Goal: Information Seeking & Learning: Learn about a topic

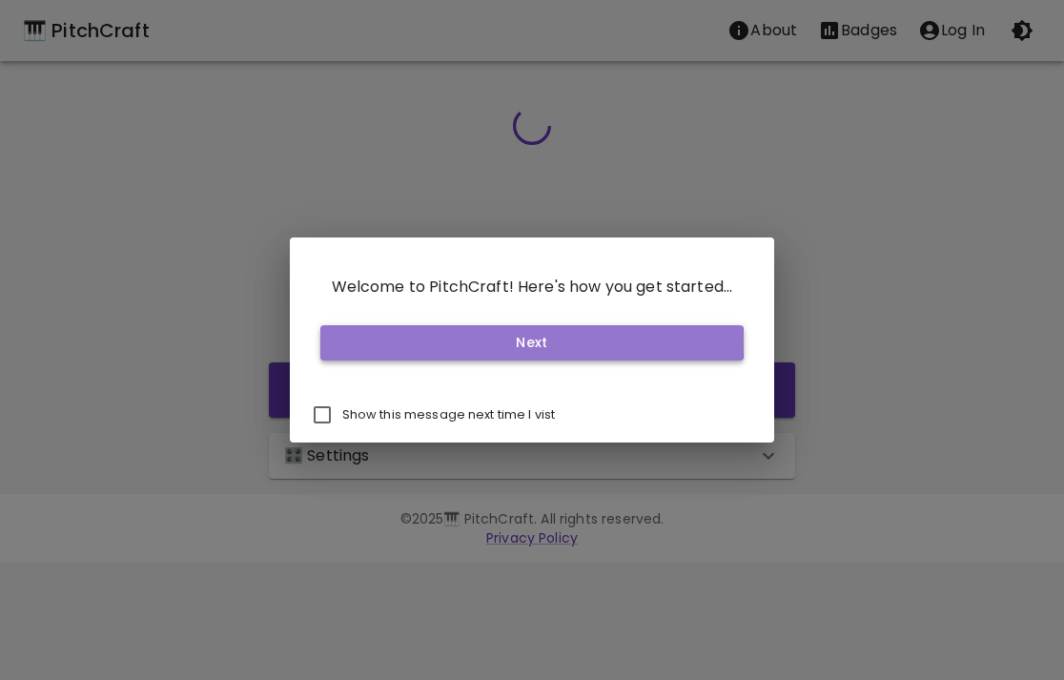
click at [353, 341] on button "Next" at bounding box center [532, 342] width 424 height 35
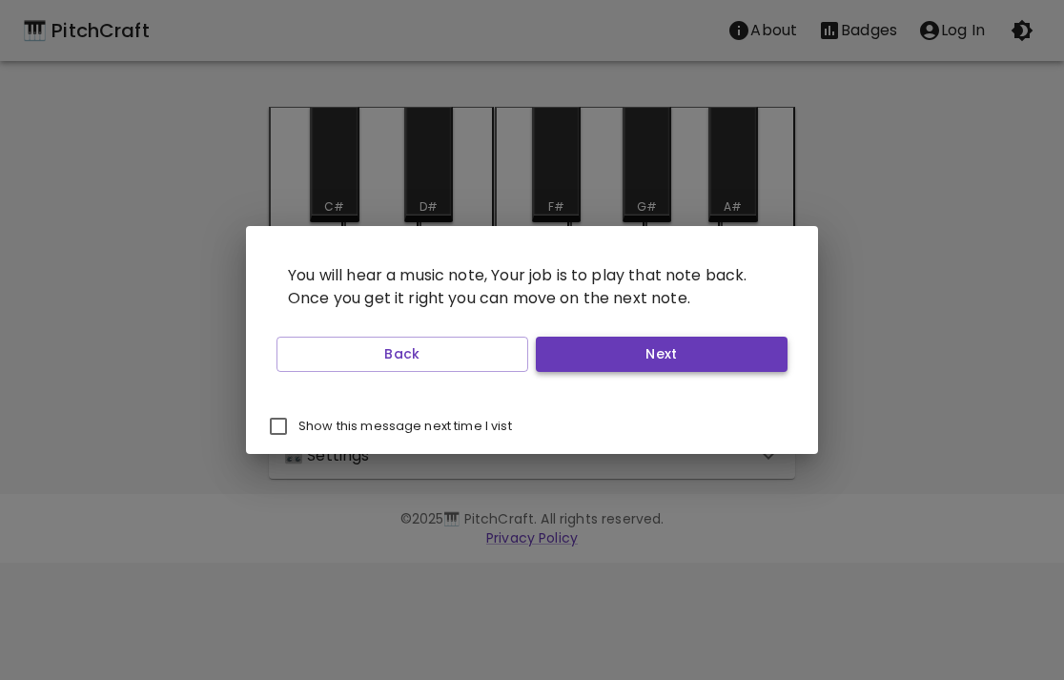
click at [631, 357] on button "Next" at bounding box center [662, 354] width 252 height 35
click at [631, 358] on button "Start Playing" at bounding box center [662, 354] width 252 height 35
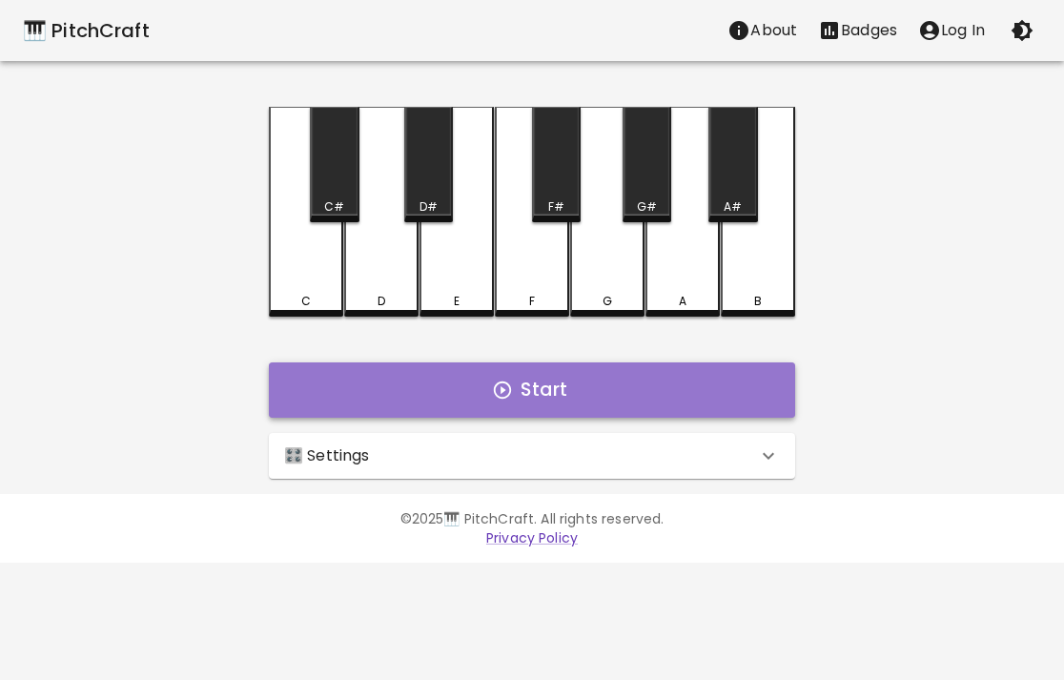
click at [629, 376] on button "Start" at bounding box center [532, 389] width 526 height 55
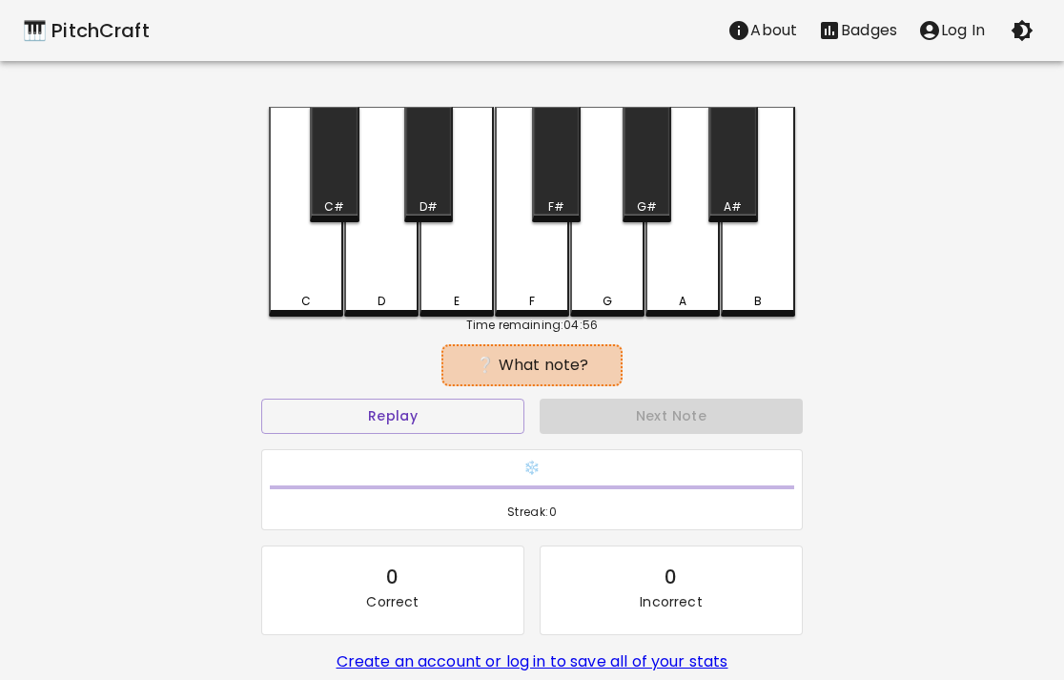
click at [733, 185] on div "A#" at bounding box center [732, 164] width 49 height 115
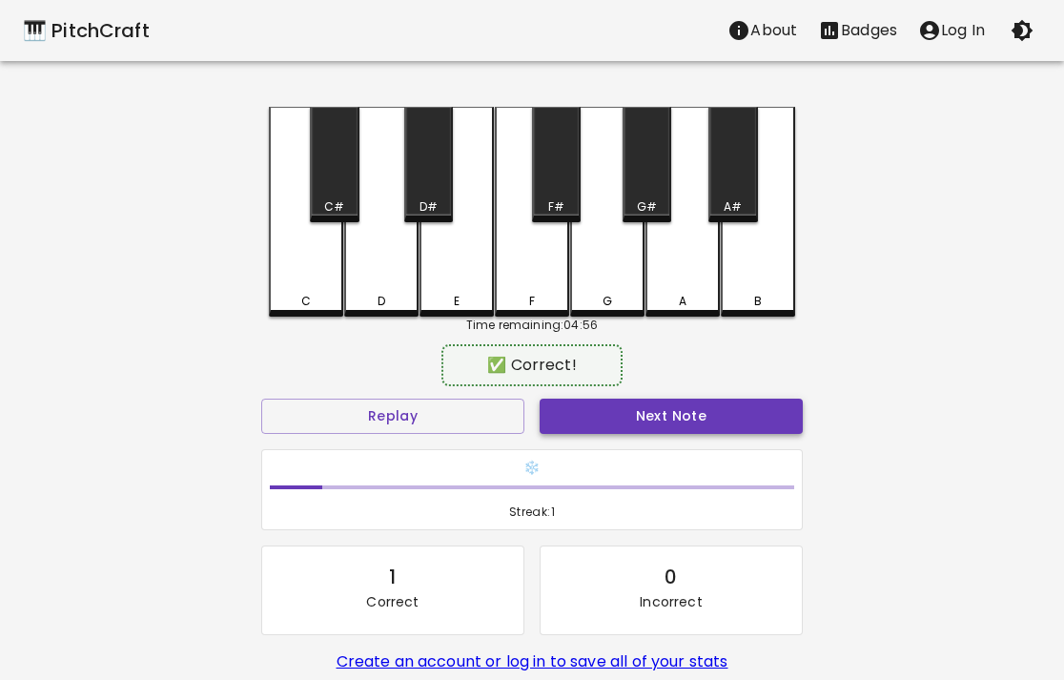
click at [692, 411] on button "Next Note" at bounding box center [671, 416] width 263 height 35
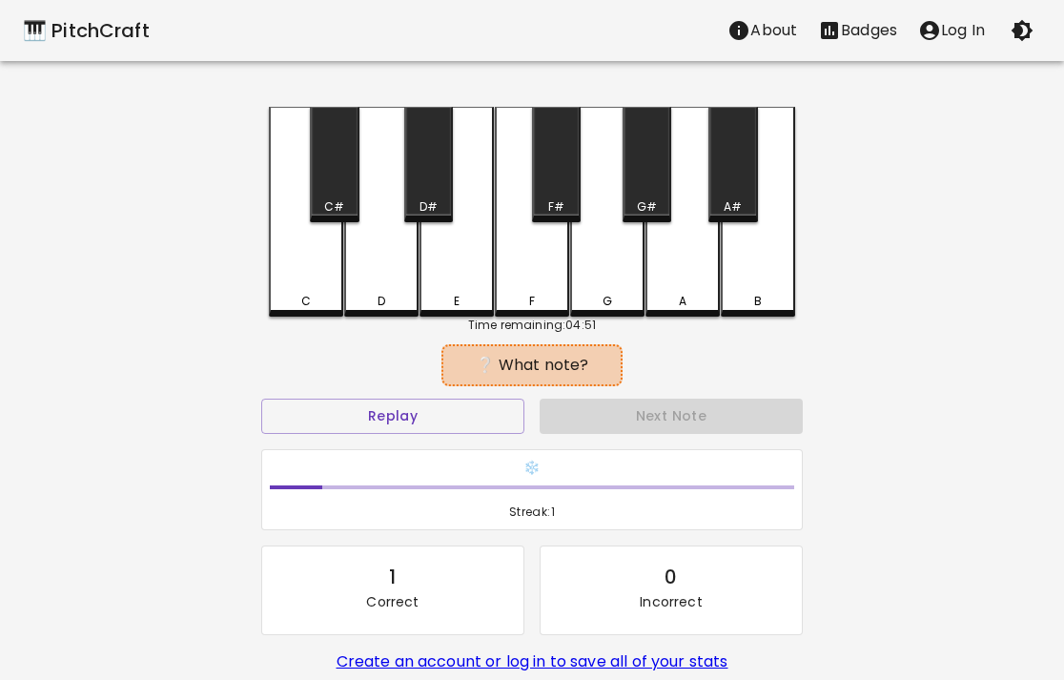
click at [306, 269] on div "C" at bounding box center [306, 212] width 74 height 210
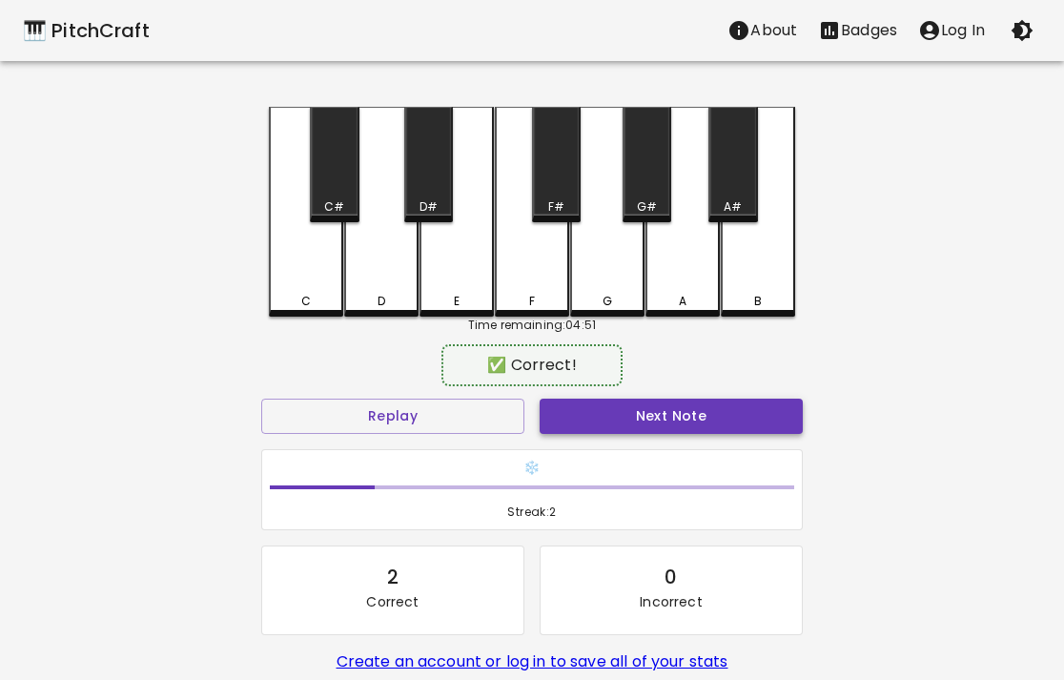
click at [648, 399] on button "Next Note" at bounding box center [671, 416] width 263 height 35
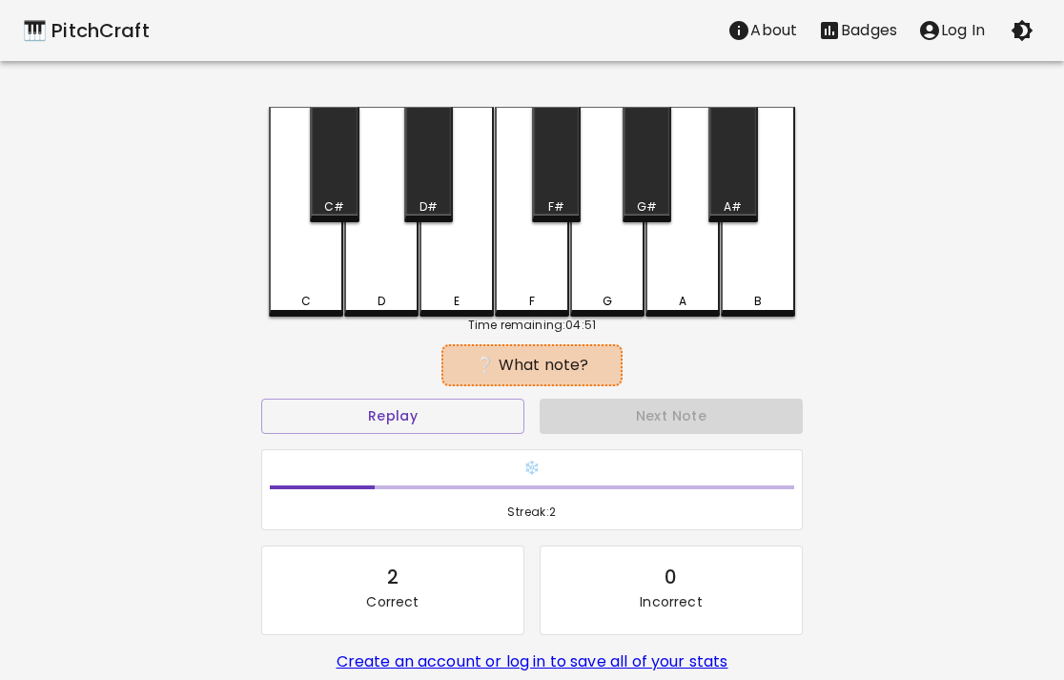
click at [745, 277] on div "B" at bounding box center [758, 212] width 74 height 210
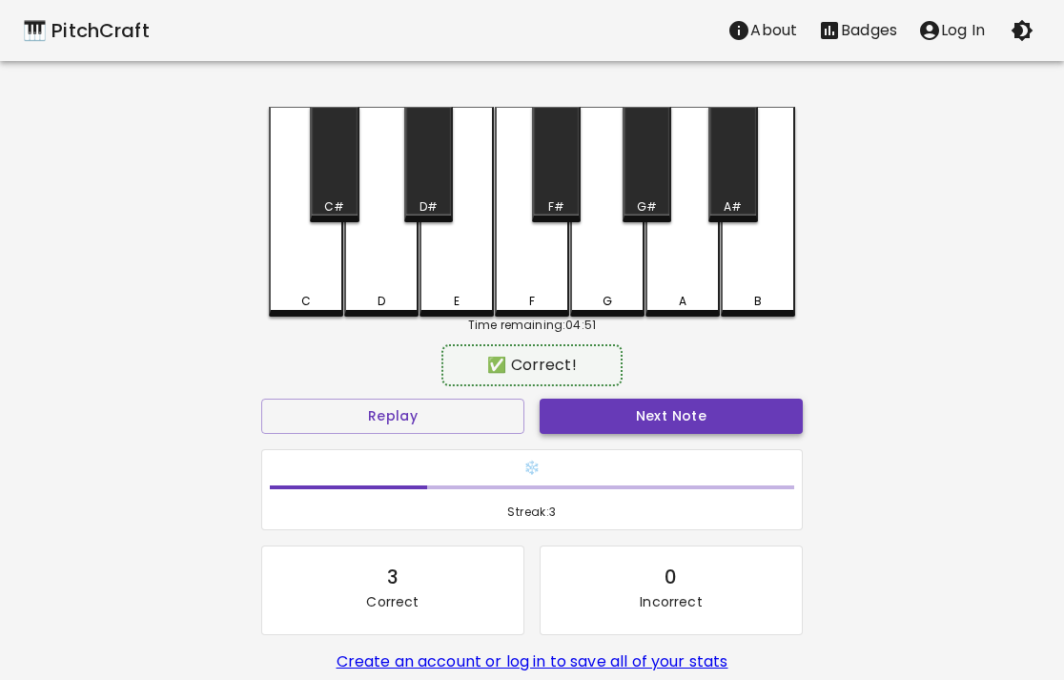
click at [707, 419] on button "Next Note" at bounding box center [671, 416] width 263 height 35
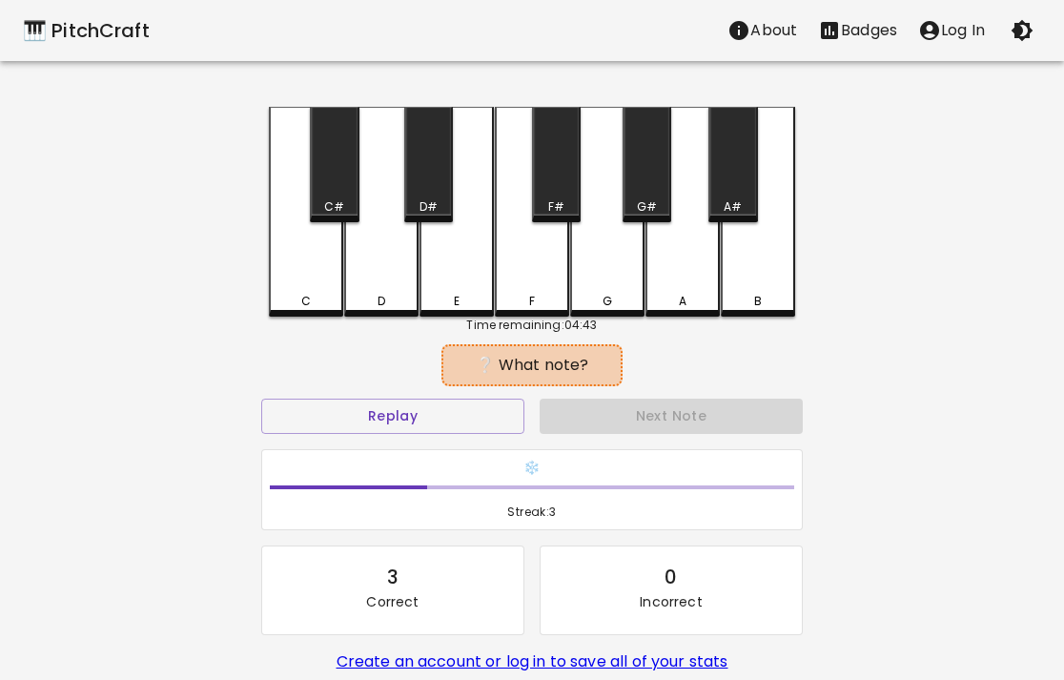
click at [464, 275] on div "E" at bounding box center [457, 212] width 74 height 210
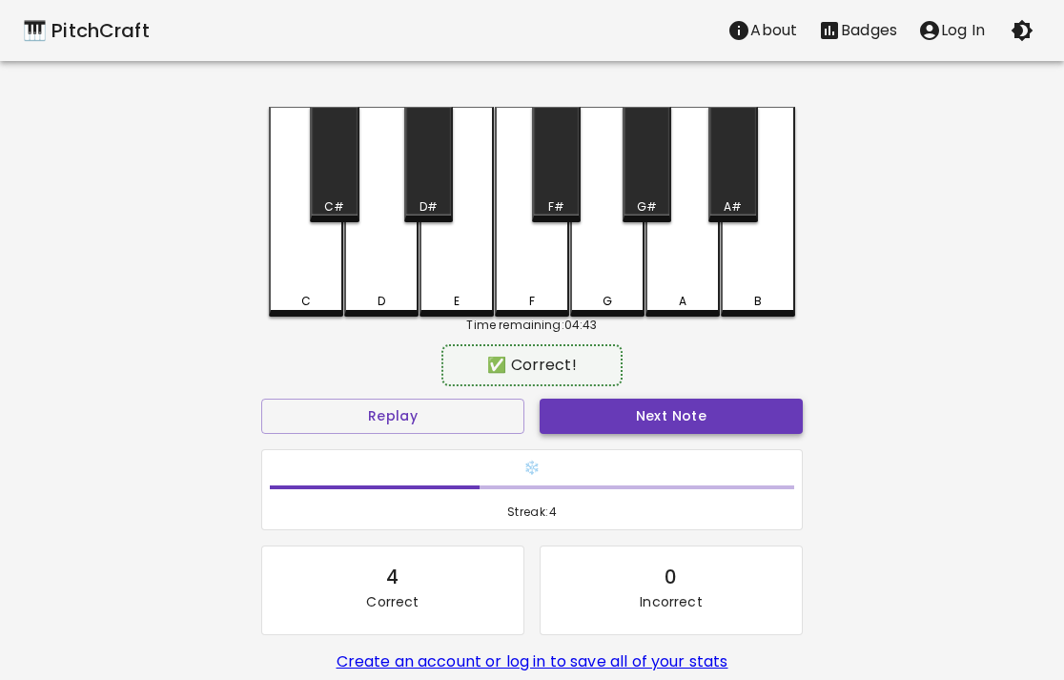
click at [706, 415] on button "Next Note" at bounding box center [671, 416] width 263 height 35
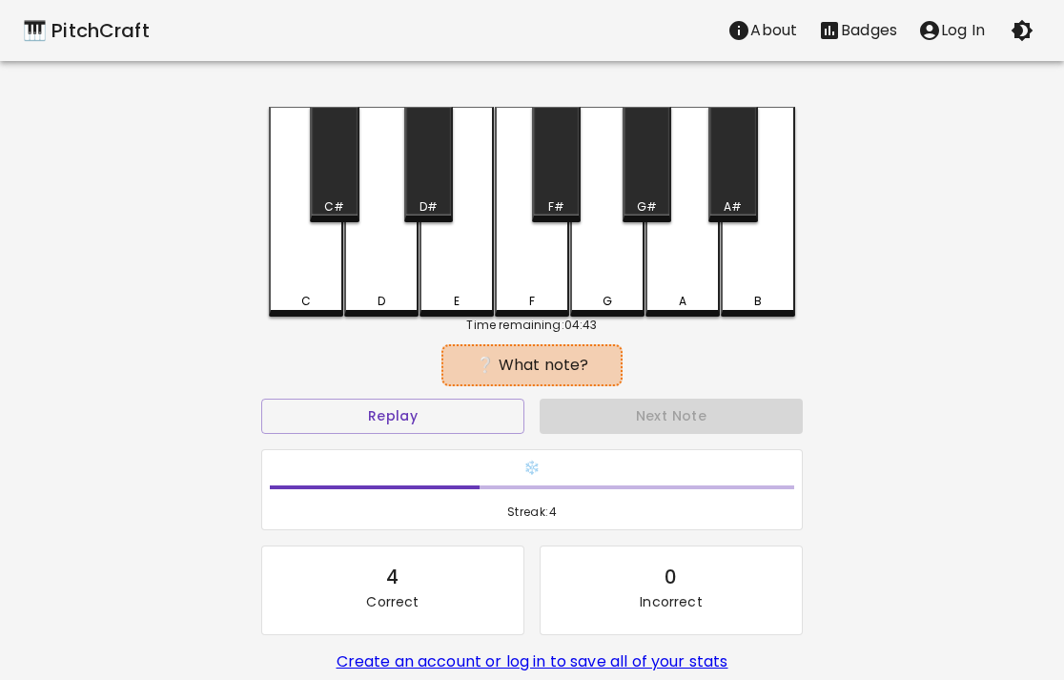
click at [530, 276] on div "F" at bounding box center [532, 212] width 74 height 210
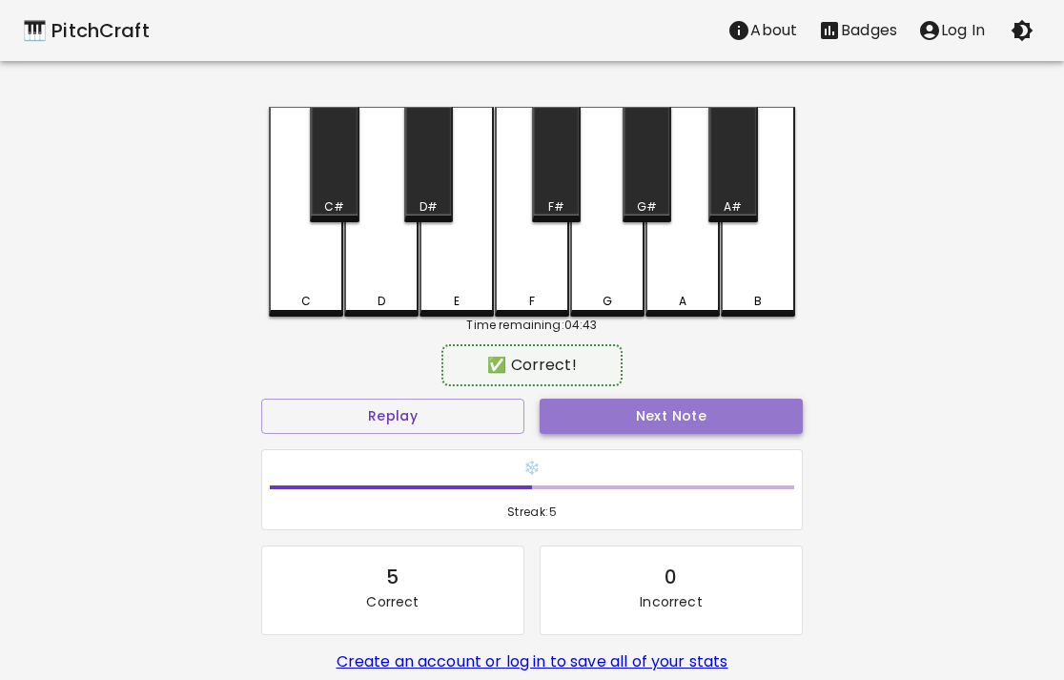
click at [647, 412] on button "Next Note" at bounding box center [671, 416] width 263 height 35
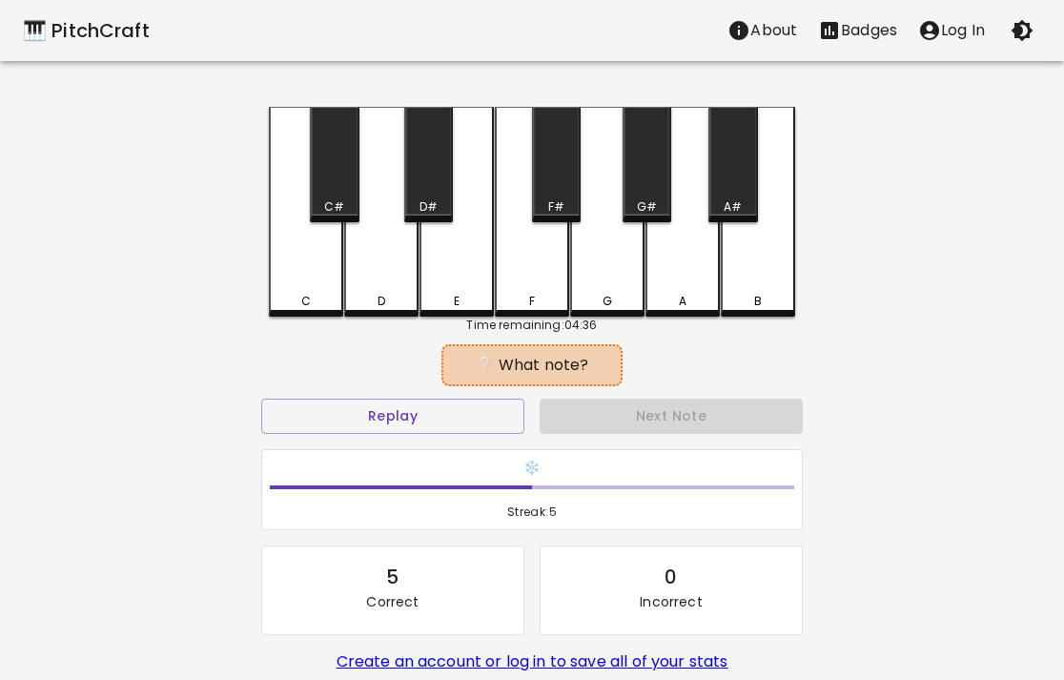
click at [388, 254] on div "D" at bounding box center [381, 212] width 74 height 210
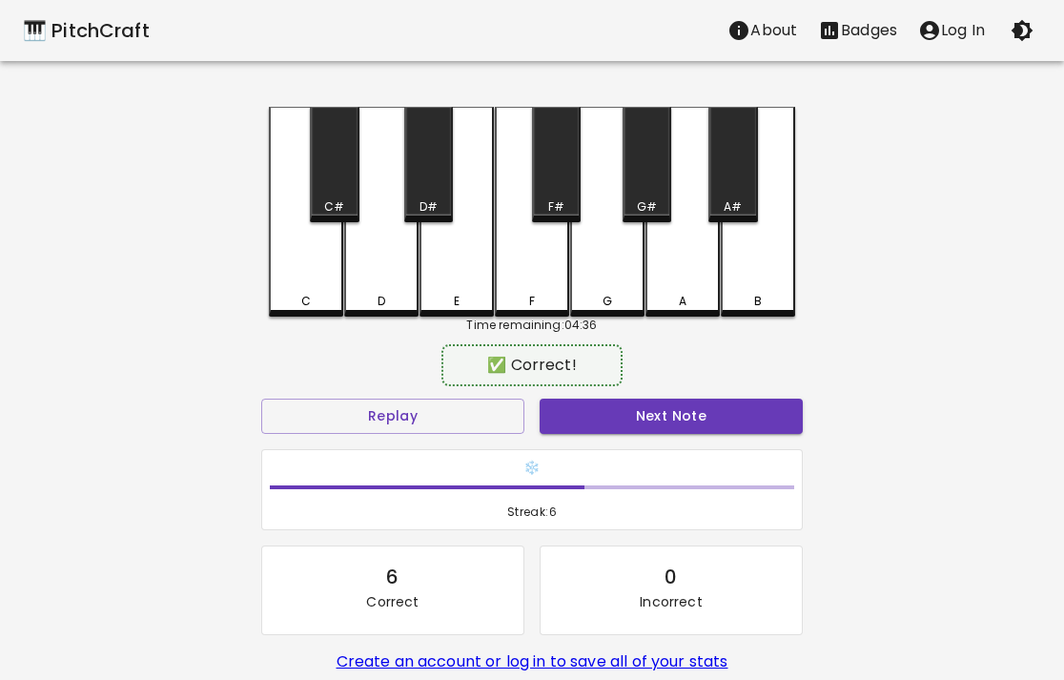
click at [628, 406] on button "Next Note" at bounding box center [671, 416] width 263 height 35
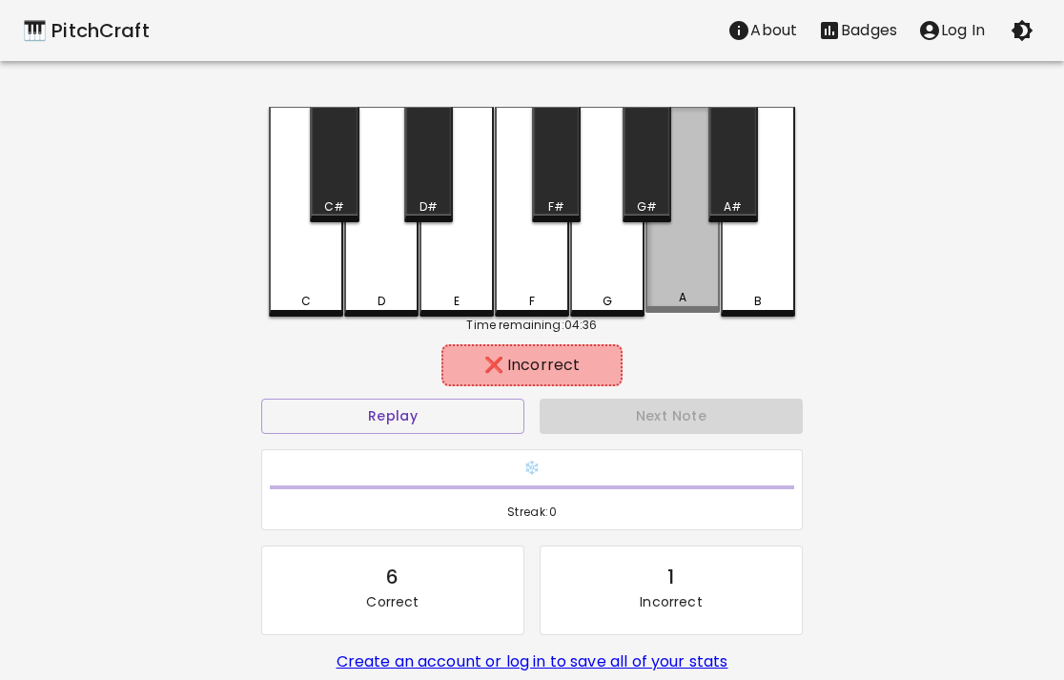
click at [669, 258] on div "A" at bounding box center [682, 210] width 74 height 206
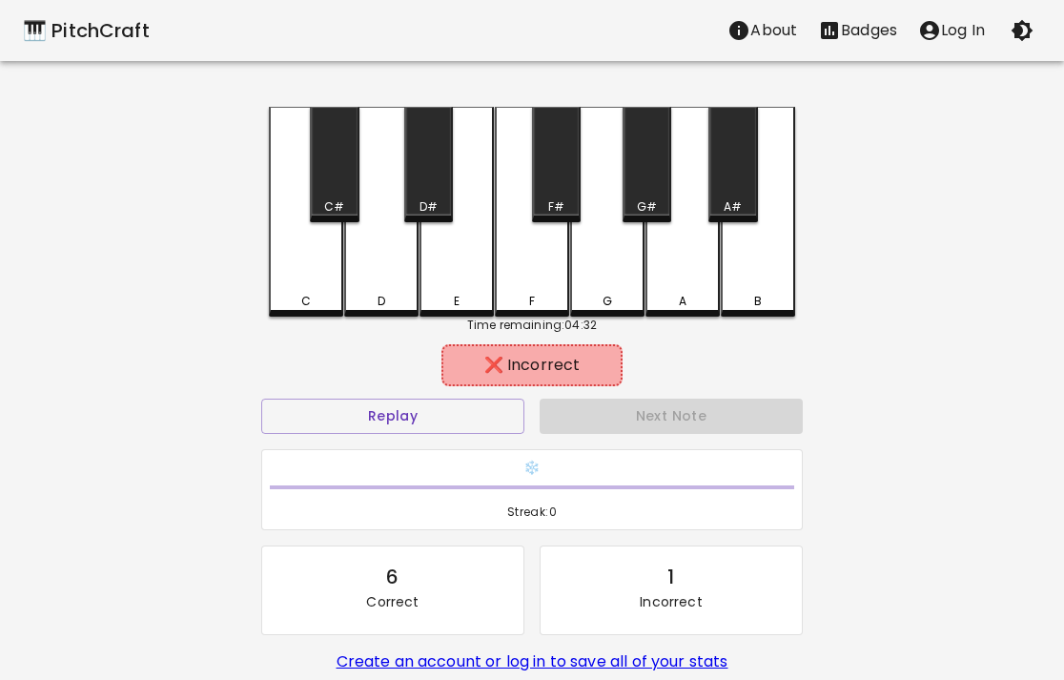
click at [688, 366] on div "❌ Incorrect" at bounding box center [532, 365] width 542 height 48
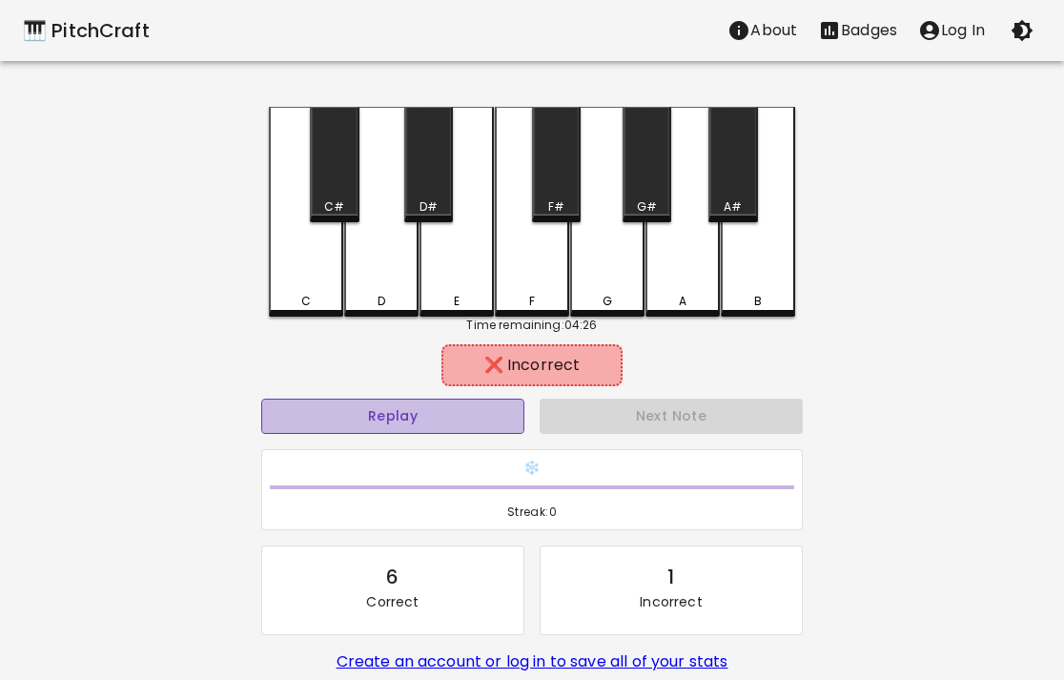
click at [448, 420] on button "Replay" at bounding box center [392, 416] width 263 height 35
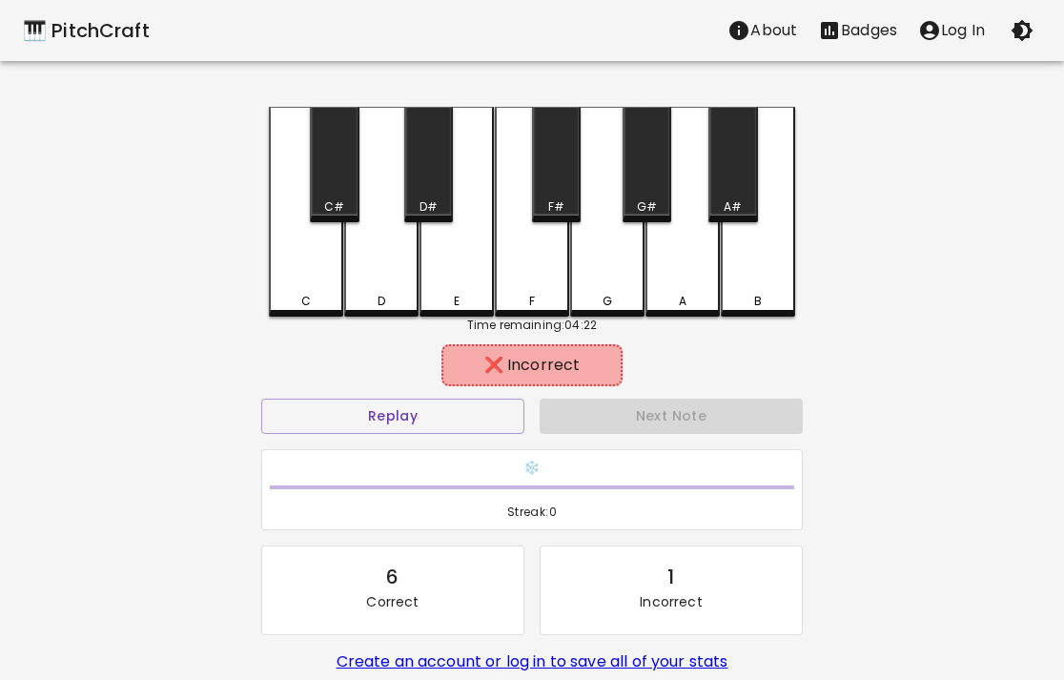
click at [555, 202] on div "F#" at bounding box center [556, 206] width 16 height 17
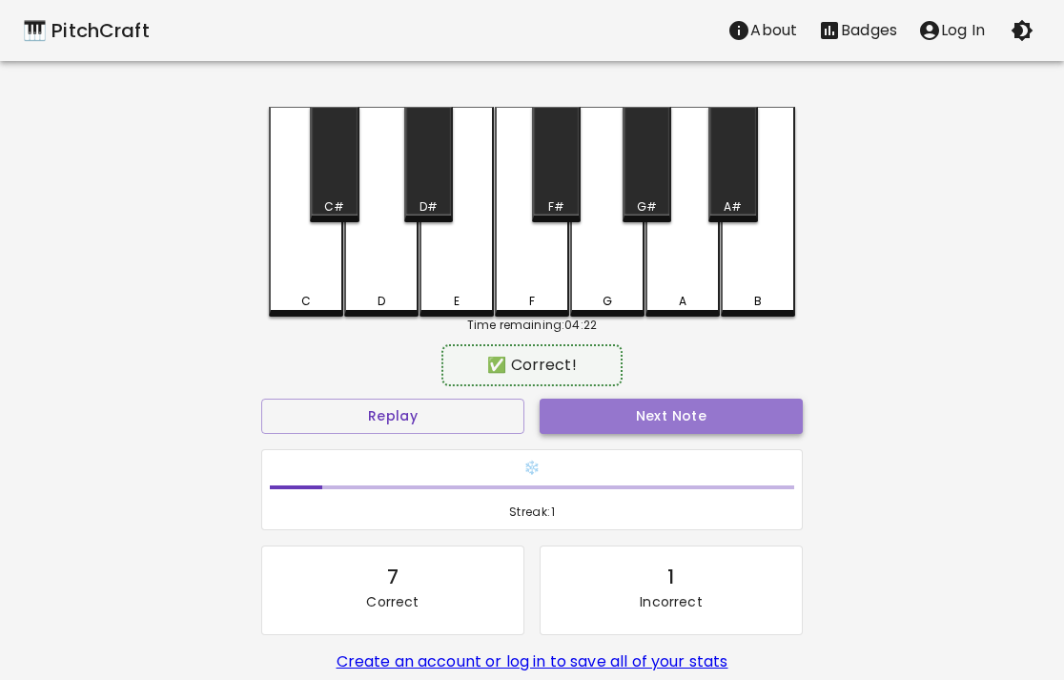
click at [625, 415] on button "Next Note" at bounding box center [671, 416] width 263 height 35
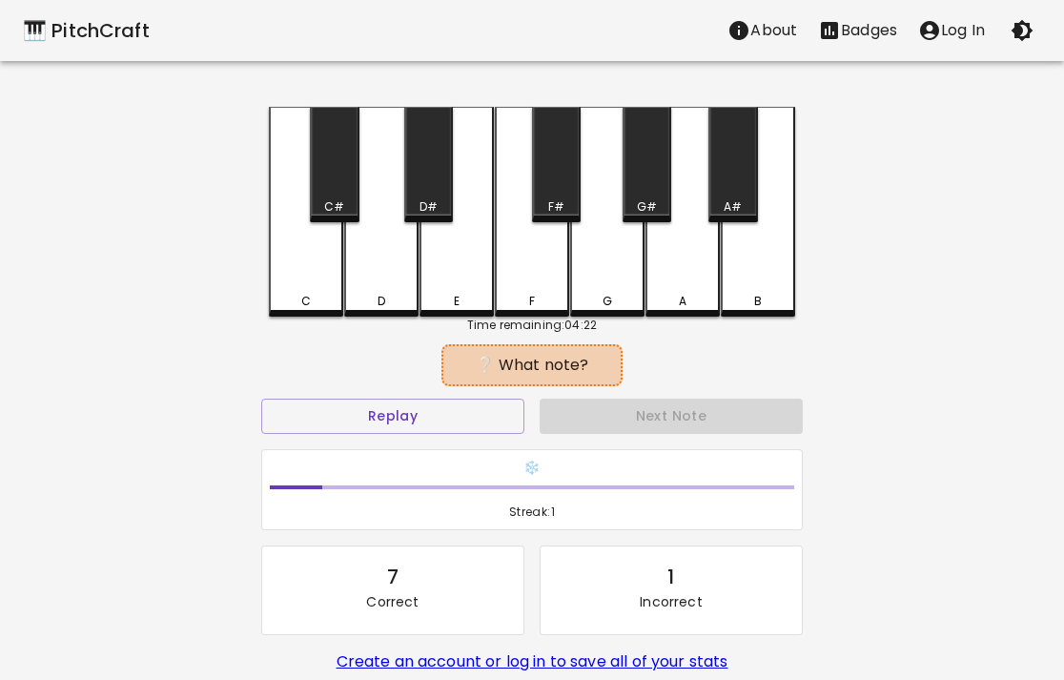
click at [755, 280] on div "B" at bounding box center [758, 212] width 74 height 210
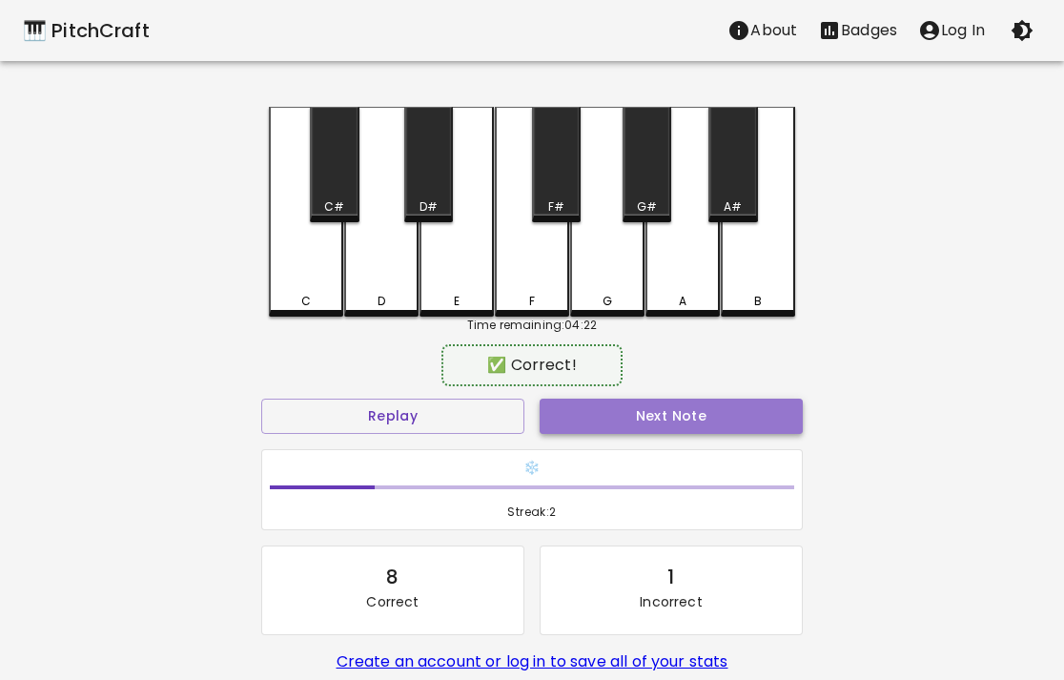
click at [686, 407] on button "Next Note" at bounding box center [671, 416] width 263 height 35
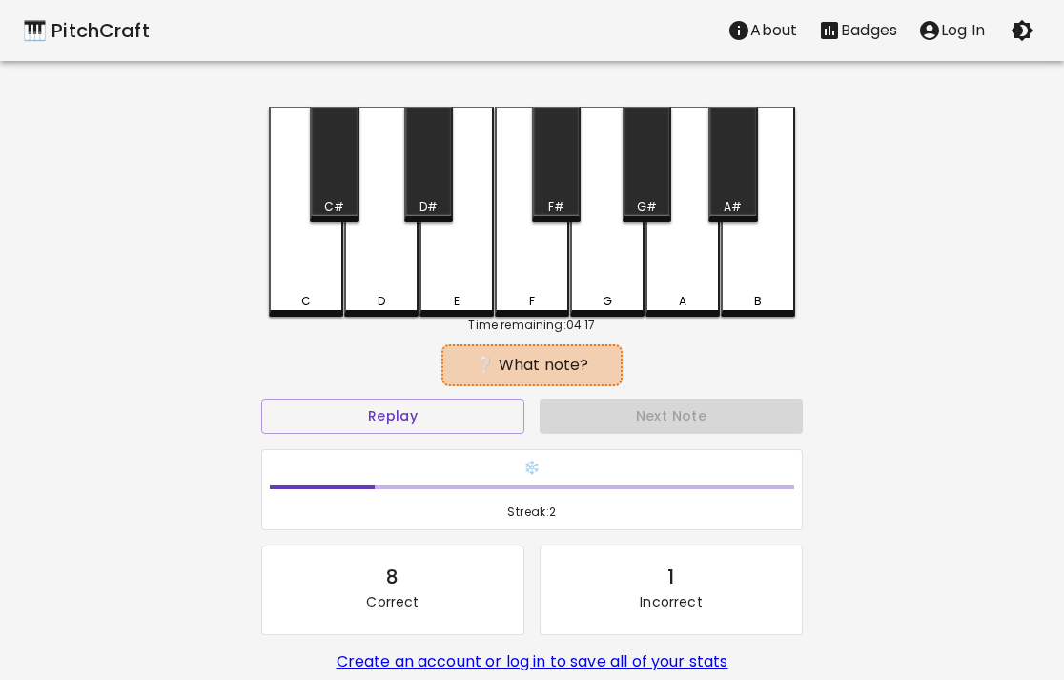
click at [453, 259] on div "E" at bounding box center [457, 212] width 74 height 210
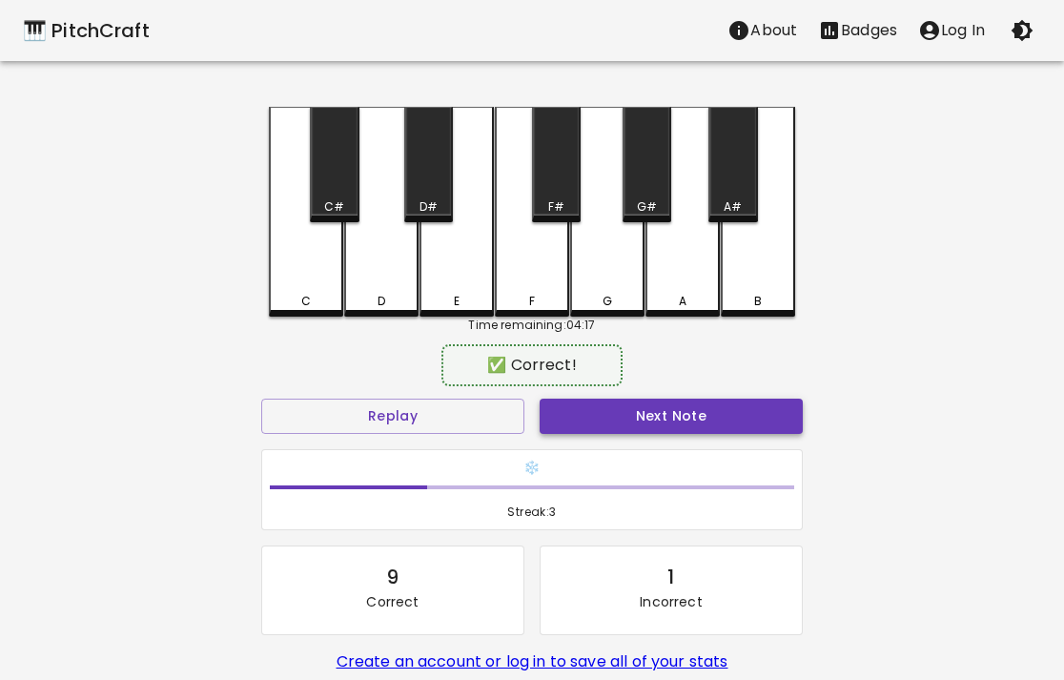
click at [598, 423] on button "Next Note" at bounding box center [671, 416] width 263 height 35
click at [547, 161] on div "F#" at bounding box center [556, 164] width 49 height 115
click at [639, 421] on button "Next Note" at bounding box center [671, 416] width 263 height 35
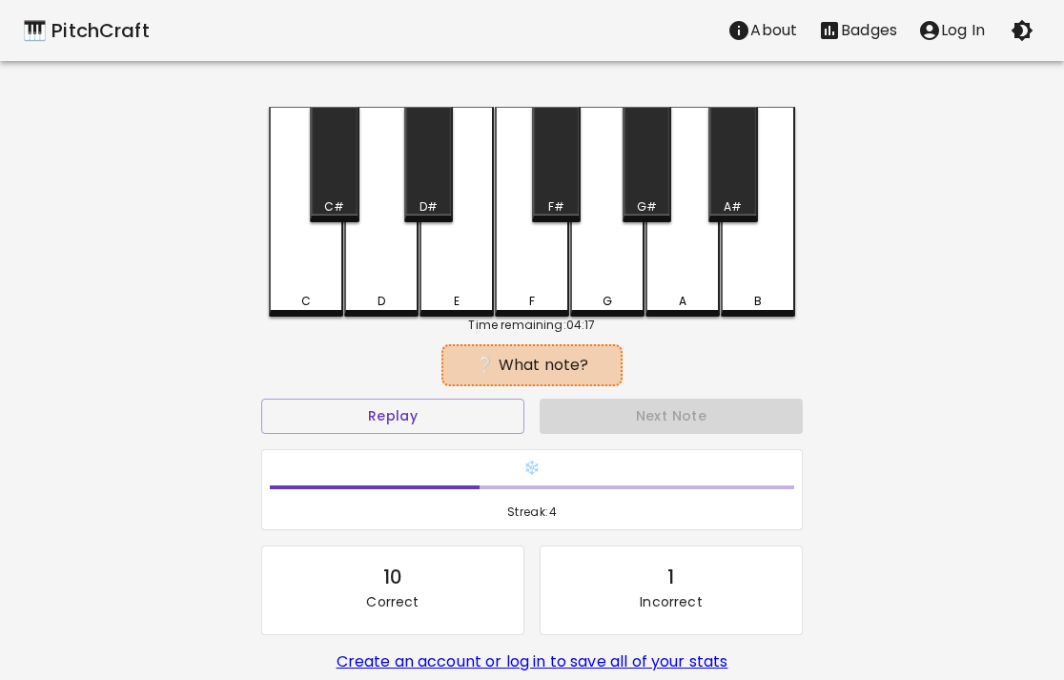
click at [323, 234] on div "C" at bounding box center [306, 212] width 74 height 210
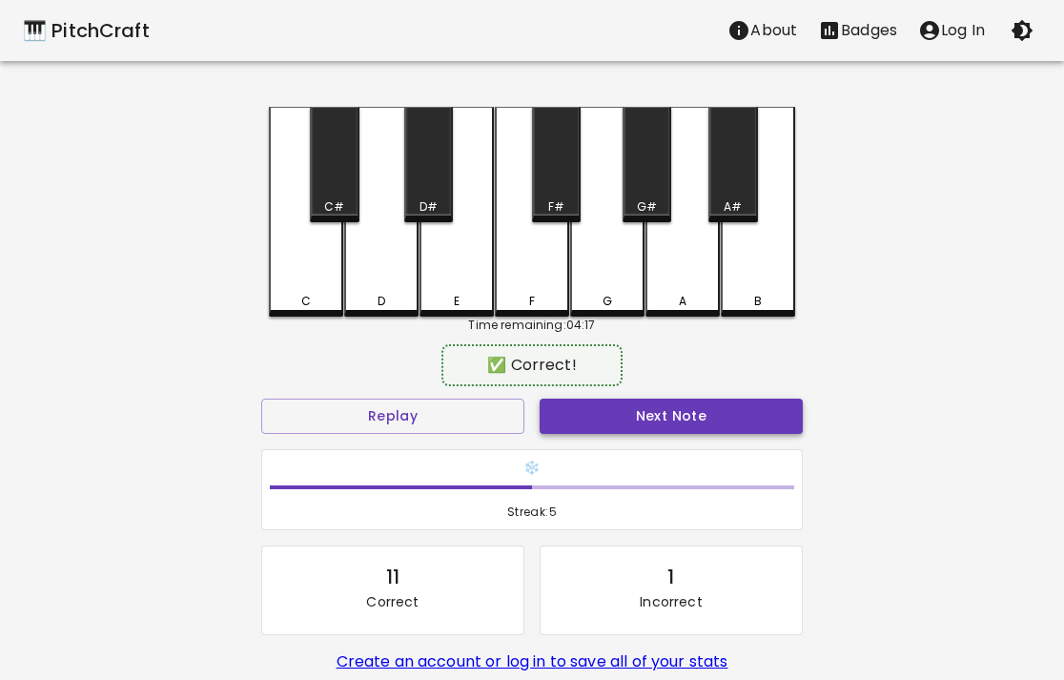
click at [692, 408] on button "Next Note" at bounding box center [671, 416] width 263 height 35
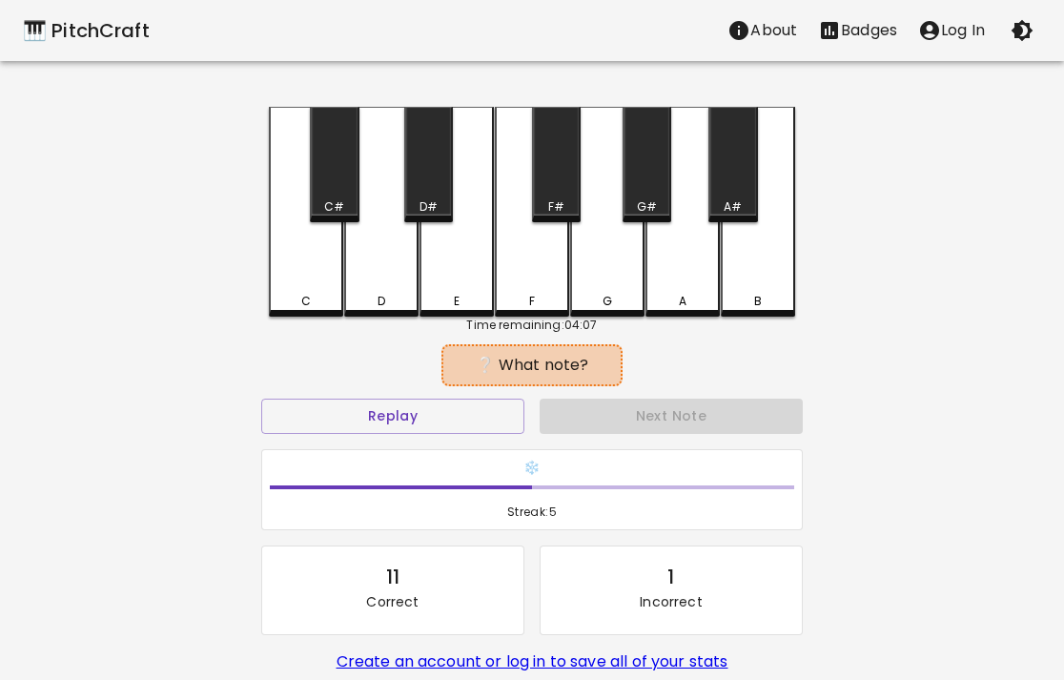
click at [460, 265] on div "E" at bounding box center [457, 212] width 74 height 210
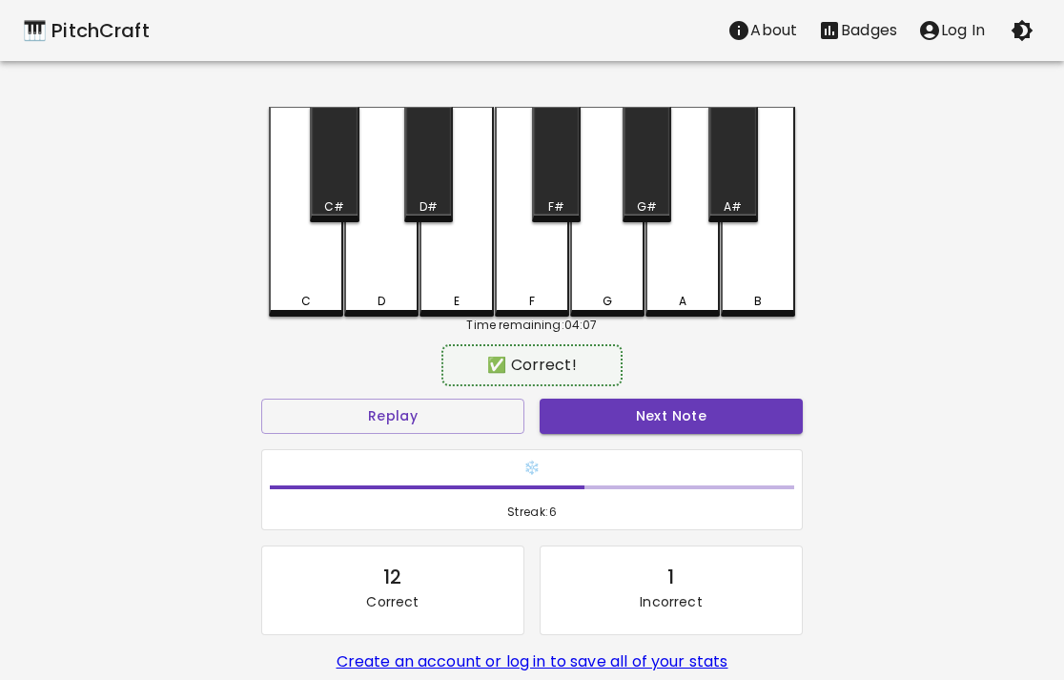
click at [616, 413] on button "Next Note" at bounding box center [671, 416] width 263 height 35
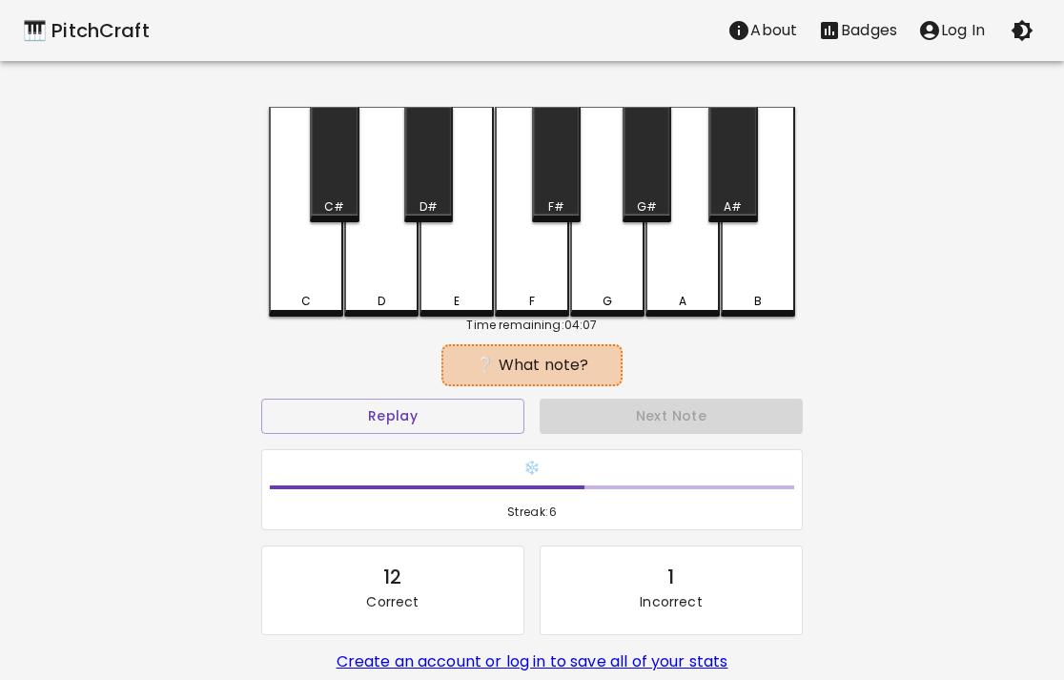
click at [576, 241] on div "G" at bounding box center [607, 212] width 74 height 210
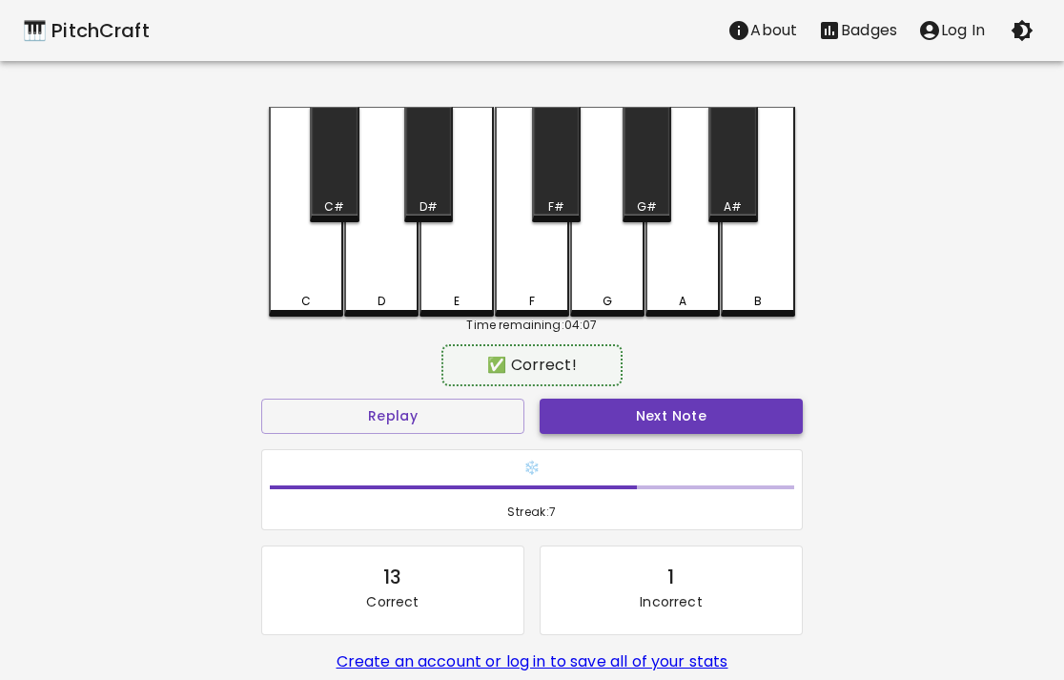
click at [625, 413] on button "Next Note" at bounding box center [671, 416] width 263 height 35
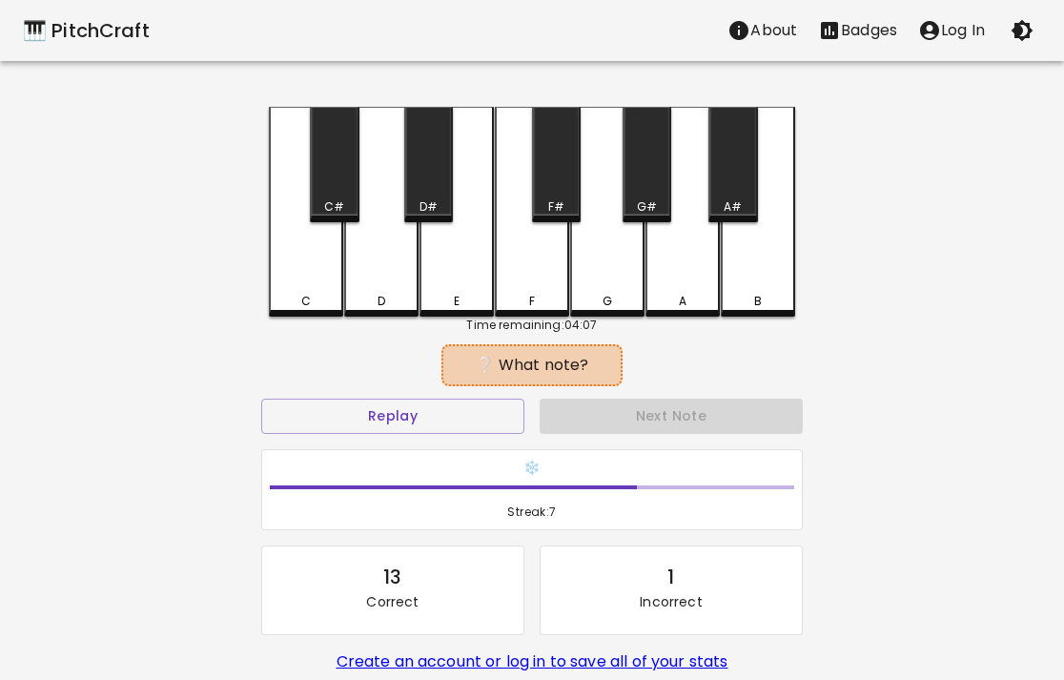
click at [403, 248] on div "D" at bounding box center [381, 212] width 74 height 210
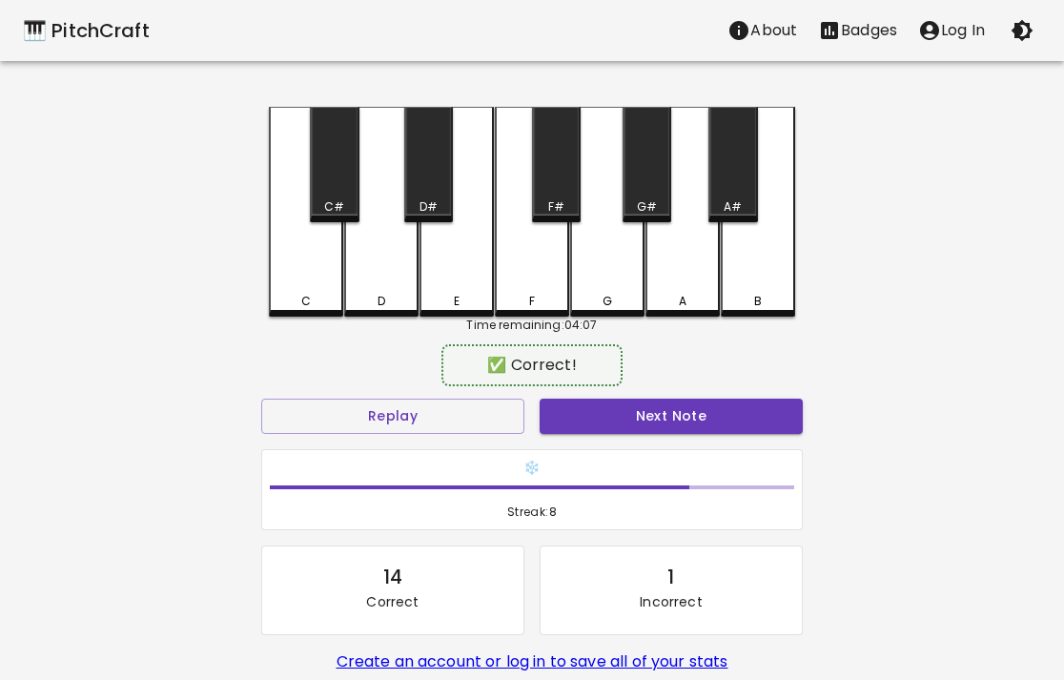
click at [687, 438] on div "Next Note" at bounding box center [671, 416] width 278 height 51
click at [687, 420] on button "Next Note" at bounding box center [671, 416] width 263 height 35
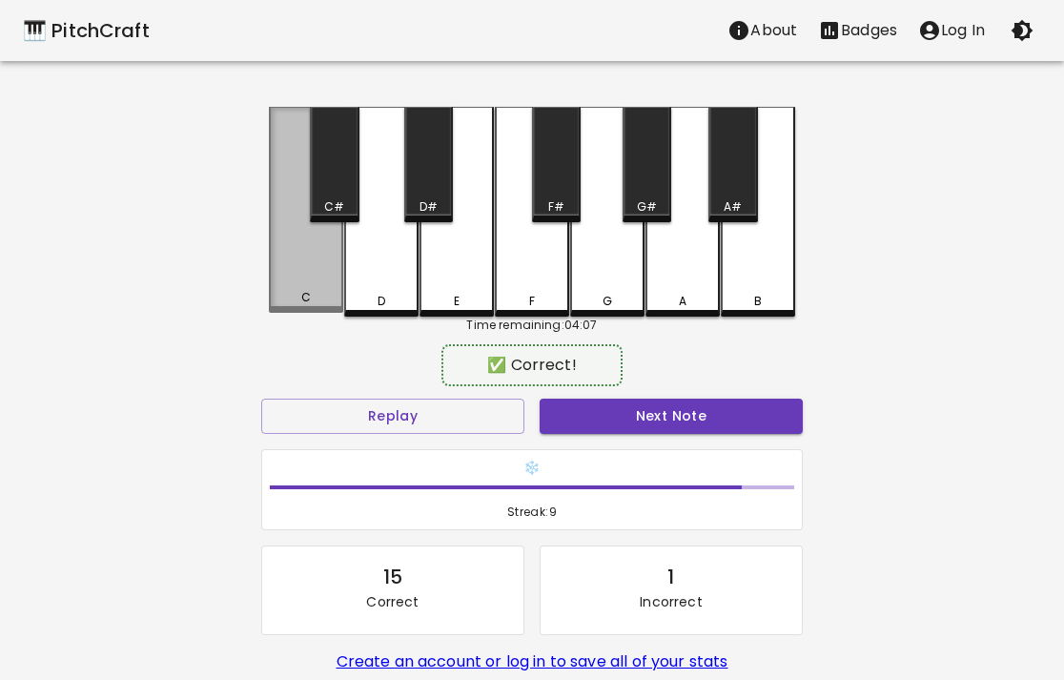
click at [333, 268] on div "C" at bounding box center [306, 210] width 74 height 206
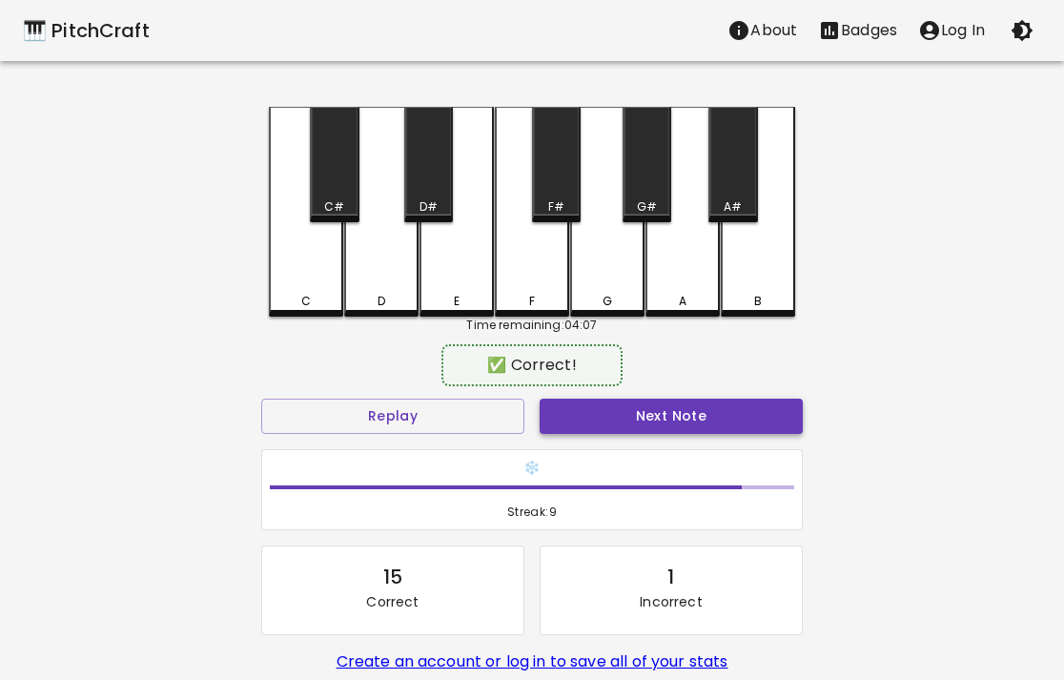
click at [603, 404] on button "Next Note" at bounding box center [671, 416] width 263 height 35
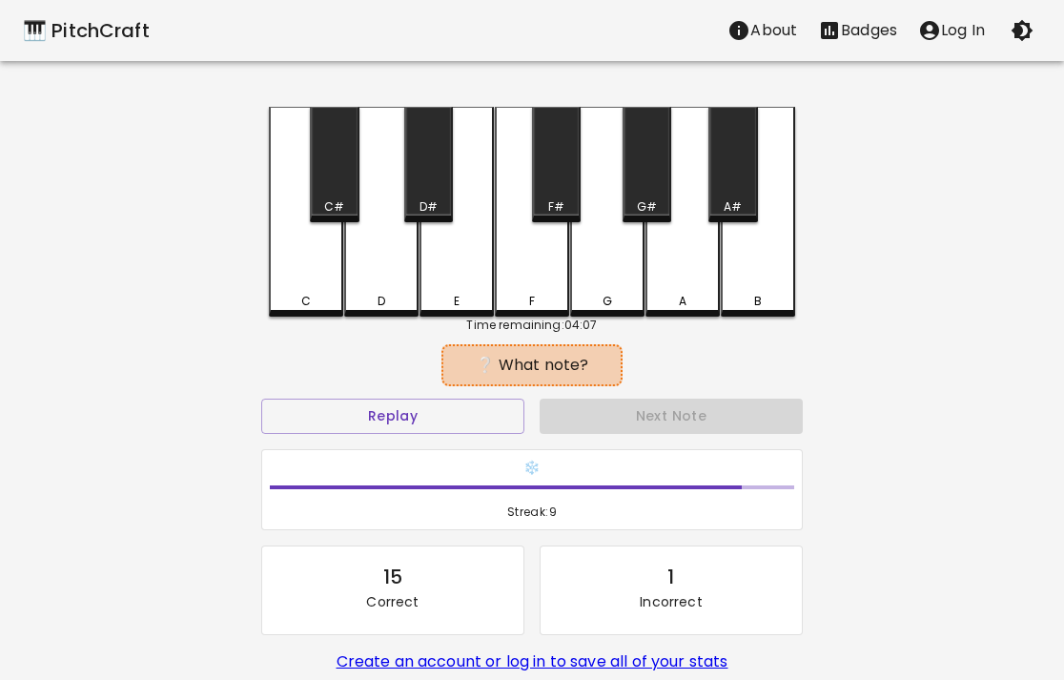
click at [718, 169] on div "A#" at bounding box center [732, 164] width 49 height 115
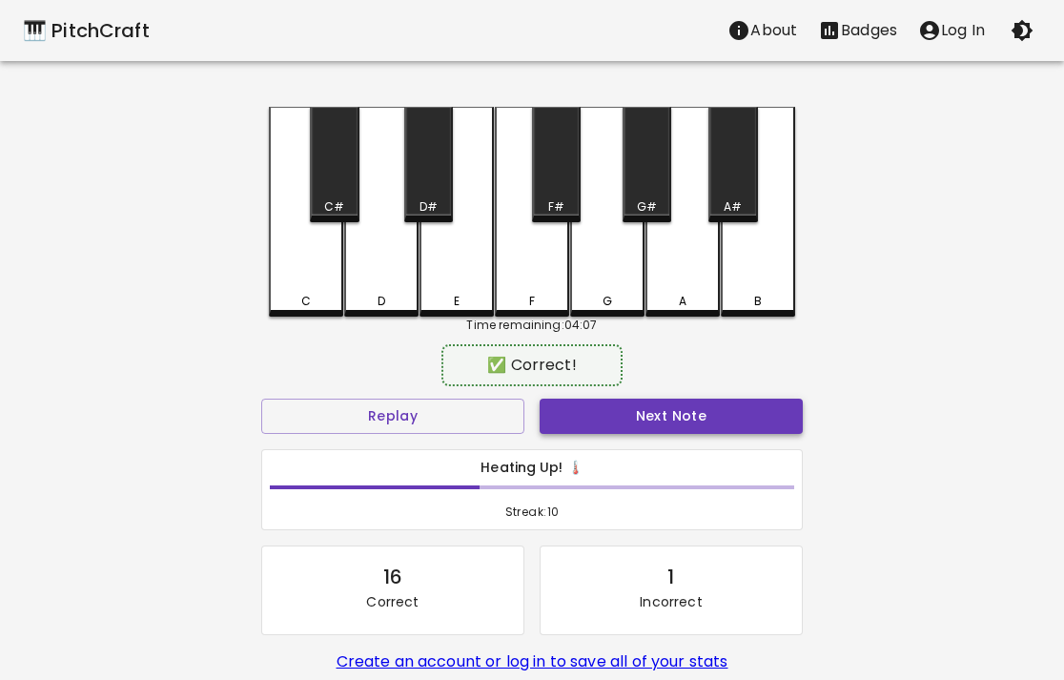
click at [665, 410] on button "Next Note" at bounding box center [671, 416] width 263 height 35
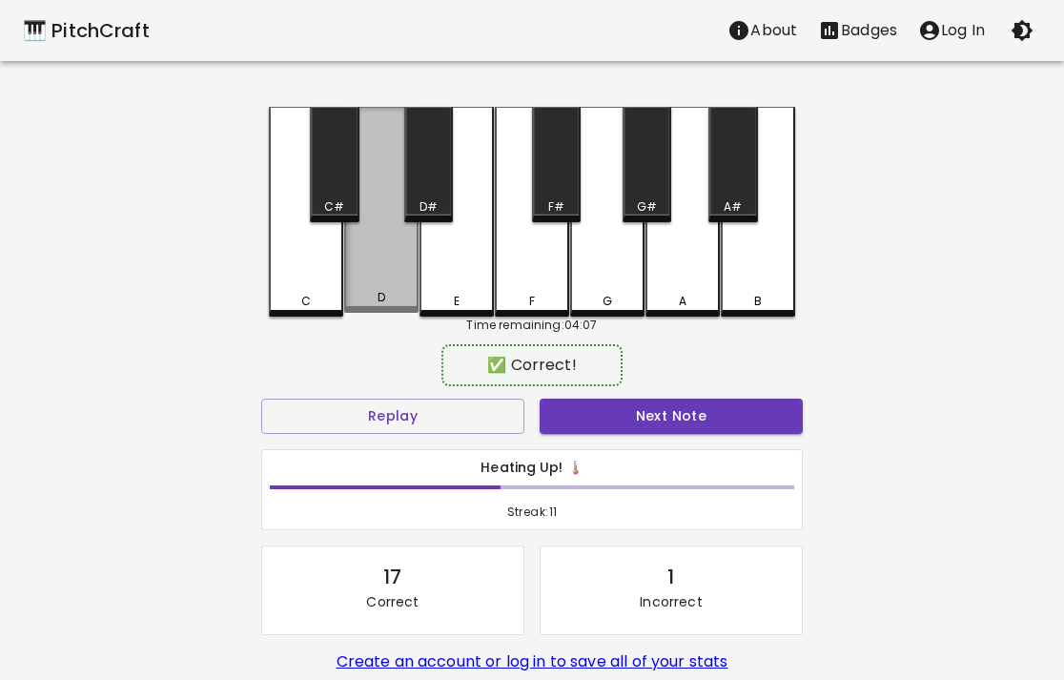
click at [363, 243] on div "D" at bounding box center [381, 210] width 74 height 206
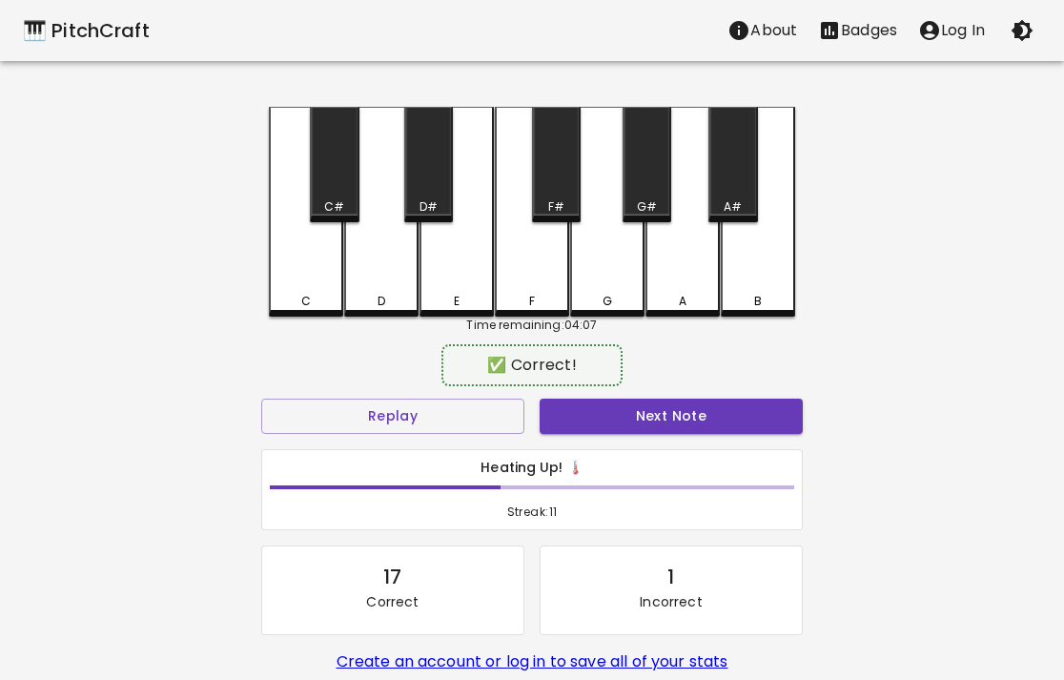
click at [634, 397] on div "Next Note" at bounding box center [671, 416] width 278 height 51
click at [634, 410] on button "Next Note" at bounding box center [671, 416] width 263 height 35
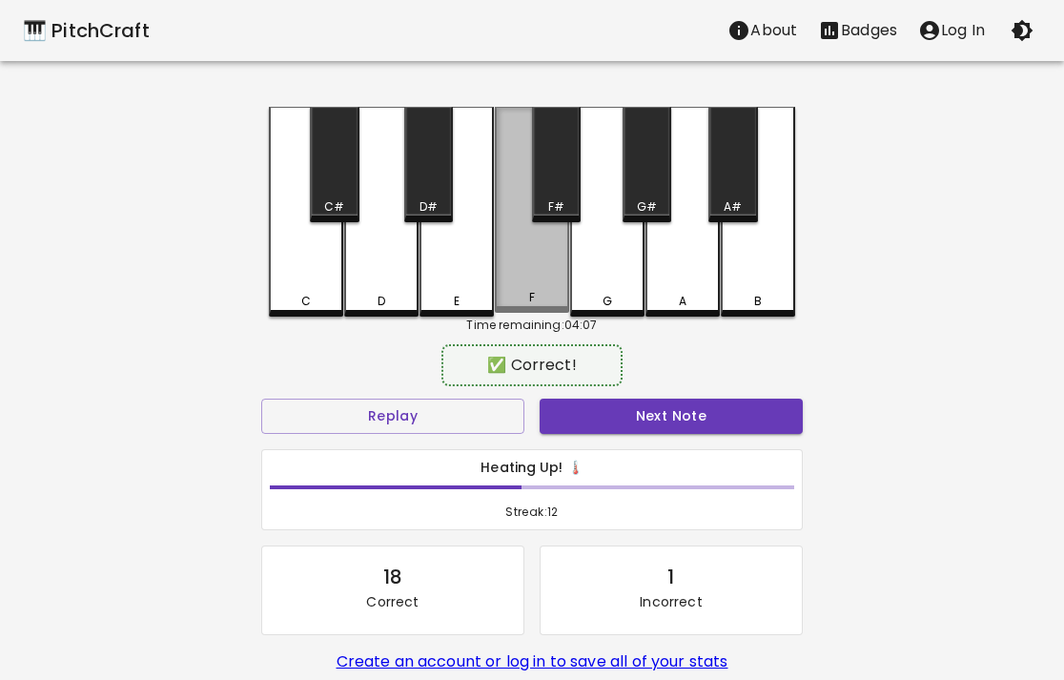
click at [544, 251] on div "F" at bounding box center [532, 210] width 74 height 206
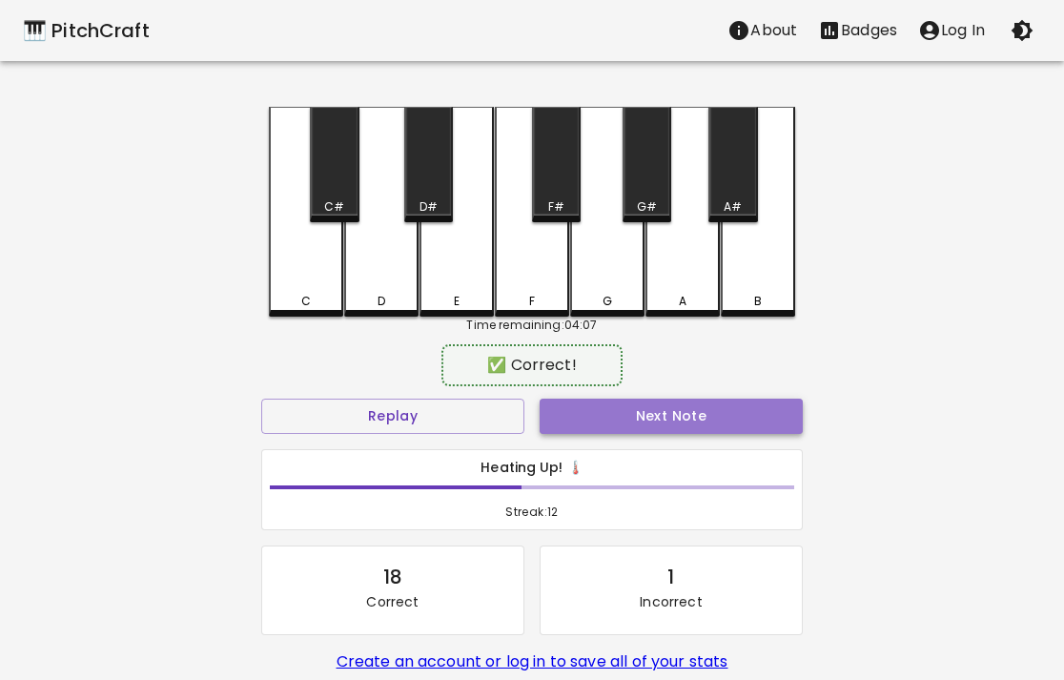
click at [634, 410] on button "Next Note" at bounding box center [671, 416] width 263 height 35
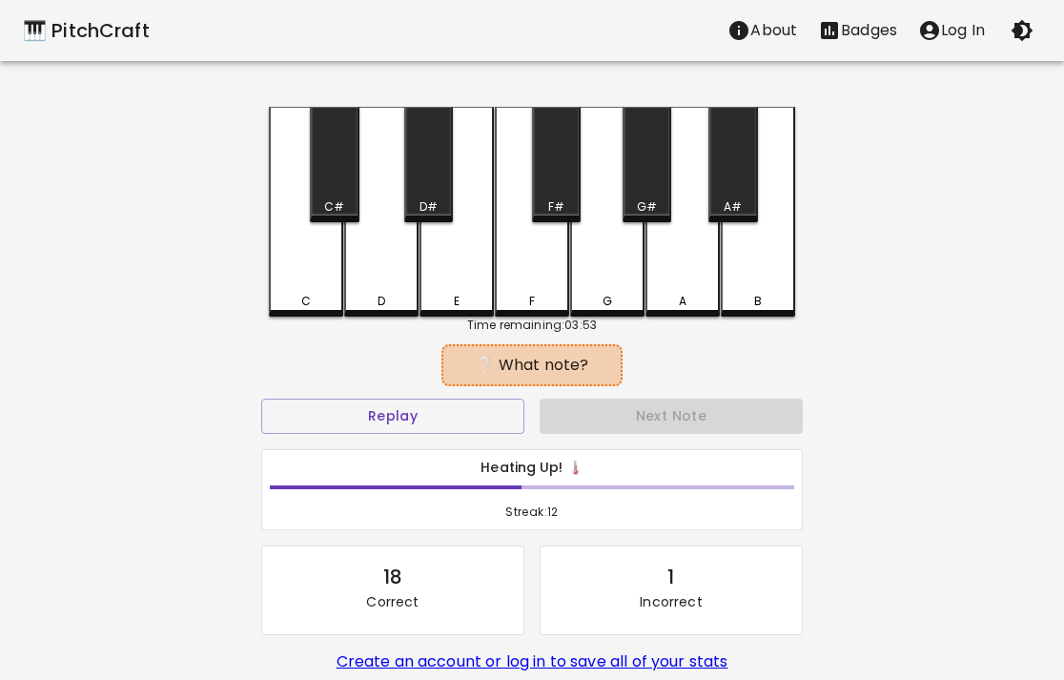
click at [693, 270] on div "A" at bounding box center [682, 212] width 74 height 210
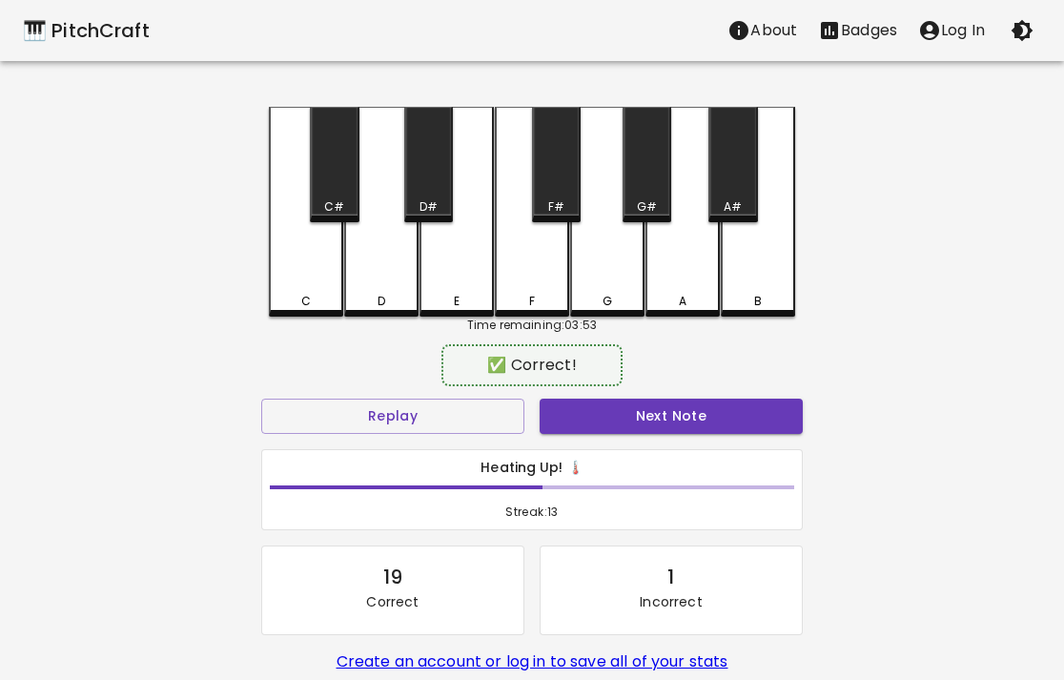
click at [683, 435] on div "Next Note" at bounding box center [671, 416] width 278 height 51
click at [686, 420] on button "Next Note" at bounding box center [671, 416] width 263 height 35
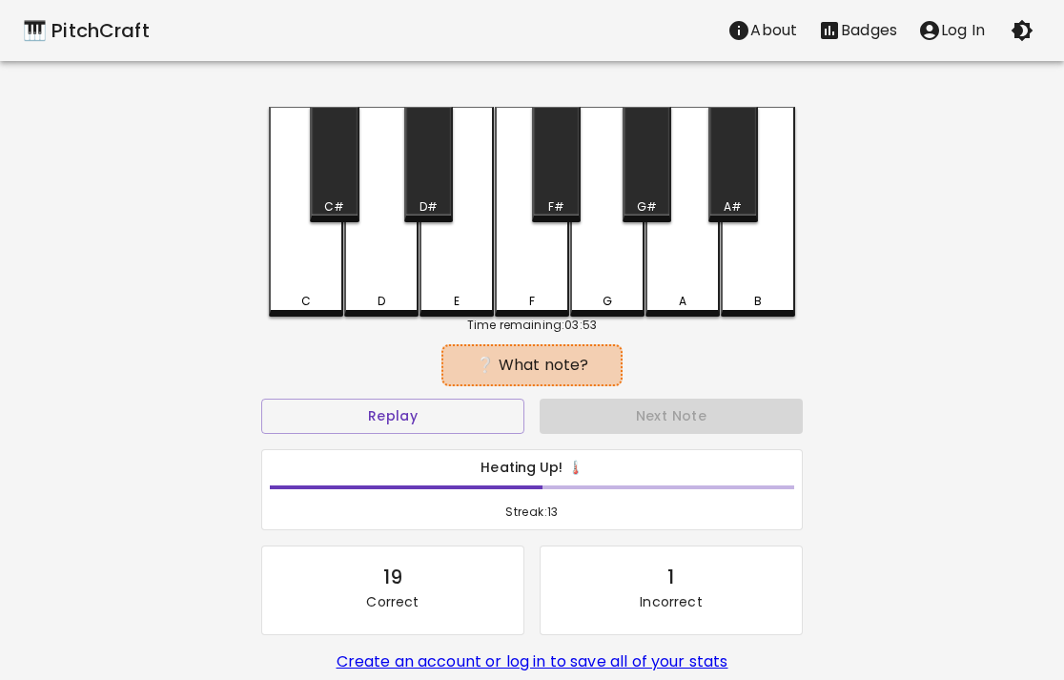
click at [668, 261] on div "A" at bounding box center [682, 212] width 74 height 210
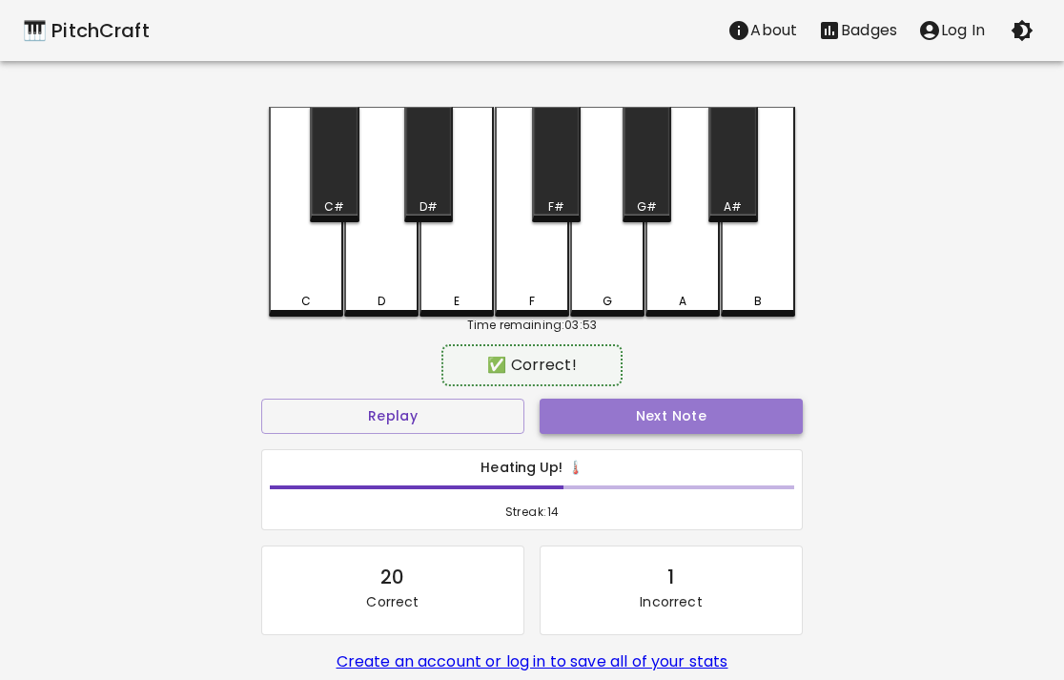
click at [678, 425] on button "Next Note" at bounding box center [671, 416] width 263 height 35
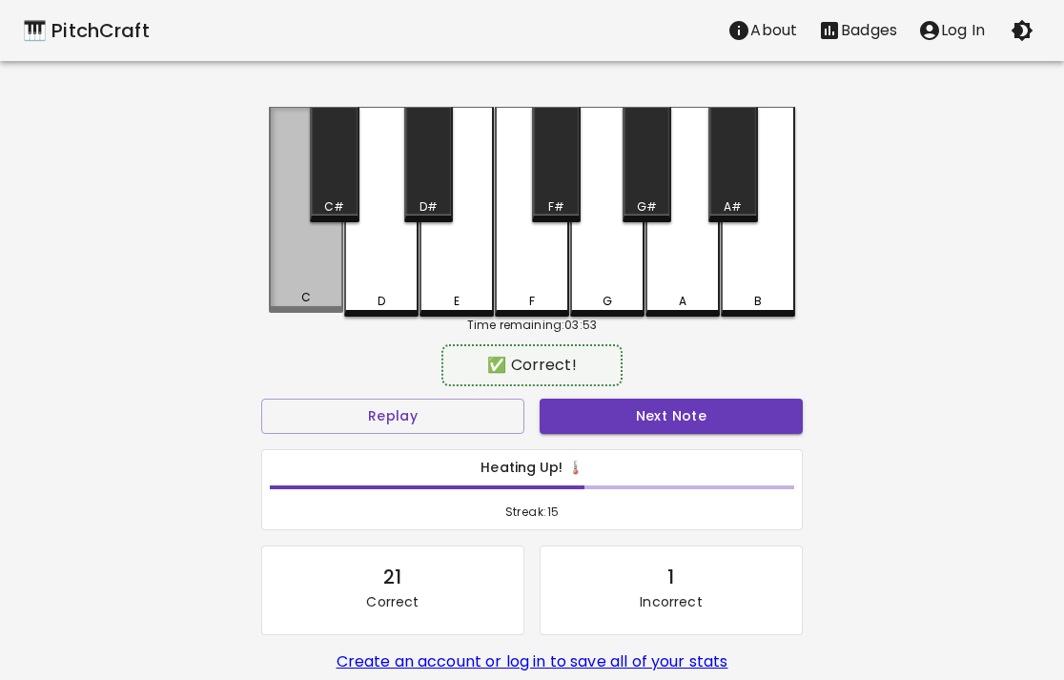
click at [300, 264] on div "C" at bounding box center [306, 210] width 74 height 206
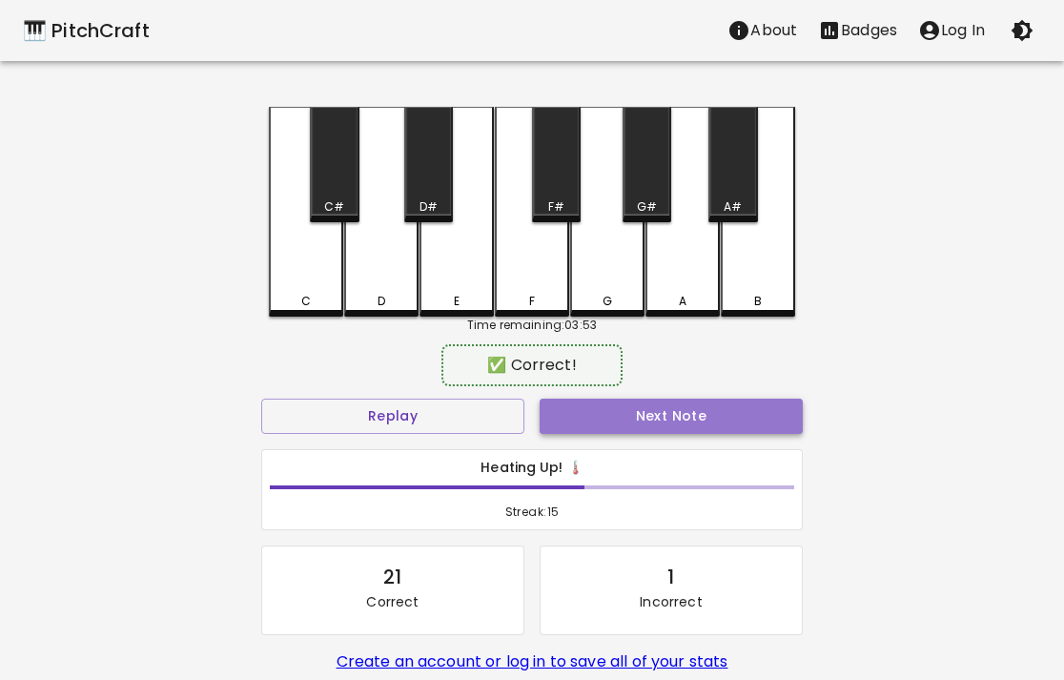
click at [615, 410] on button "Next Note" at bounding box center [671, 416] width 263 height 35
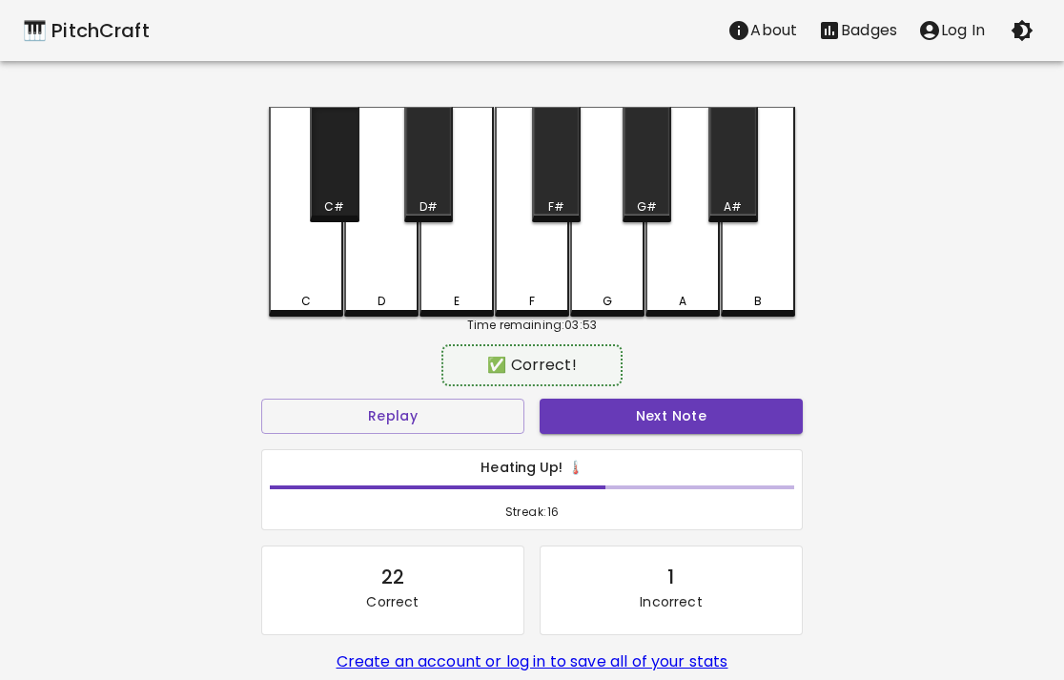
click at [326, 198] on div "C#" at bounding box center [334, 206] width 20 height 17
click at [617, 418] on button "Next Note" at bounding box center [671, 416] width 263 height 35
click at [562, 189] on div "F#" at bounding box center [556, 164] width 49 height 115
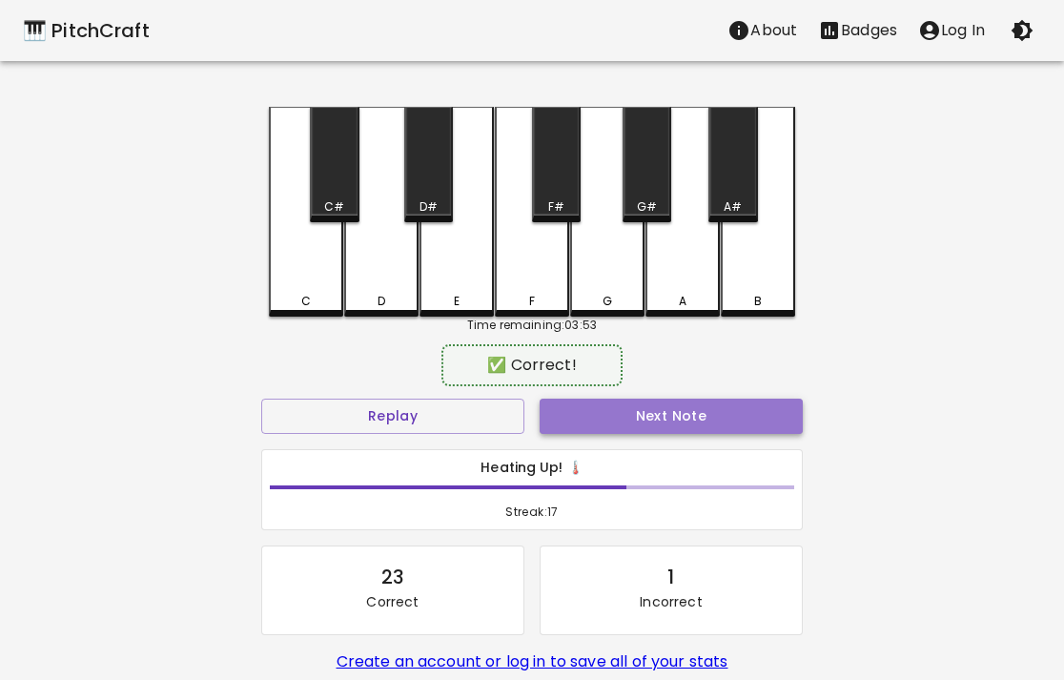
click at [654, 409] on button "Next Note" at bounding box center [671, 416] width 263 height 35
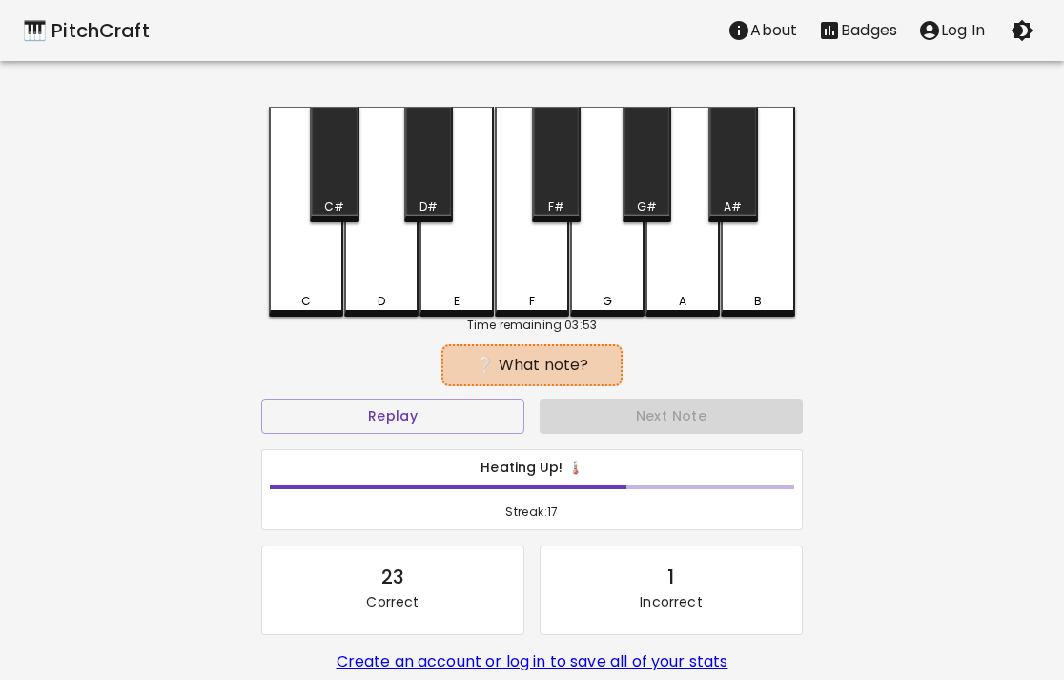
click at [340, 178] on div "C#" at bounding box center [334, 164] width 49 height 115
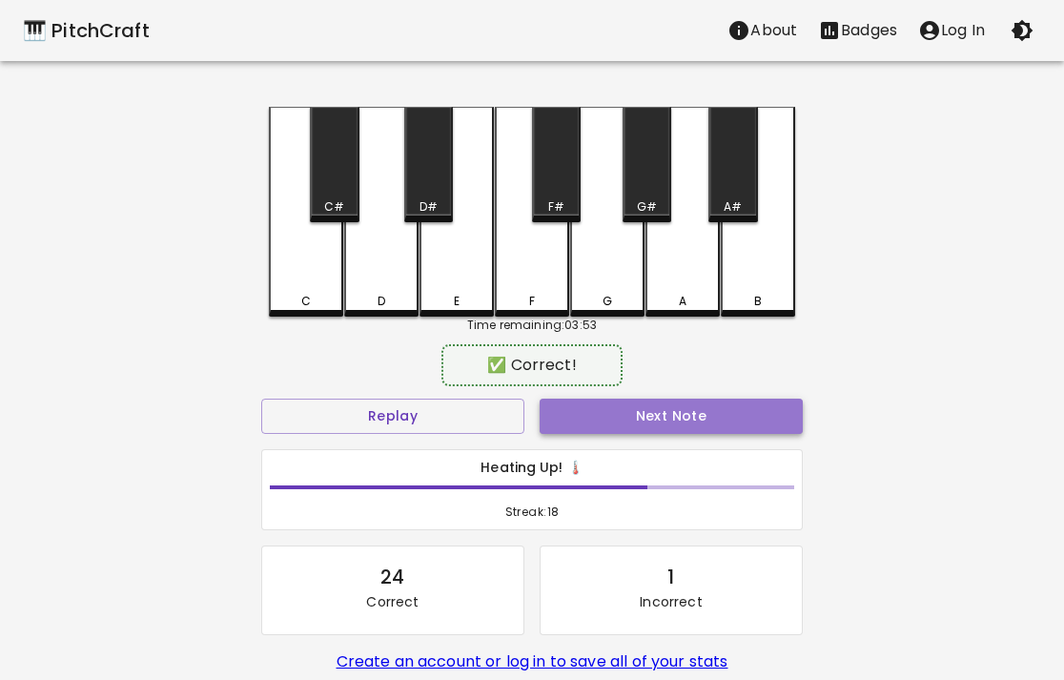
click at [628, 413] on button "Next Note" at bounding box center [671, 416] width 263 height 35
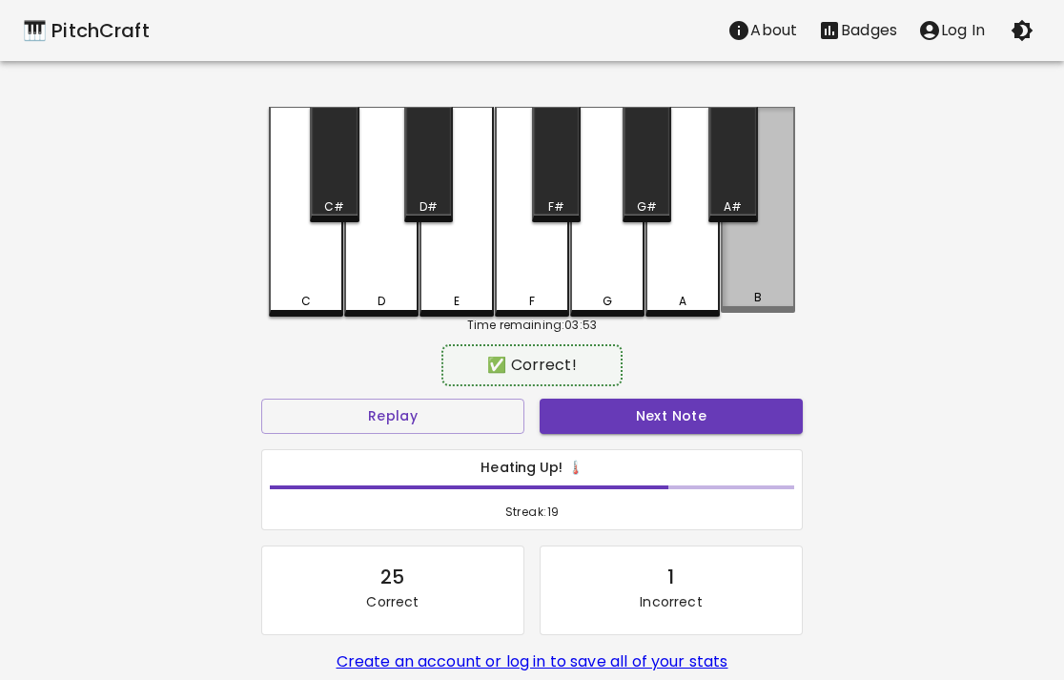
click at [785, 243] on div "B" at bounding box center [758, 210] width 74 height 206
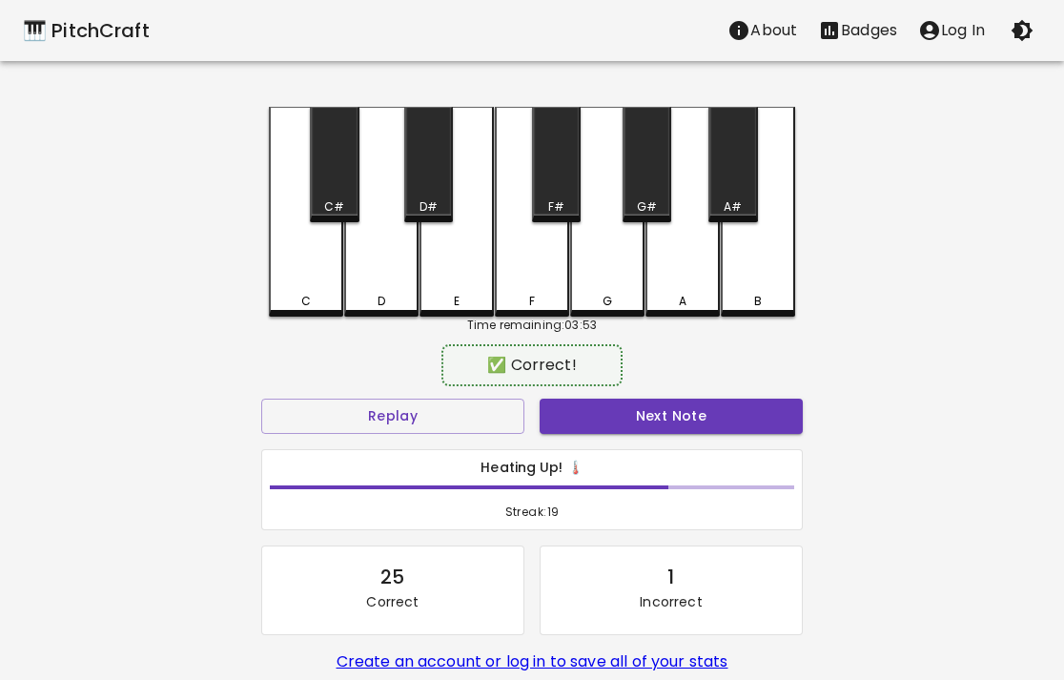
click at [707, 422] on button "Next Note" at bounding box center [671, 416] width 263 height 35
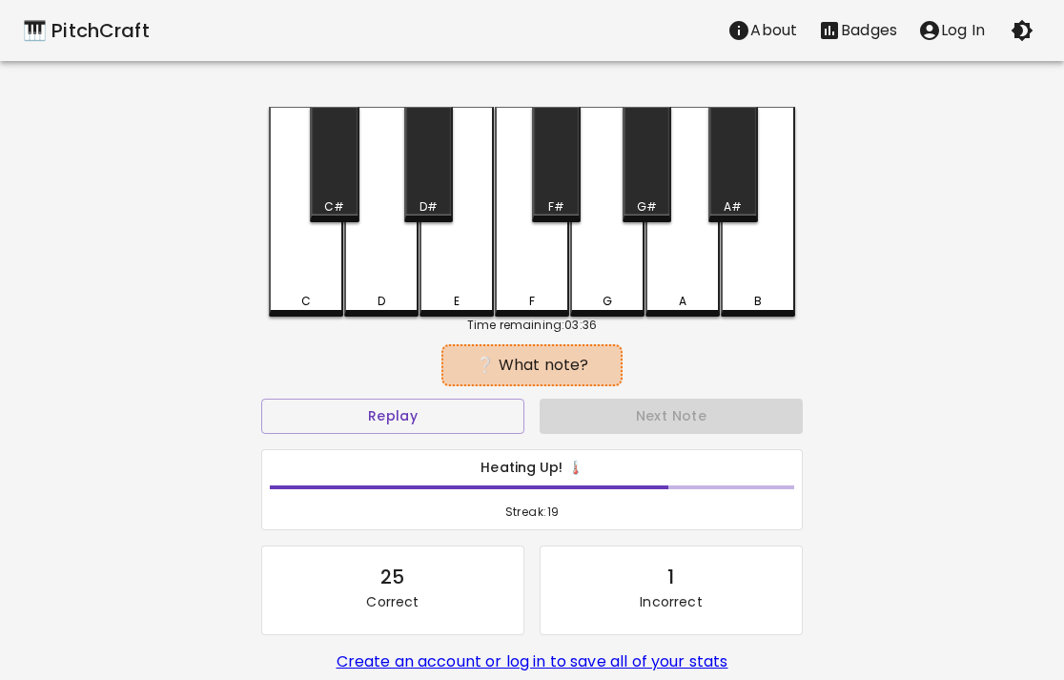
click at [401, 249] on div "D" at bounding box center [381, 212] width 74 height 210
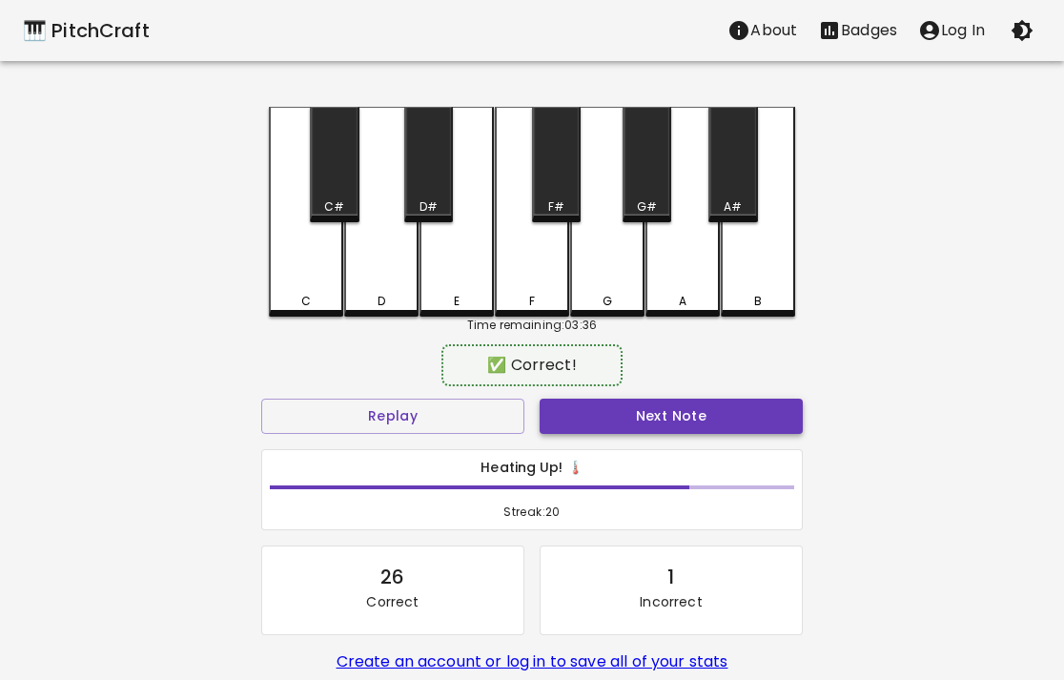
click at [629, 405] on button "Next Note" at bounding box center [671, 416] width 263 height 35
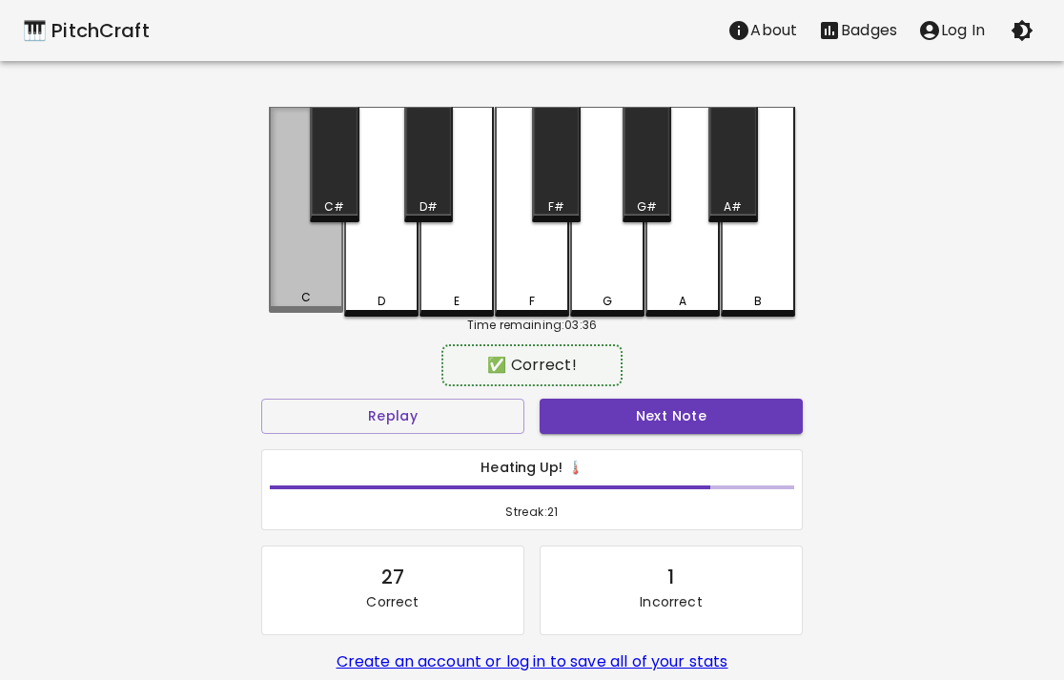
click at [311, 251] on div "C" at bounding box center [306, 210] width 74 height 206
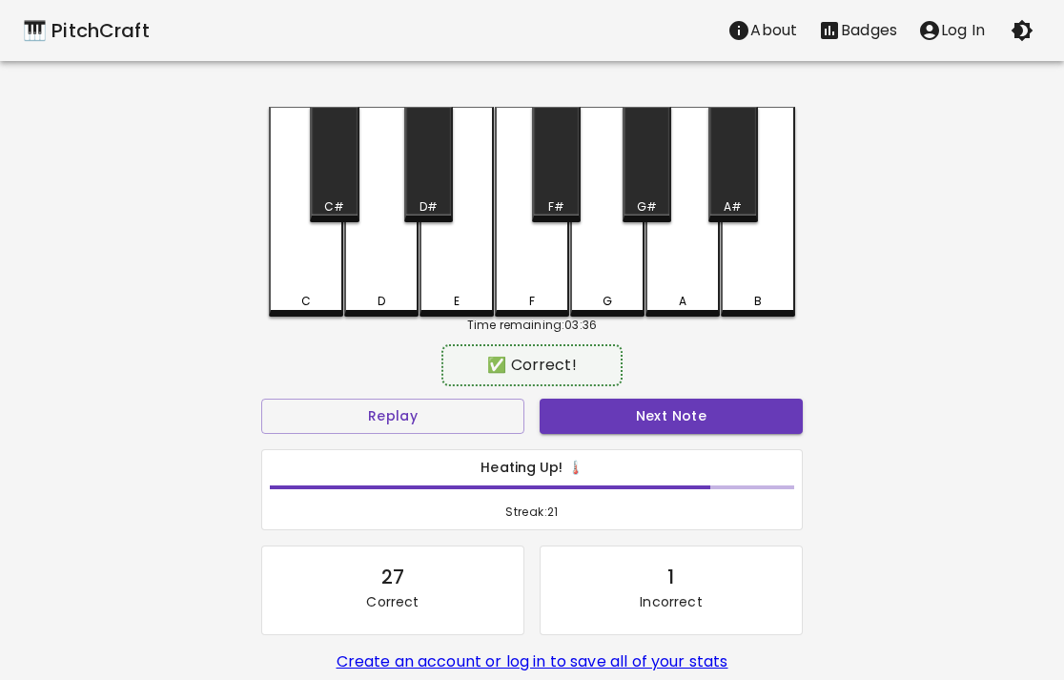
click at [674, 424] on button "Next Note" at bounding box center [671, 416] width 263 height 35
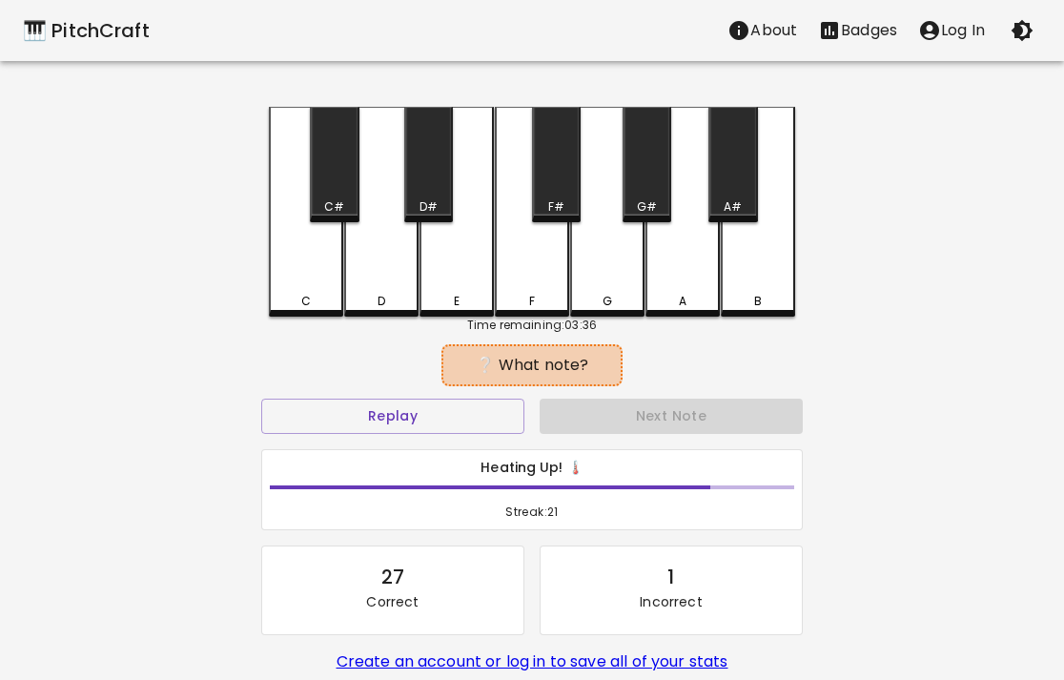
click at [327, 284] on div "C" at bounding box center [306, 212] width 74 height 210
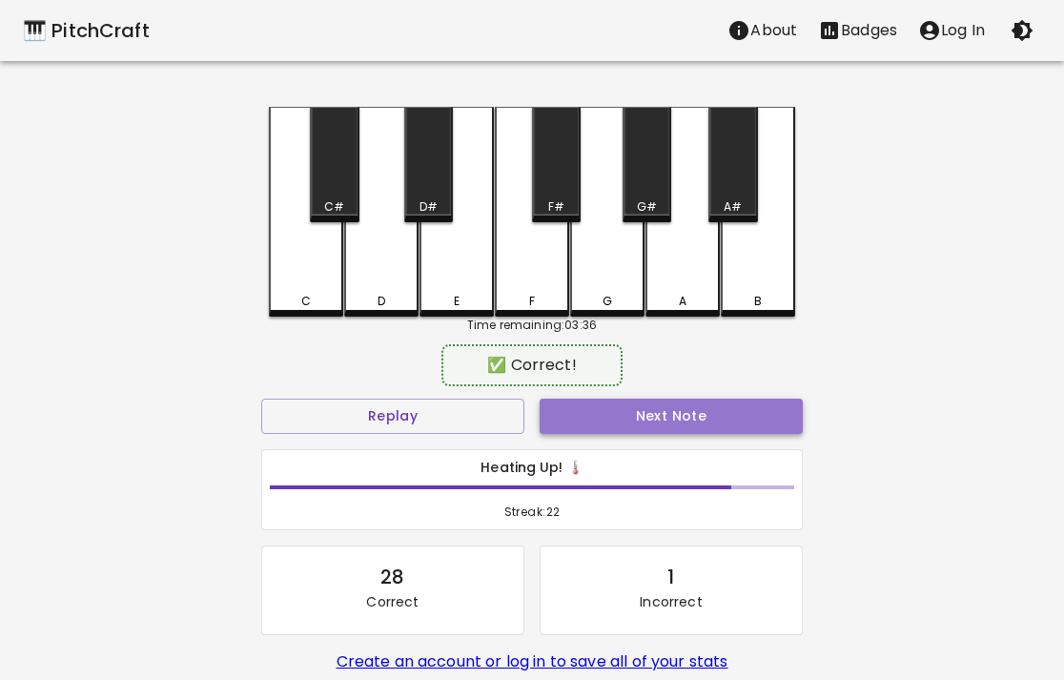
click at [674, 405] on button "Next Note" at bounding box center [671, 416] width 263 height 35
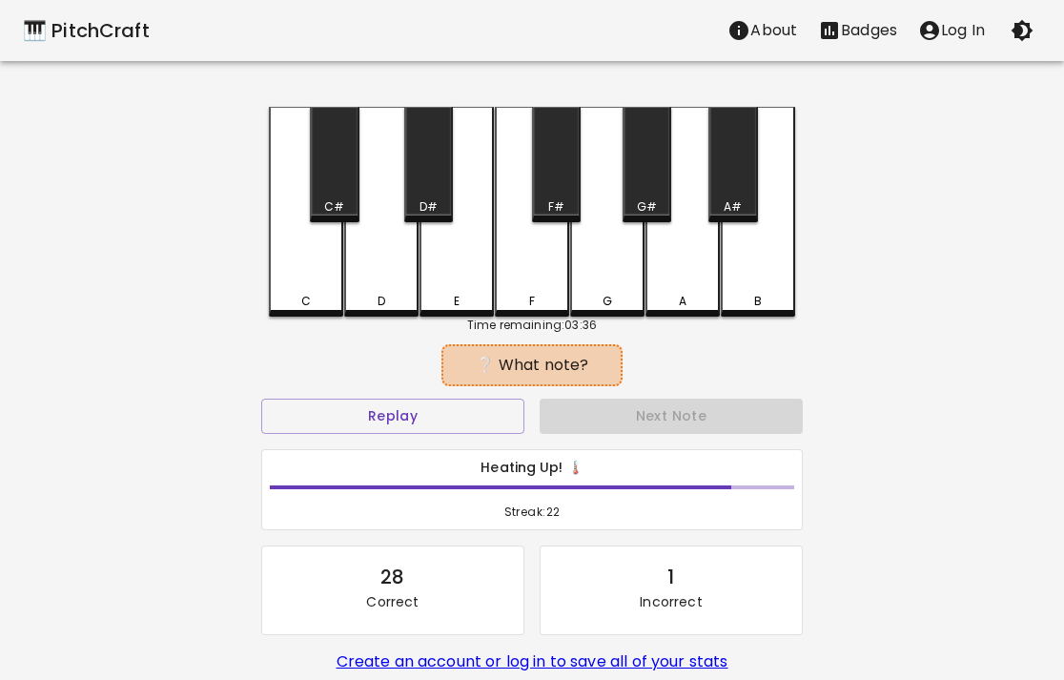
click at [428, 251] on div "E" at bounding box center [457, 212] width 74 height 210
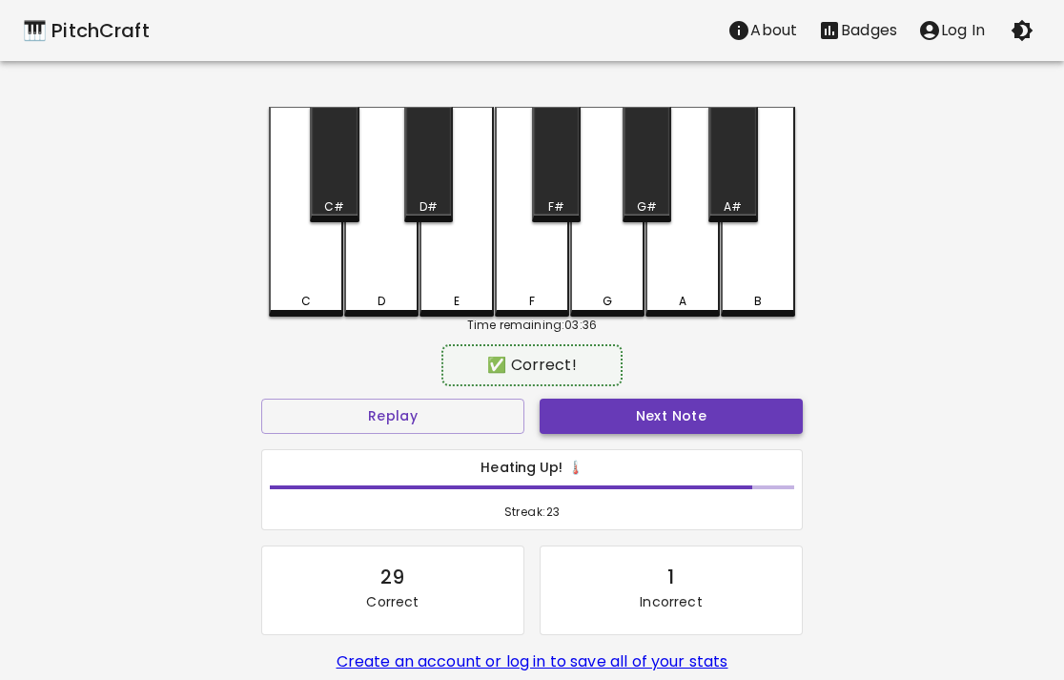
click at [621, 409] on button "Next Note" at bounding box center [671, 416] width 263 height 35
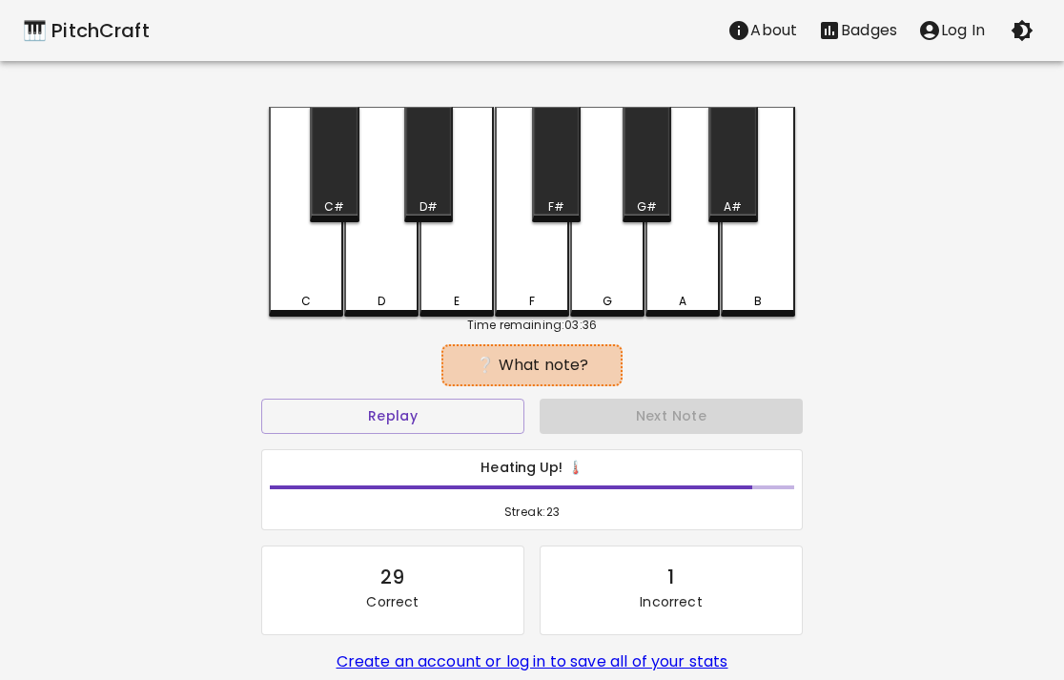
click at [653, 180] on div "G#" at bounding box center [647, 164] width 49 height 115
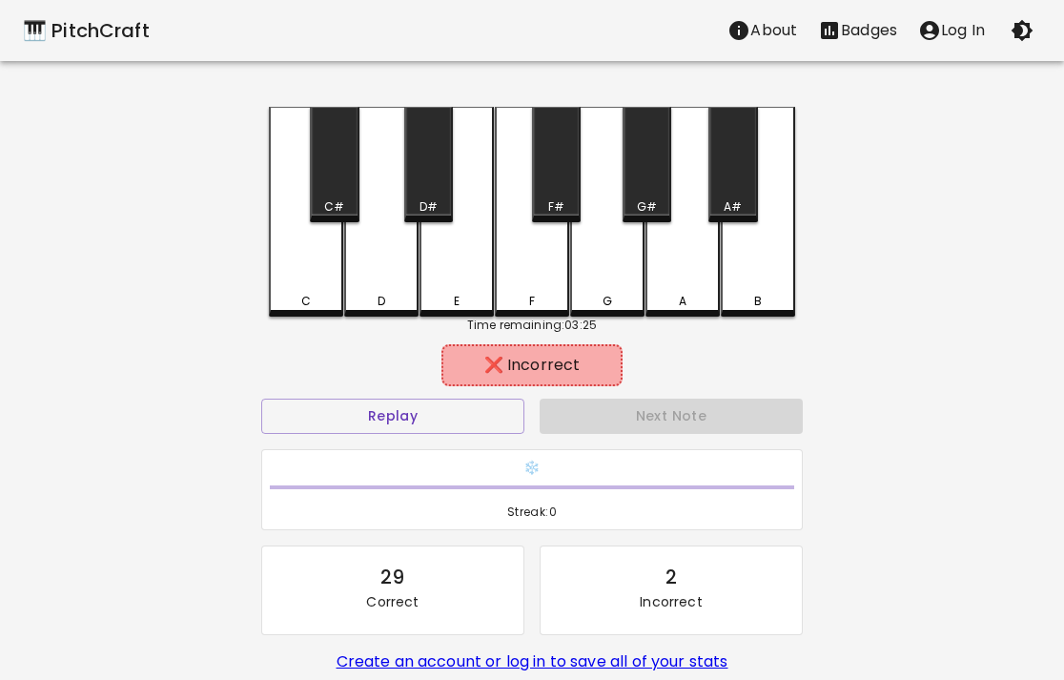
click at [750, 246] on div "B" at bounding box center [758, 212] width 74 height 210
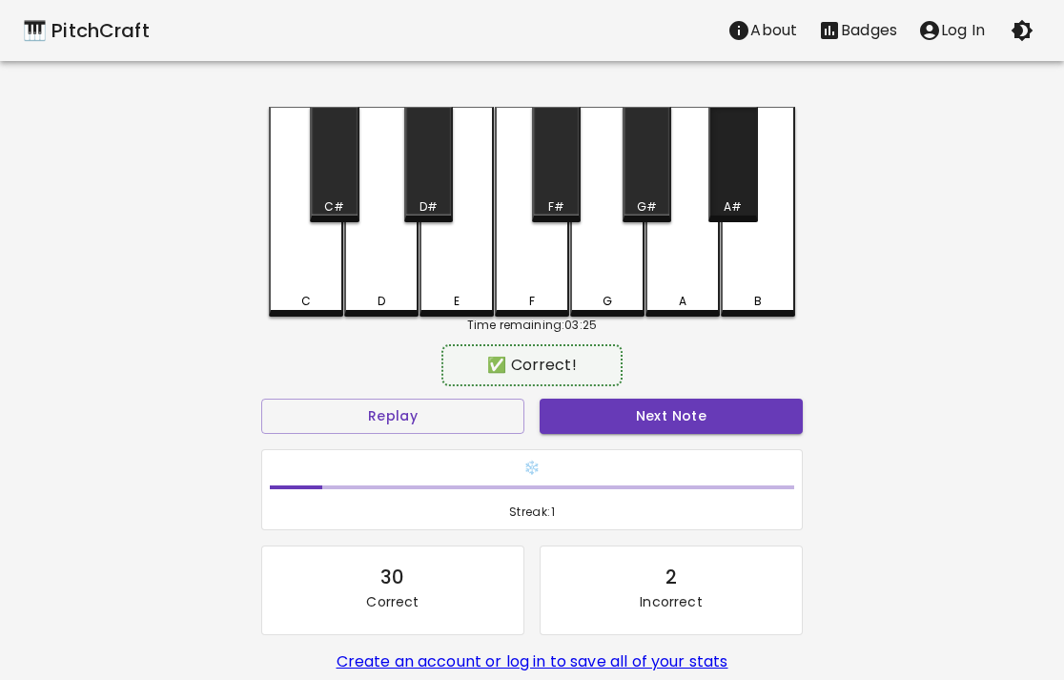
click at [727, 160] on div "A#" at bounding box center [732, 164] width 49 height 115
click at [720, 418] on button "Next Note" at bounding box center [671, 416] width 263 height 35
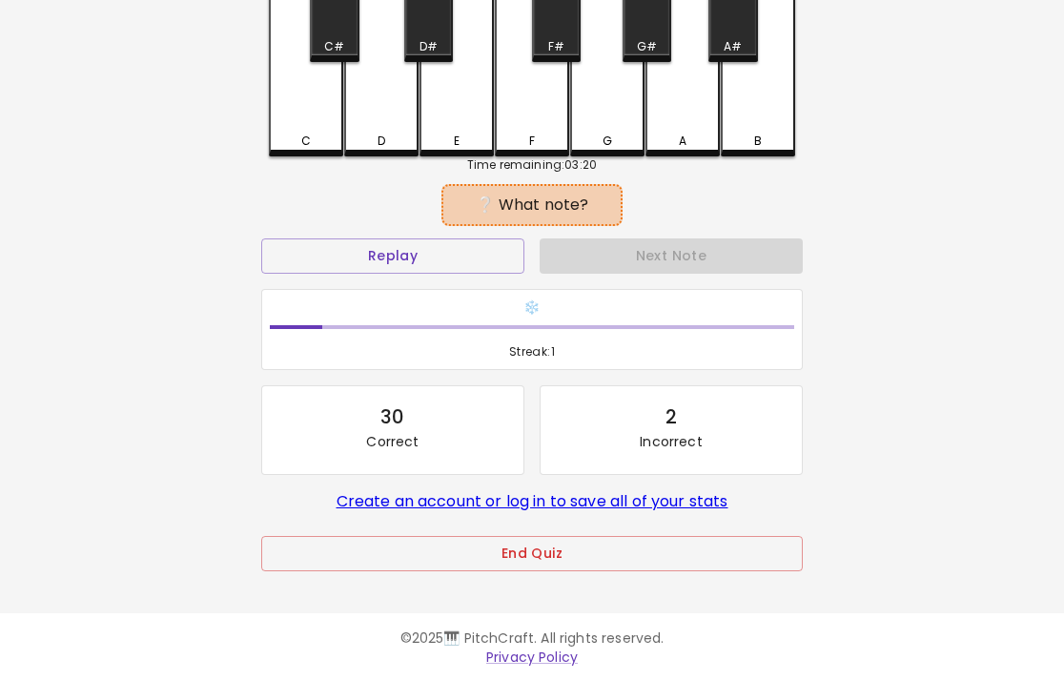
scroll to position [159, 0]
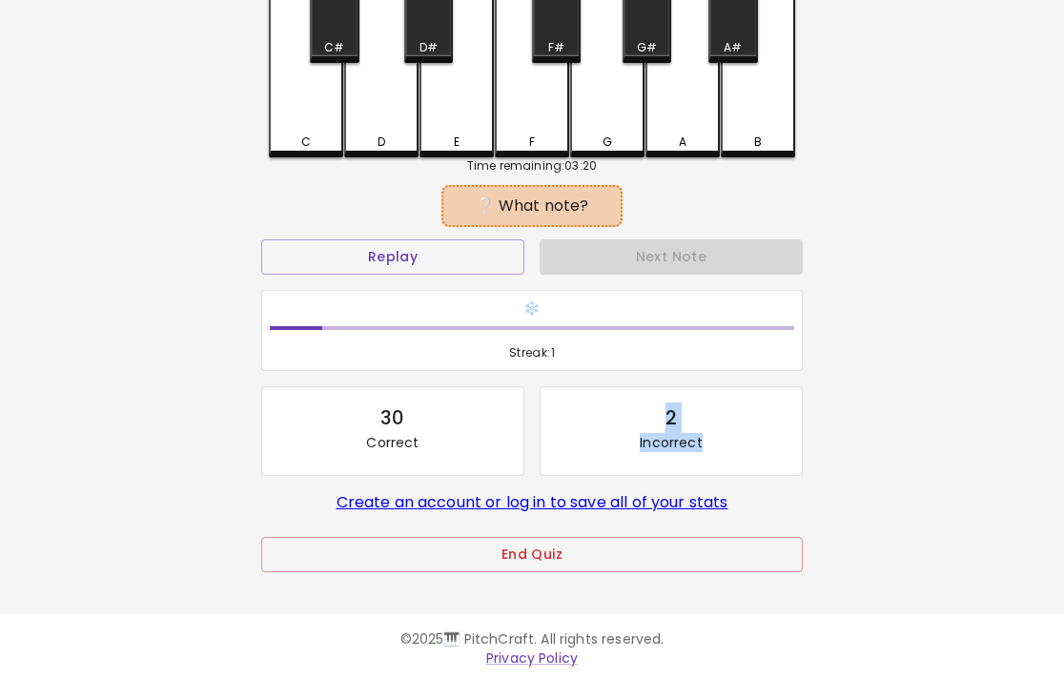
drag, startPoint x: 651, startPoint y: 410, endPoint x: 768, endPoint y: 438, distance: 119.6
click at [768, 438] on div "2 Incorrect" at bounding box center [671, 427] width 231 height 50
drag, startPoint x: 768, startPoint y: 438, endPoint x: 768, endPoint y: 145, distance: 292.7
click at [768, 428] on div "2 Incorrect" at bounding box center [671, 427] width 231 height 50
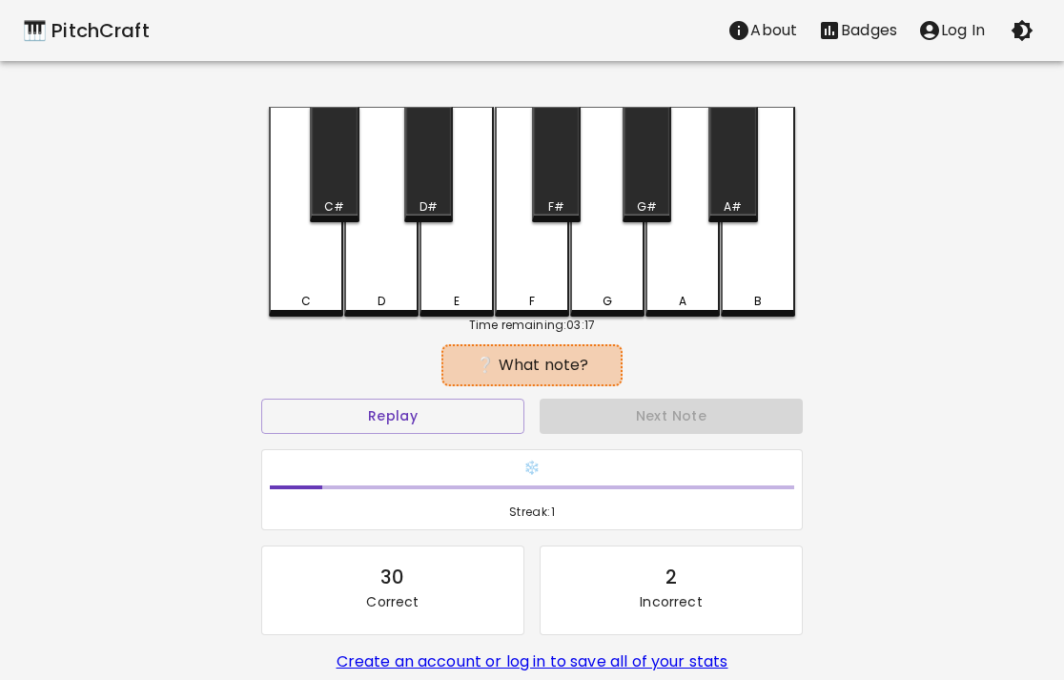
scroll to position [0, 0]
click at [886, 31] on p "Badges" at bounding box center [869, 30] width 56 height 23
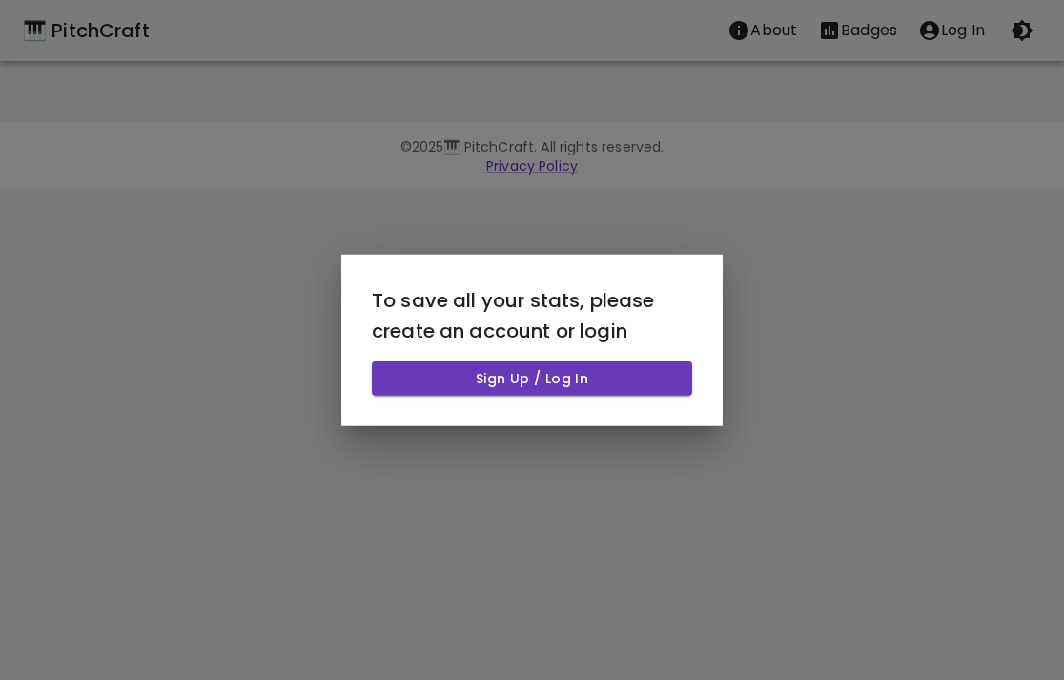
click at [770, 178] on div at bounding box center [532, 340] width 1064 height 680
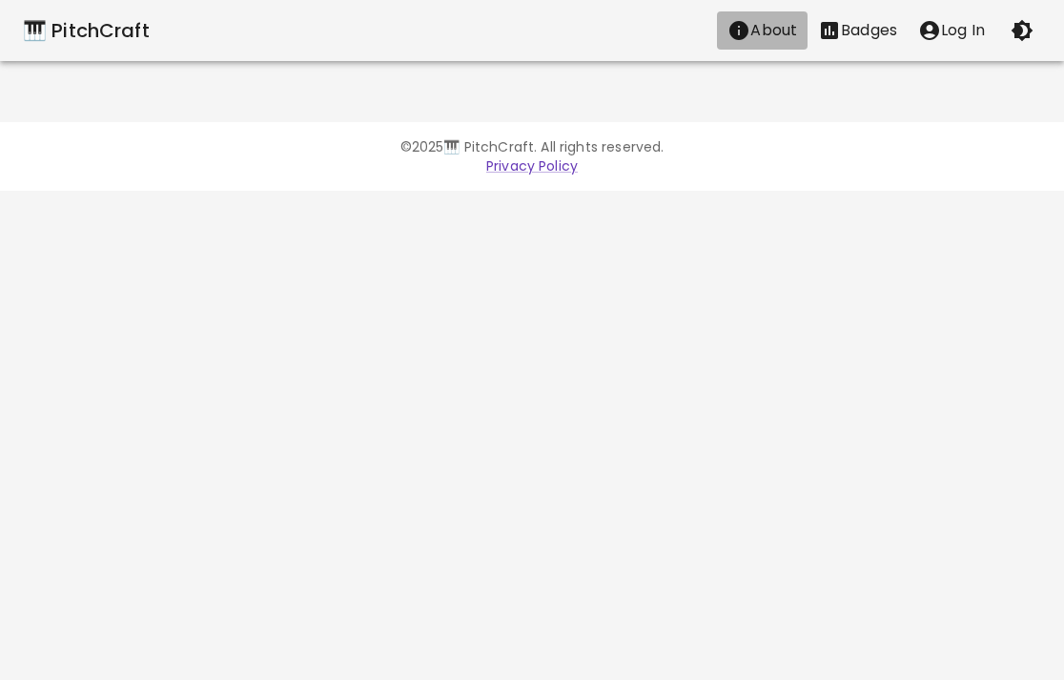
click at [785, 28] on p "About" at bounding box center [773, 30] width 47 height 23
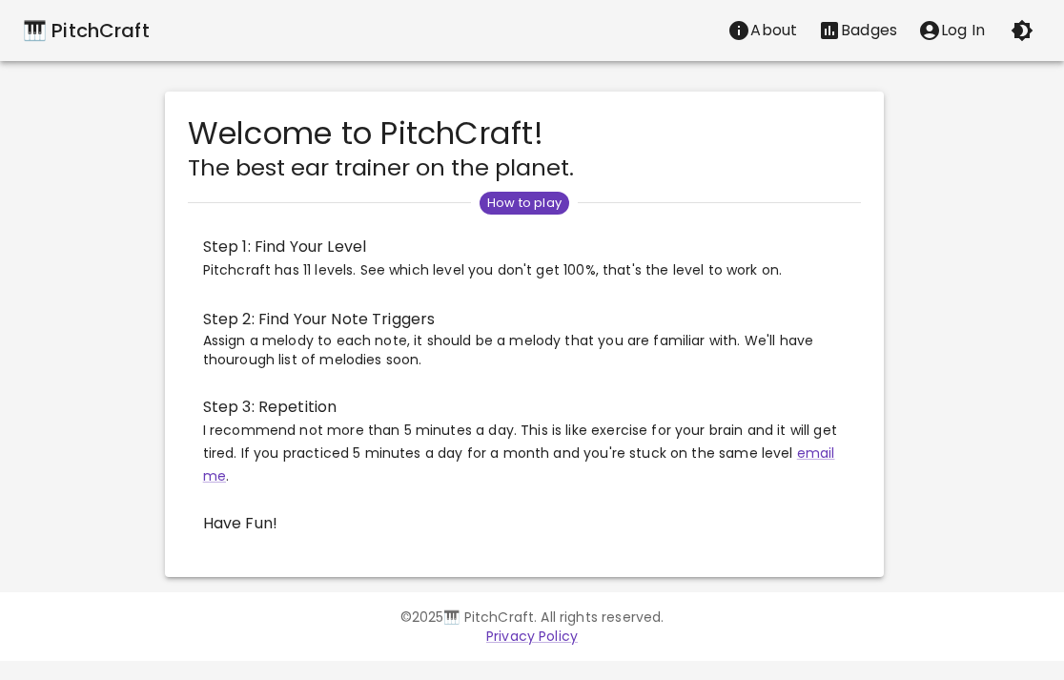
click at [793, 39] on p "About" at bounding box center [773, 30] width 47 height 23
click at [85, 35] on div "🎹 PitchCraft" at bounding box center [86, 30] width 127 height 31
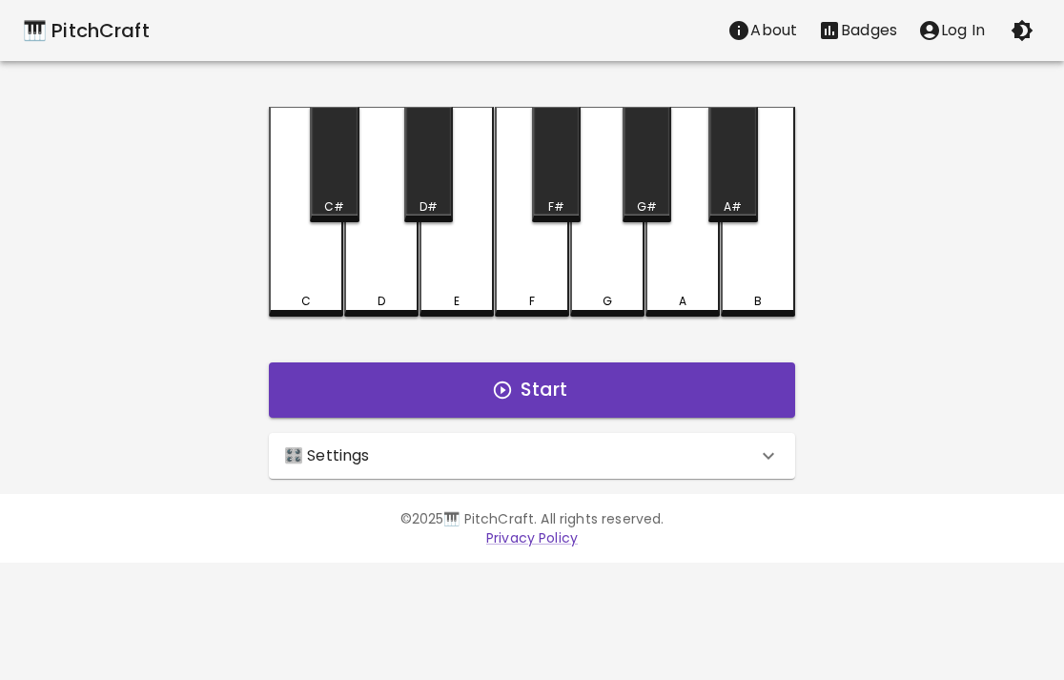
click at [583, 487] on div "🎹 PitchCraft About Badges Log In C C# D D# E F F# G G# A A# B Start 🎛️ Settings…" at bounding box center [532, 281] width 1064 height 563
click at [596, 458] on div "🎛️ Settings" at bounding box center [520, 455] width 473 height 23
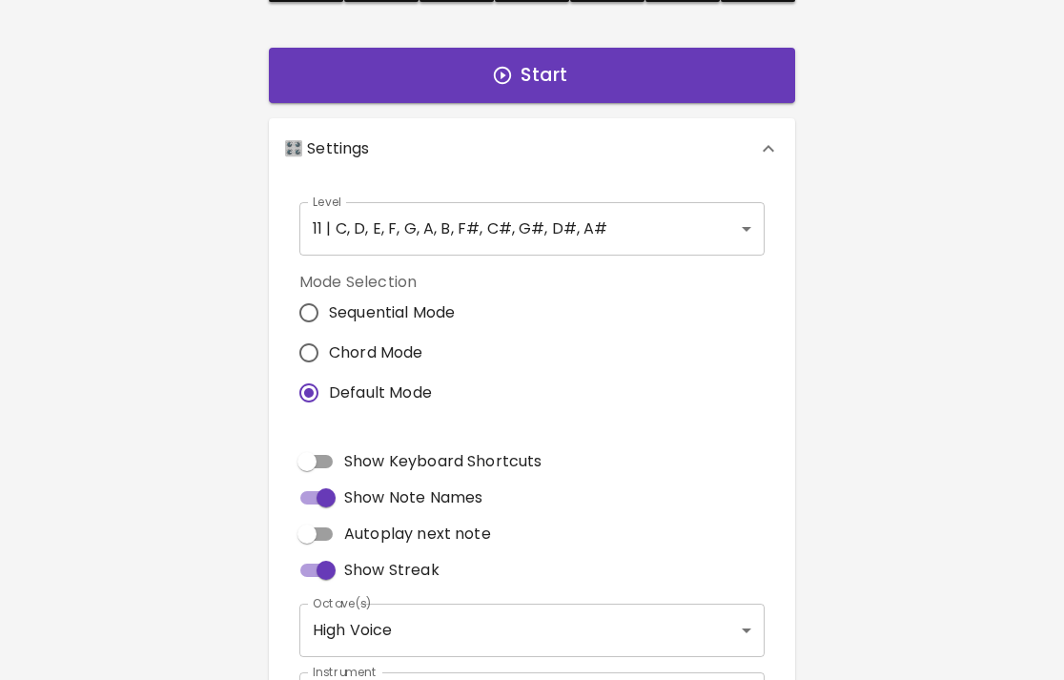
scroll to position [425, 0]
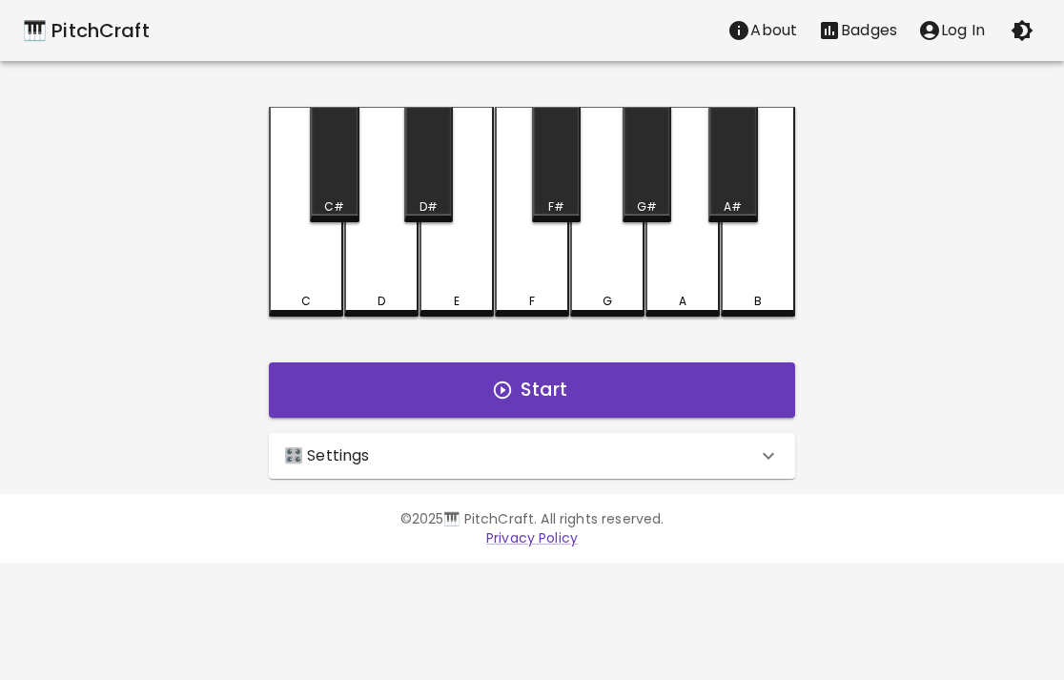
click at [566, 455] on div "🎛️ Settings" at bounding box center [520, 455] width 473 height 23
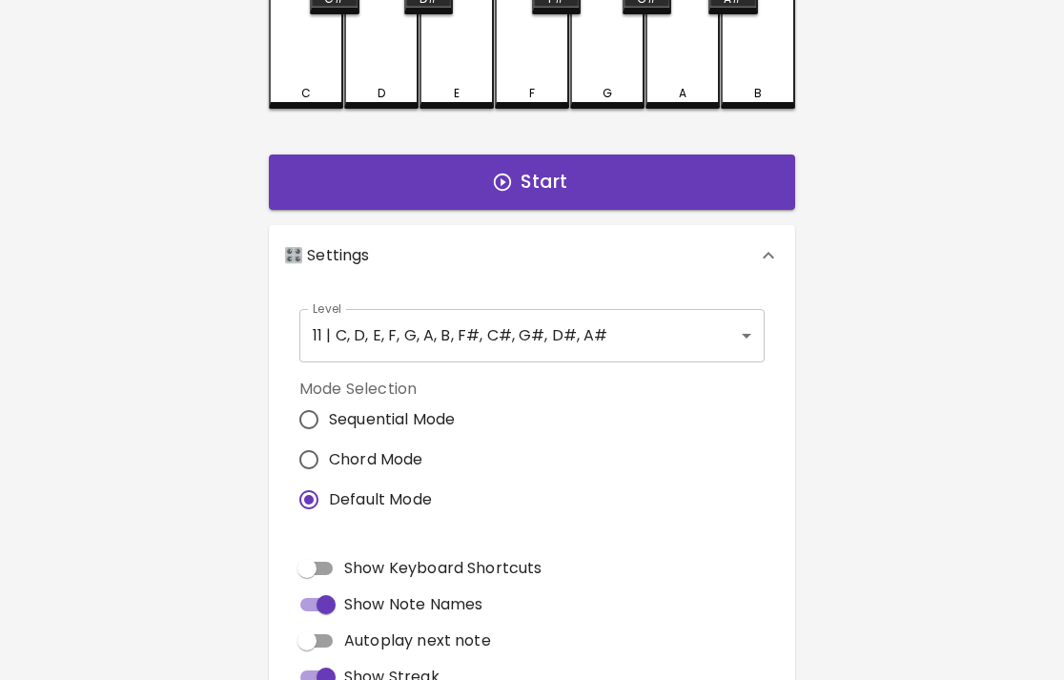
scroll to position [217, 0]
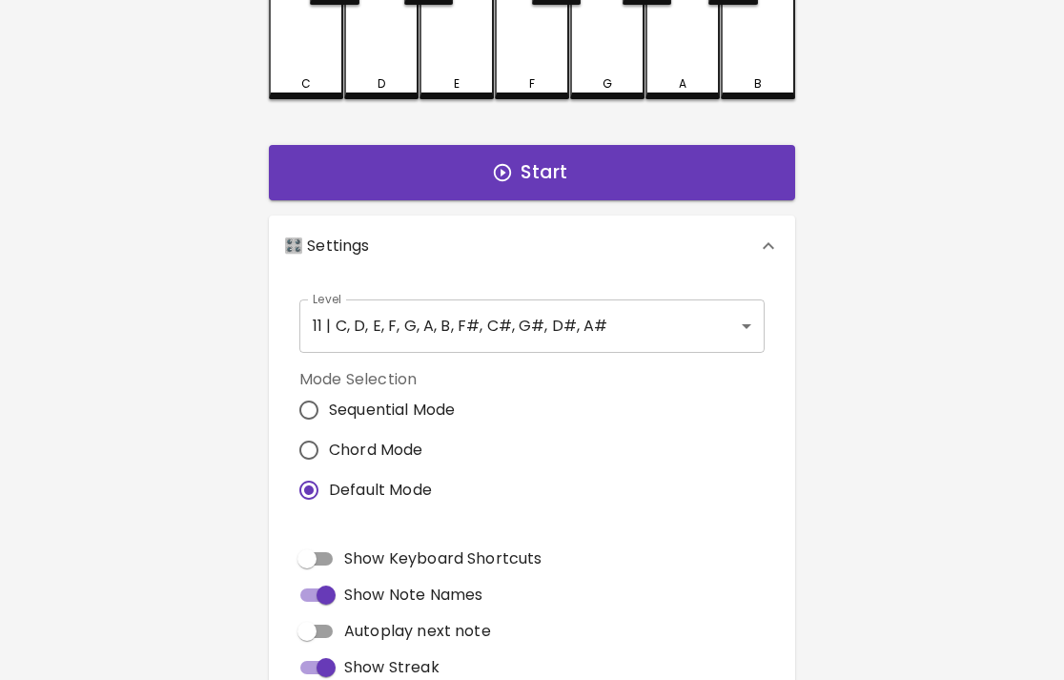
click at [365, 442] on span "Chord Mode" at bounding box center [376, 450] width 94 height 23
click at [329, 442] on input "Chord Mode" at bounding box center [309, 450] width 40 height 40
radio input "true"
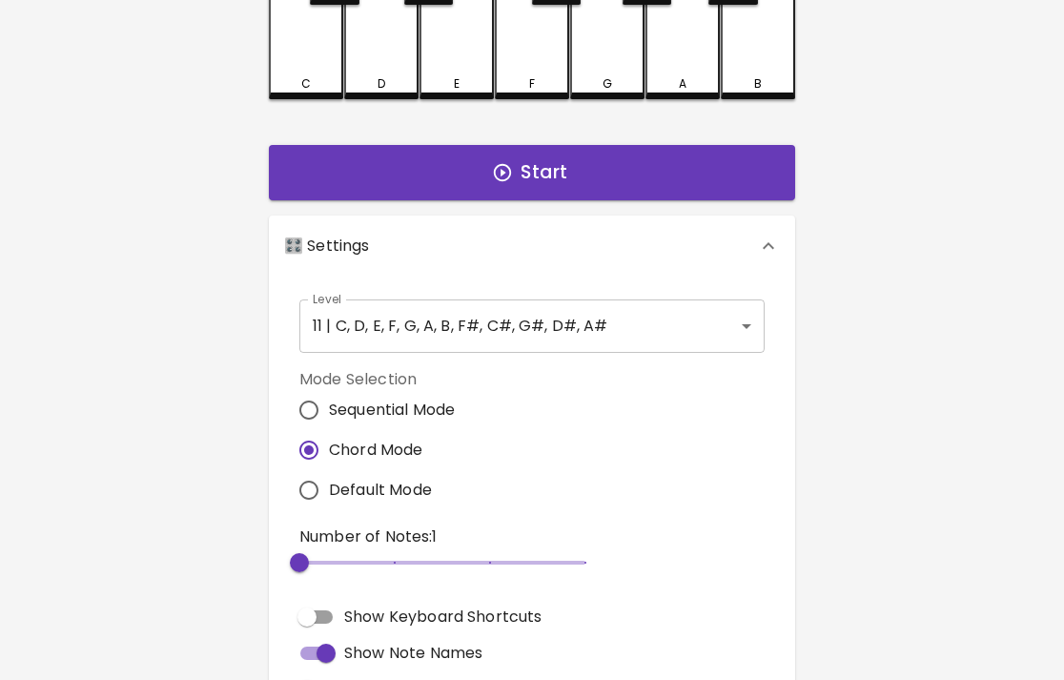
scroll to position [356, 0]
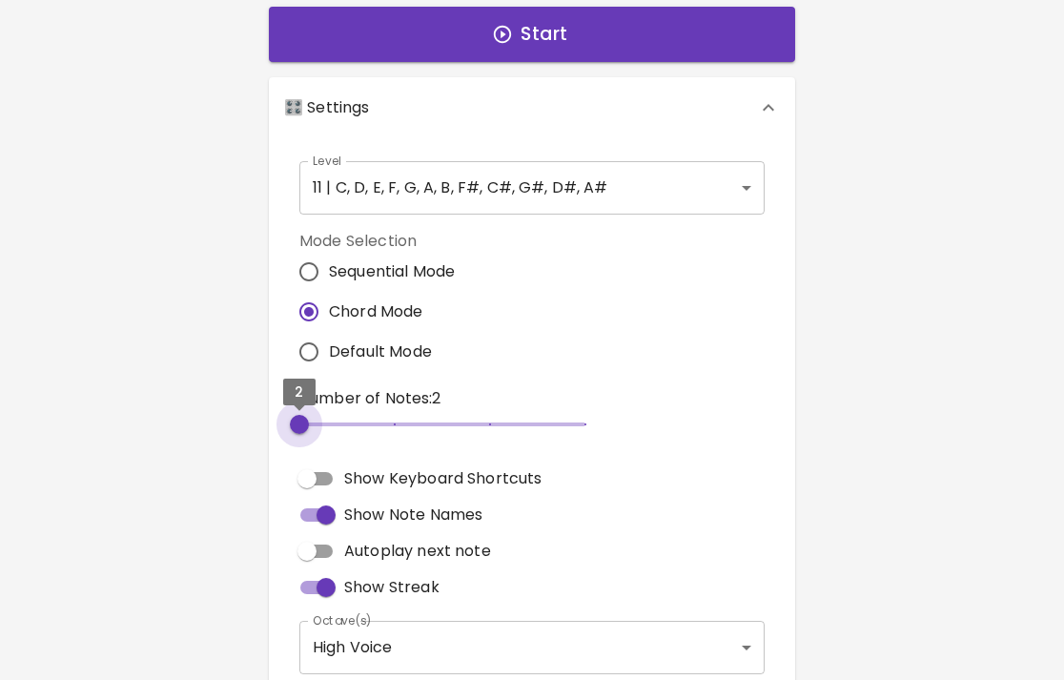
click at [327, 420] on span "2" at bounding box center [442, 424] width 286 height 29
type input "3"
drag, startPoint x: 327, startPoint y: 420, endPoint x: 357, endPoint y: 421, distance: 29.6
click at [357, 421] on span "3" at bounding box center [442, 424] width 286 height 29
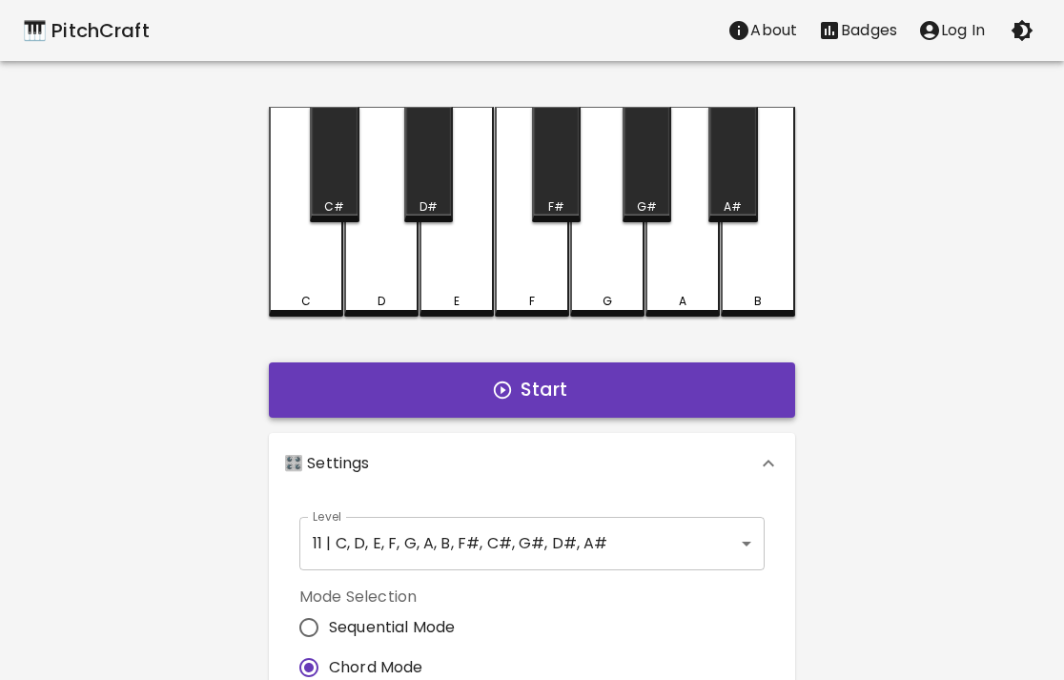
scroll to position [0, 0]
click at [578, 399] on button "Start" at bounding box center [532, 389] width 526 height 55
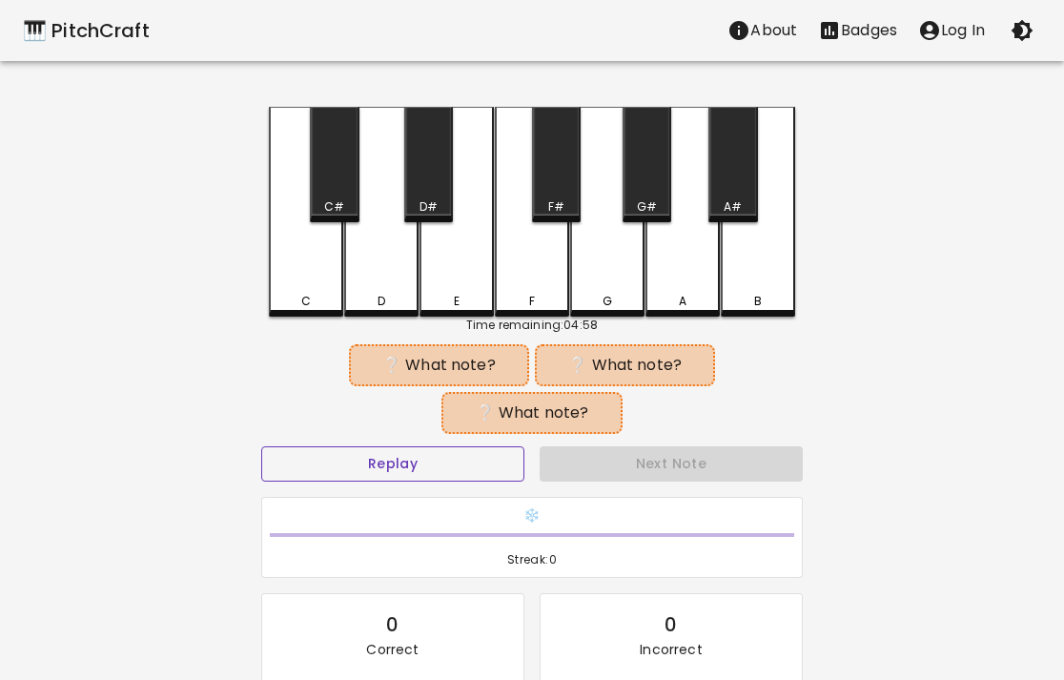
click at [446, 459] on button "Replay" at bounding box center [392, 463] width 263 height 35
click at [446, 461] on button "Replay" at bounding box center [392, 463] width 263 height 35
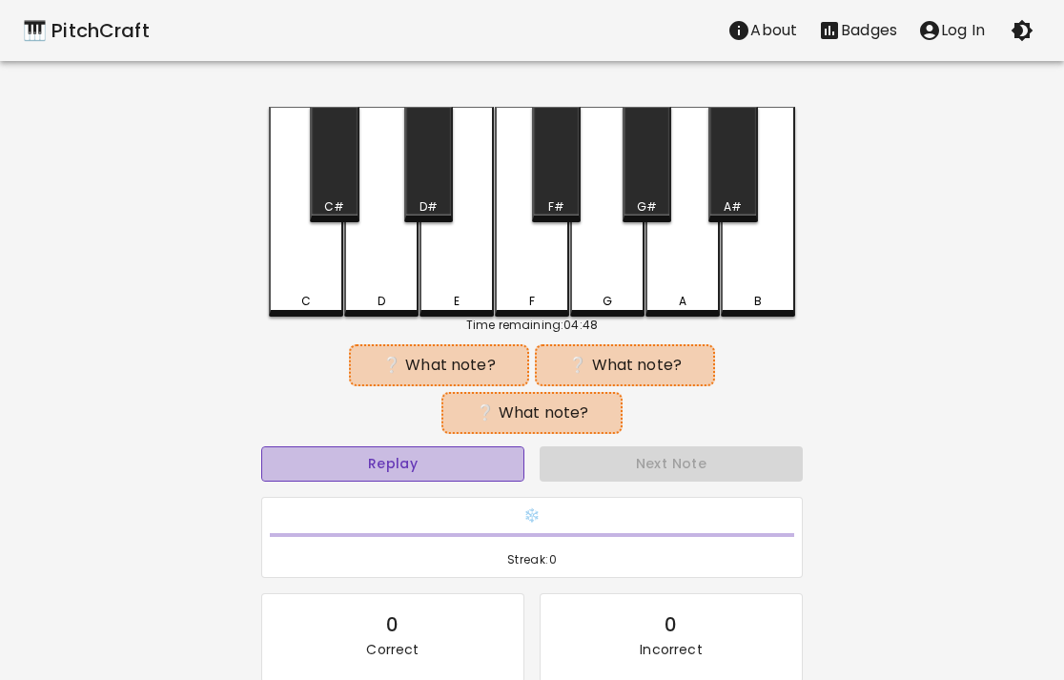
click at [446, 461] on button "Replay" at bounding box center [392, 463] width 263 height 35
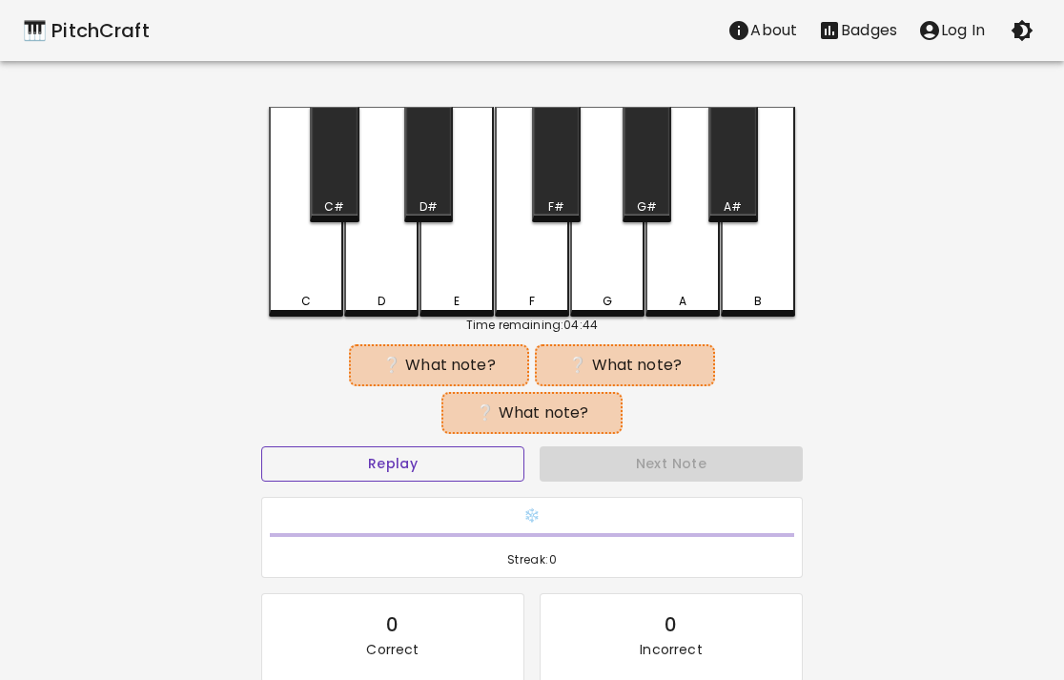
click at [447, 461] on button "Replay" at bounding box center [392, 463] width 263 height 35
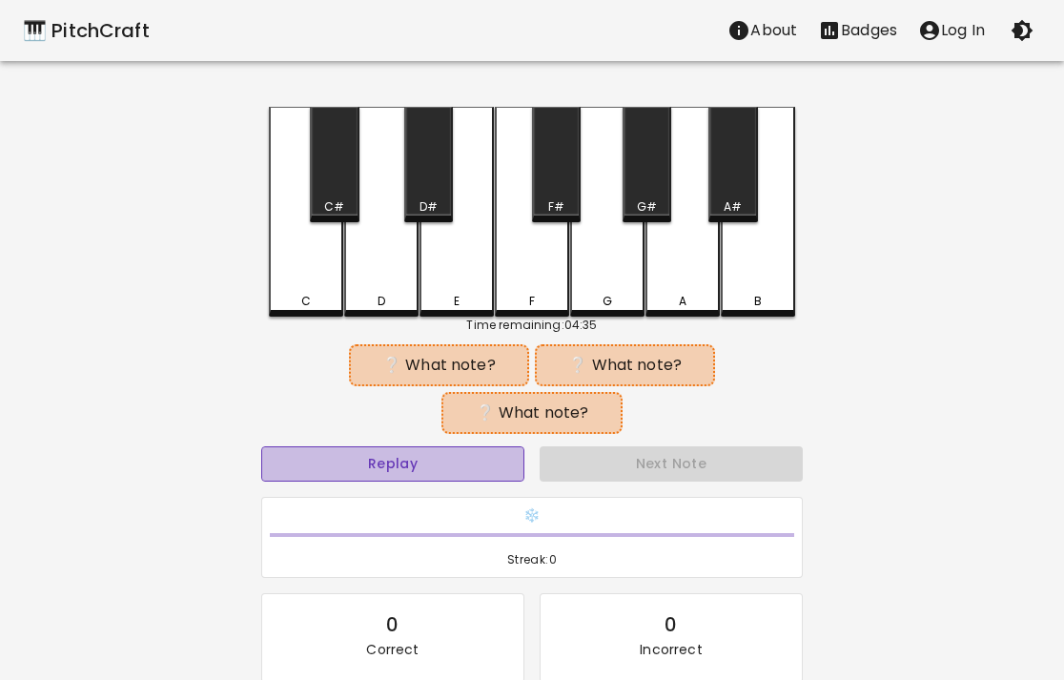
click at [447, 461] on button "Replay" at bounding box center [392, 463] width 263 height 35
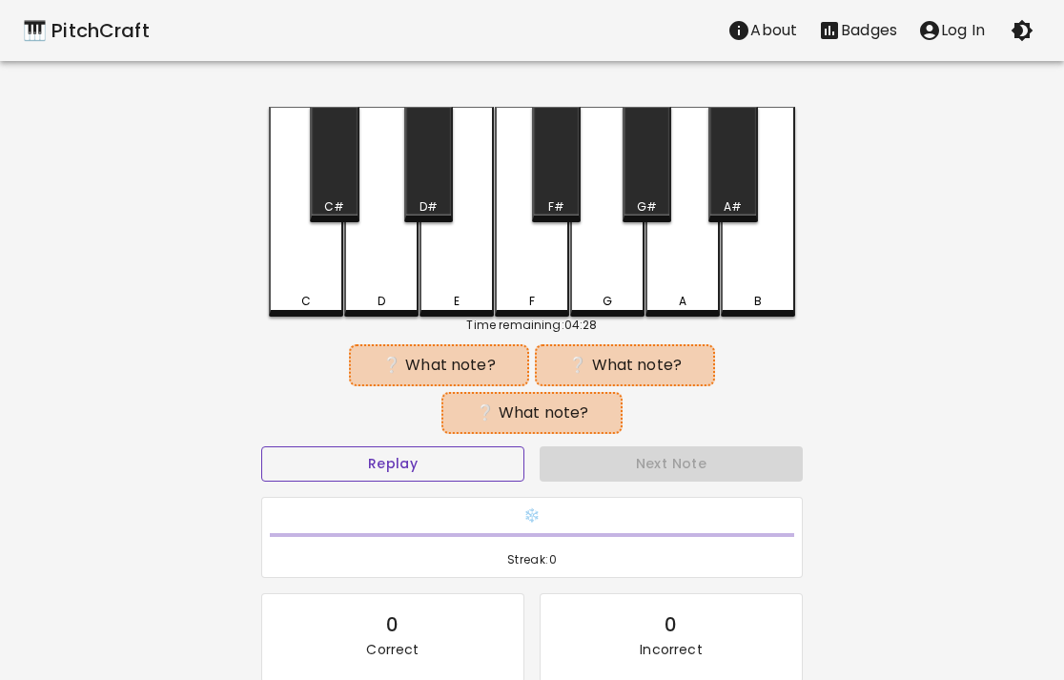
click at [448, 460] on button "Replay" at bounding box center [392, 463] width 263 height 35
click at [447, 460] on button "Replay" at bounding box center [392, 463] width 263 height 35
click at [451, 461] on button "Replay" at bounding box center [392, 463] width 263 height 35
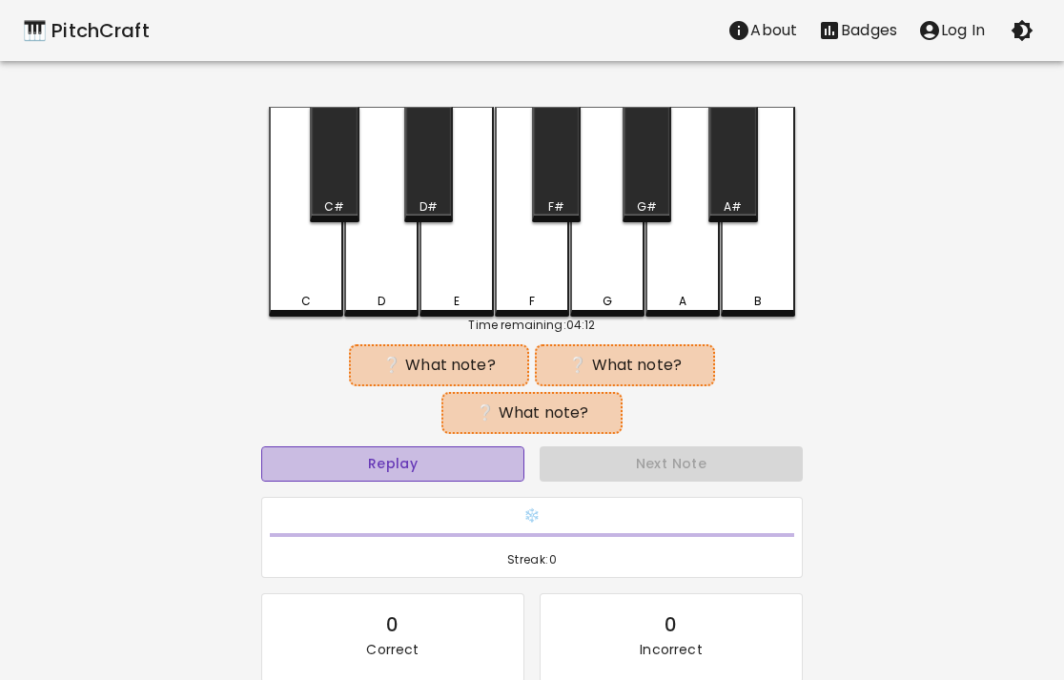
click at [451, 461] on button "Replay" at bounding box center [392, 463] width 263 height 35
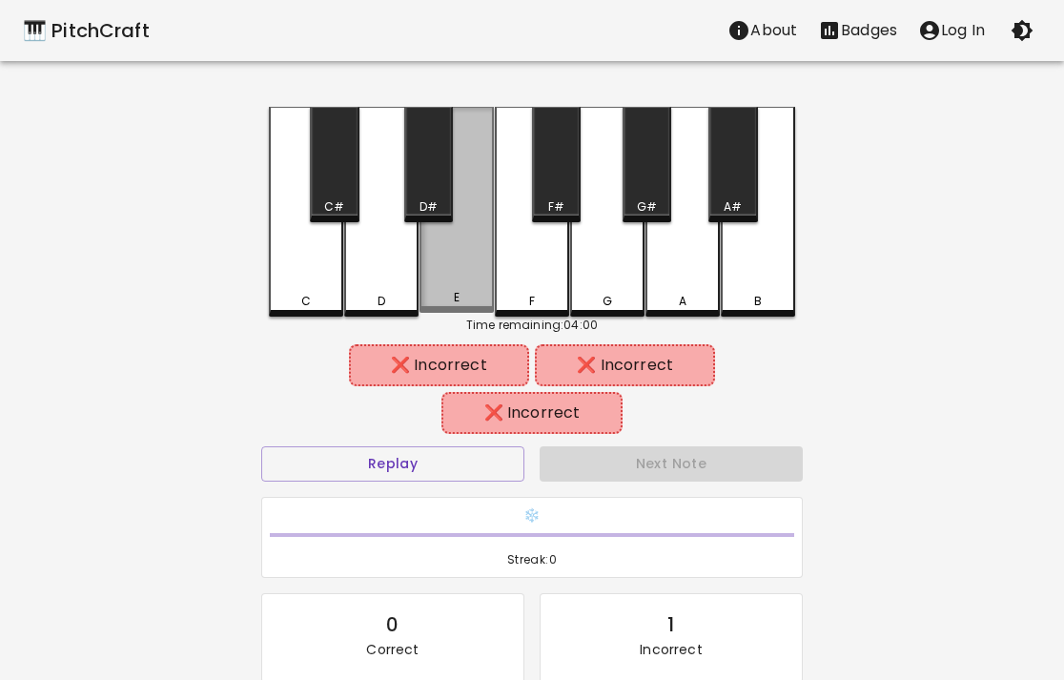
click at [481, 302] on div "E" at bounding box center [456, 297] width 71 height 17
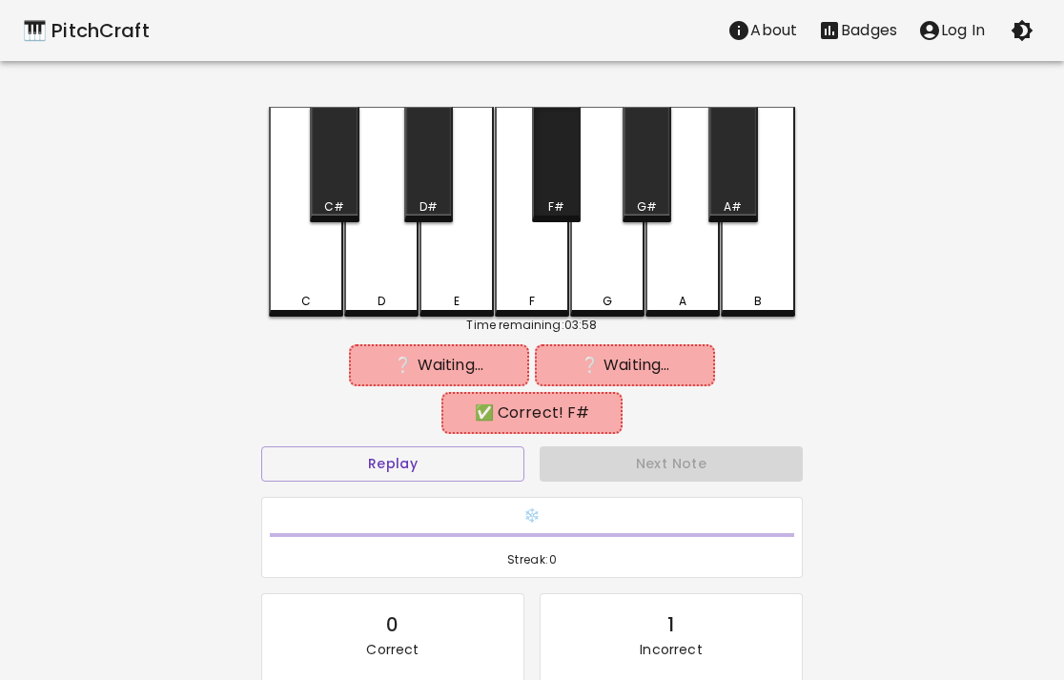
click at [567, 199] on div "F#" at bounding box center [556, 206] width 45 height 17
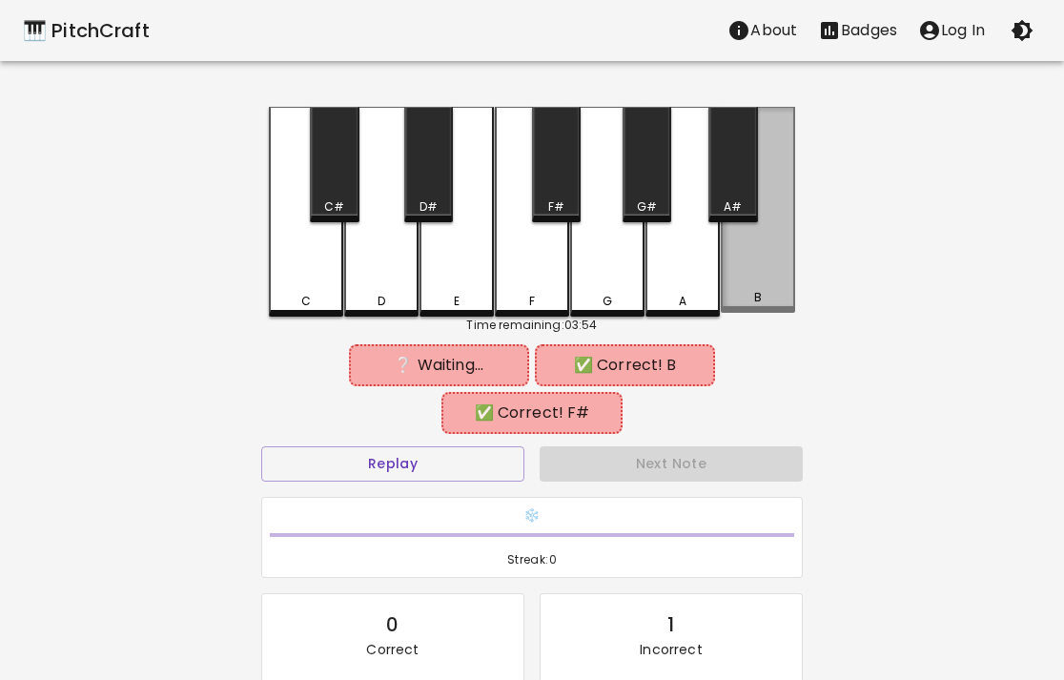
click at [749, 252] on div "B" at bounding box center [758, 210] width 74 height 206
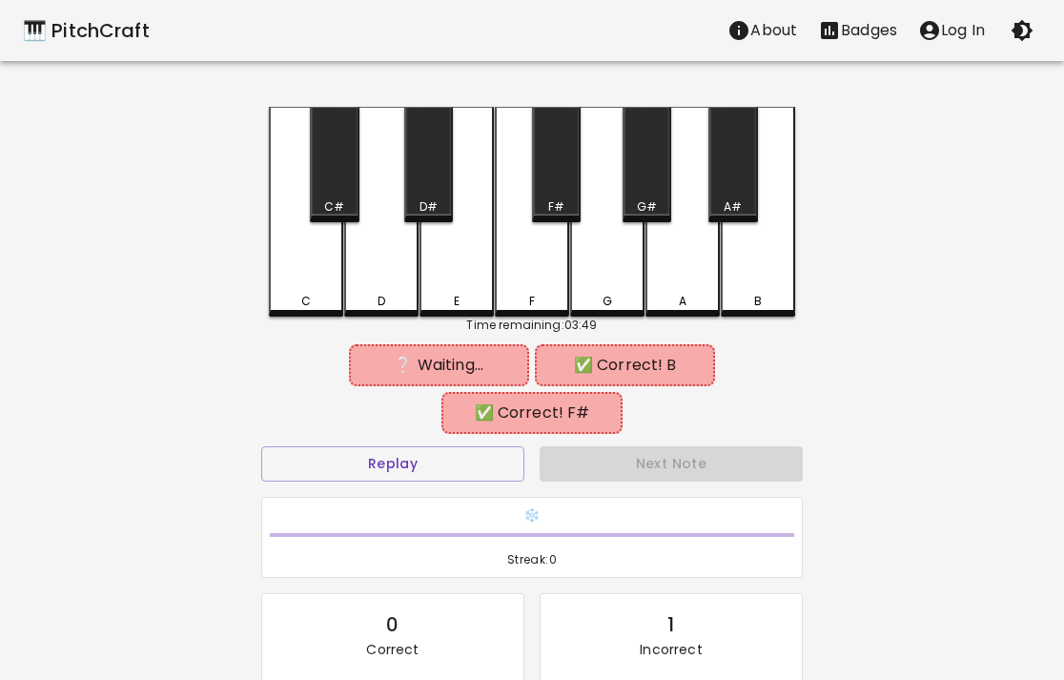
click at [590, 241] on div "G" at bounding box center [607, 212] width 74 height 210
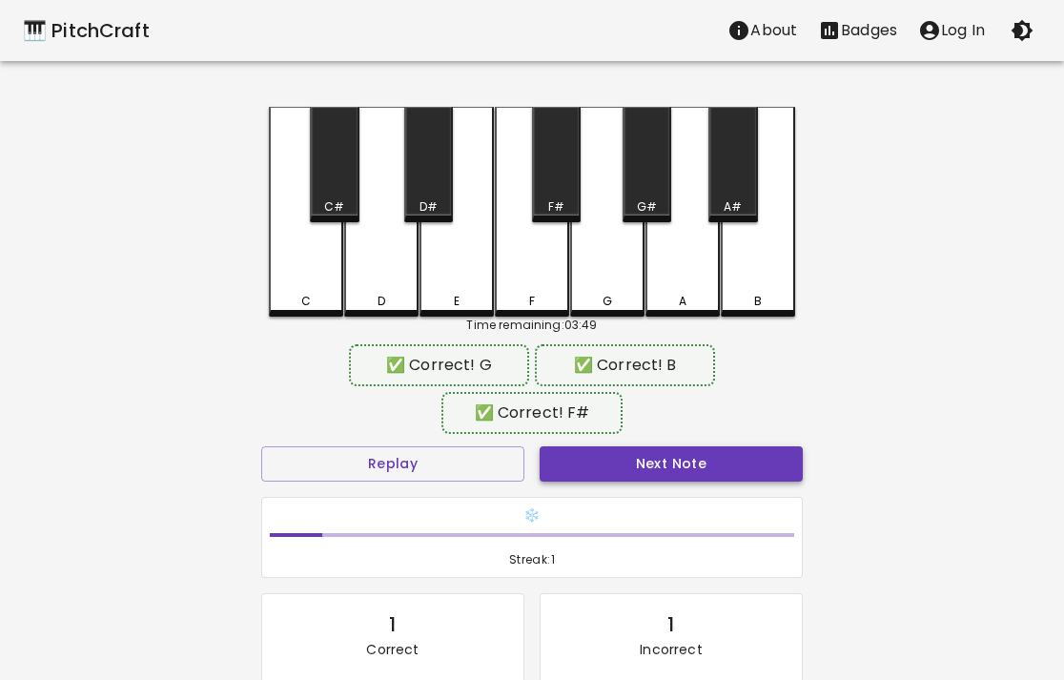
click at [651, 463] on button "Next Note" at bounding box center [671, 463] width 263 height 35
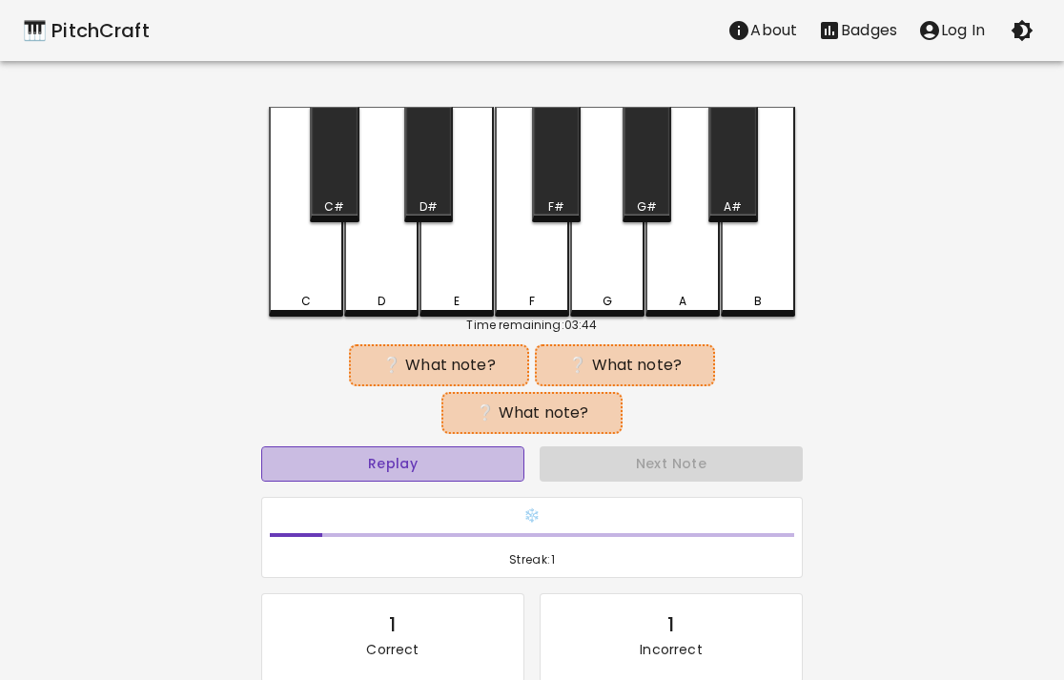
click at [446, 465] on button "Replay" at bounding box center [392, 463] width 263 height 35
click at [449, 457] on button "Replay" at bounding box center [392, 463] width 263 height 35
click at [449, 456] on button "Replay" at bounding box center [392, 463] width 263 height 35
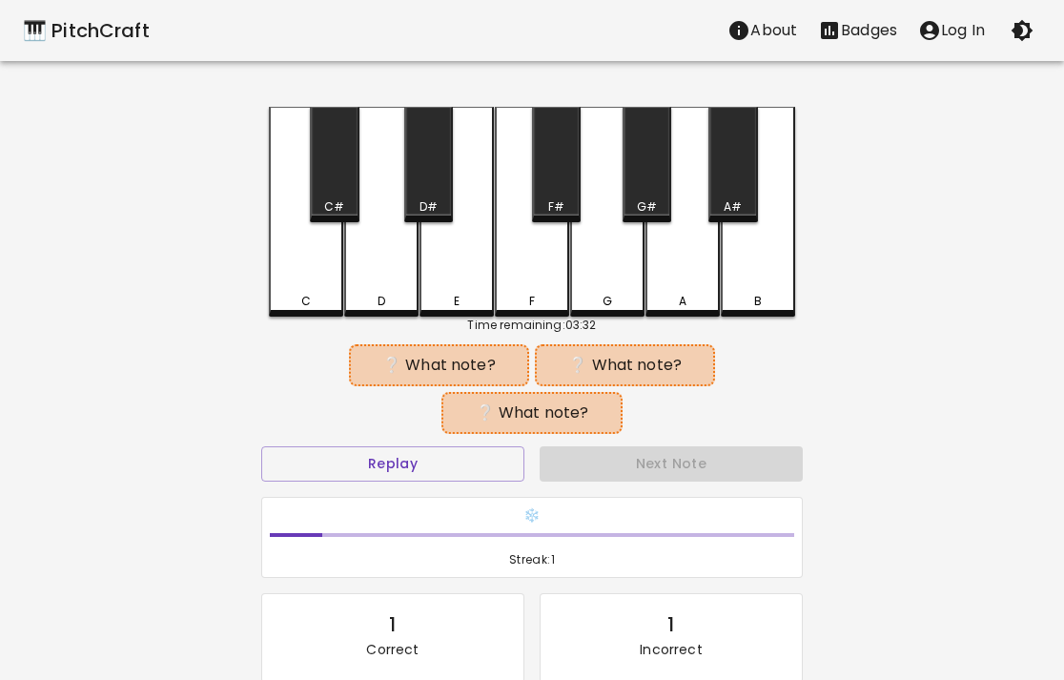
click at [647, 196] on div "G#" at bounding box center [647, 164] width 49 height 115
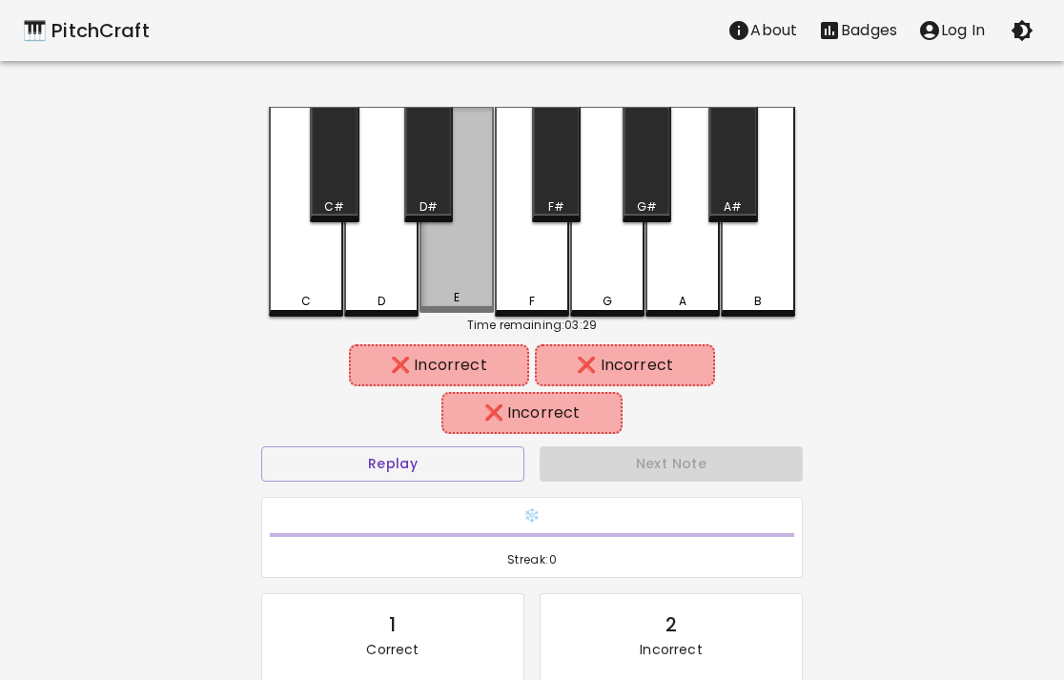
click at [461, 243] on div "E" at bounding box center [457, 210] width 74 height 206
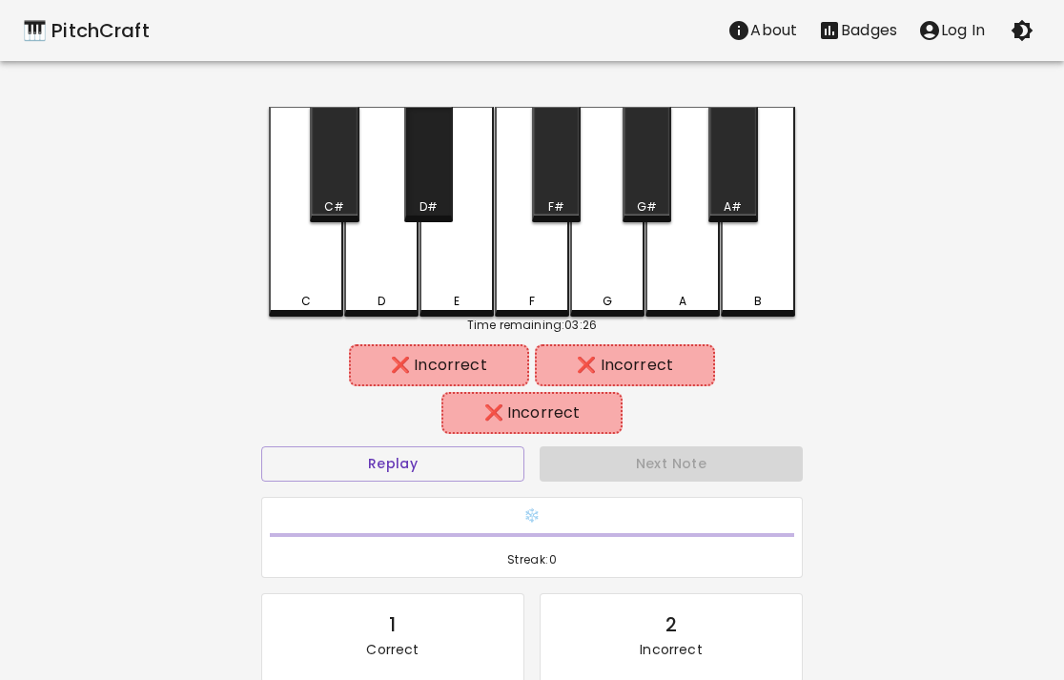
click at [444, 192] on div "D#" at bounding box center [428, 164] width 49 height 115
click at [662, 195] on div "G#" at bounding box center [647, 164] width 49 height 115
click at [677, 237] on div "A" at bounding box center [682, 212] width 74 height 210
click at [652, 203] on div "G#" at bounding box center [647, 206] width 20 height 17
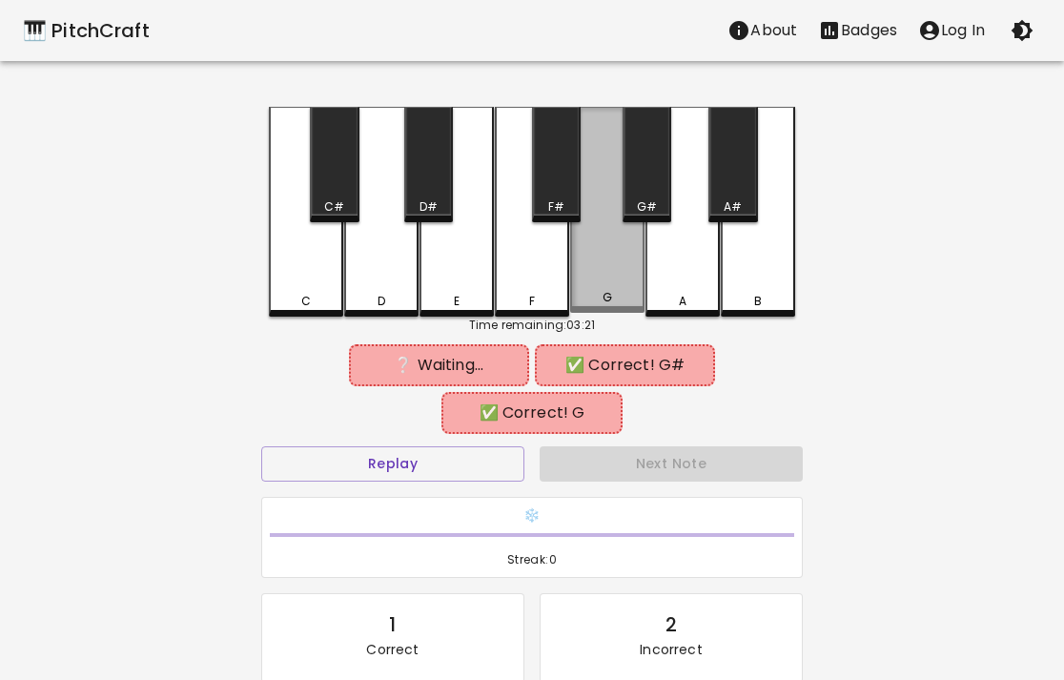
click at [623, 233] on div "G" at bounding box center [607, 210] width 74 height 206
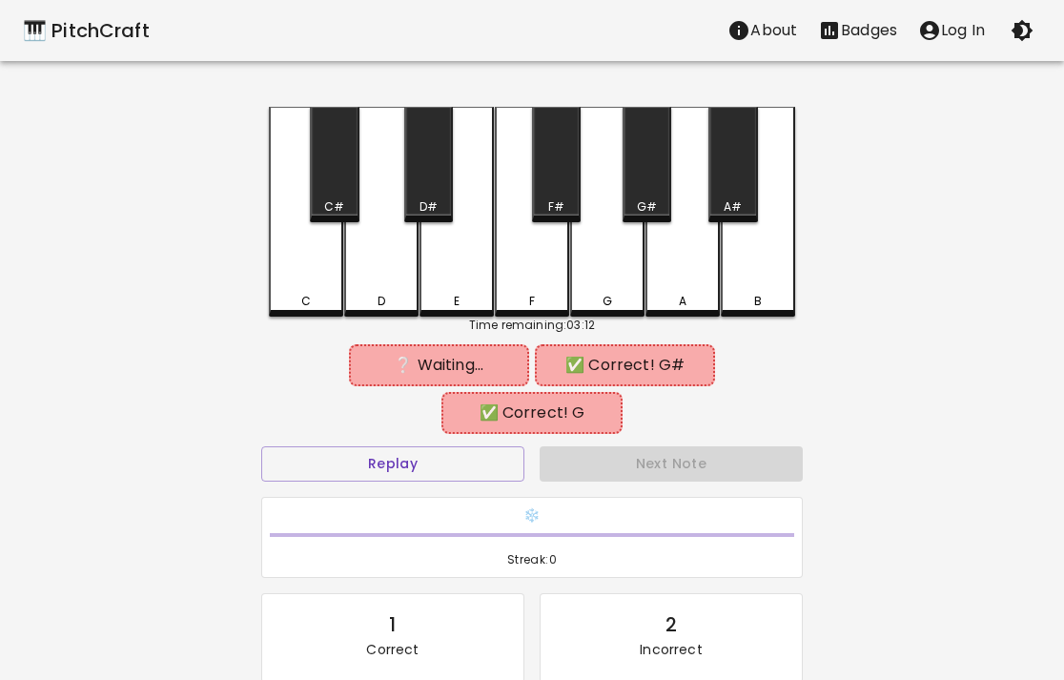
click at [538, 256] on div "F" at bounding box center [532, 212] width 74 height 210
click at [648, 203] on div "G#" at bounding box center [647, 206] width 20 height 17
click at [615, 271] on div "G" at bounding box center [607, 212] width 74 height 210
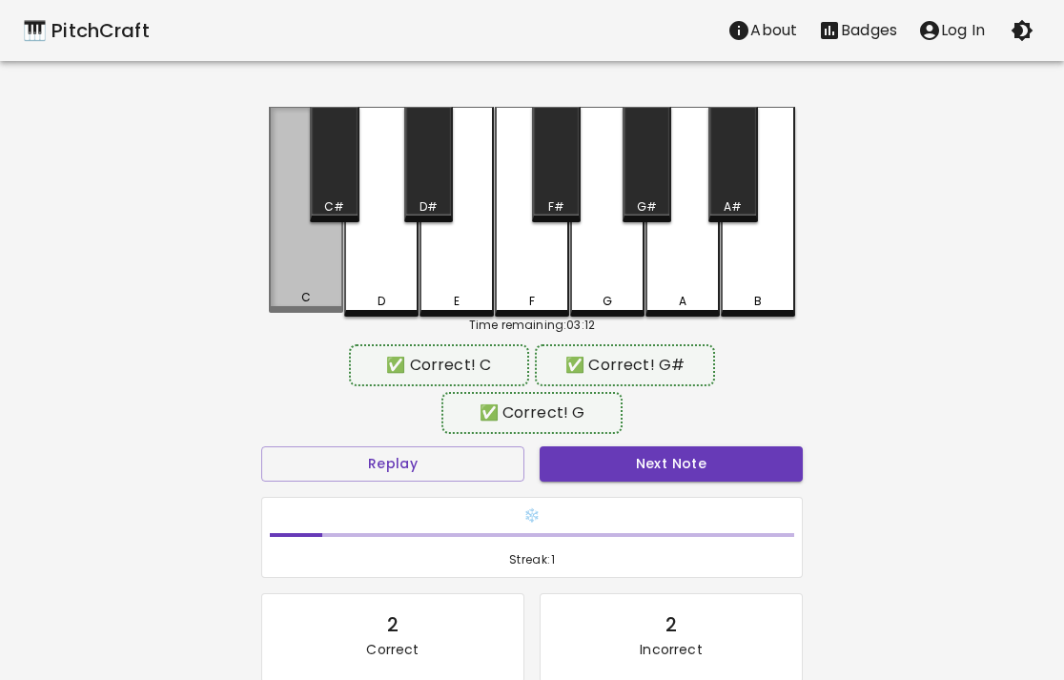
click at [292, 252] on div "C" at bounding box center [306, 210] width 74 height 206
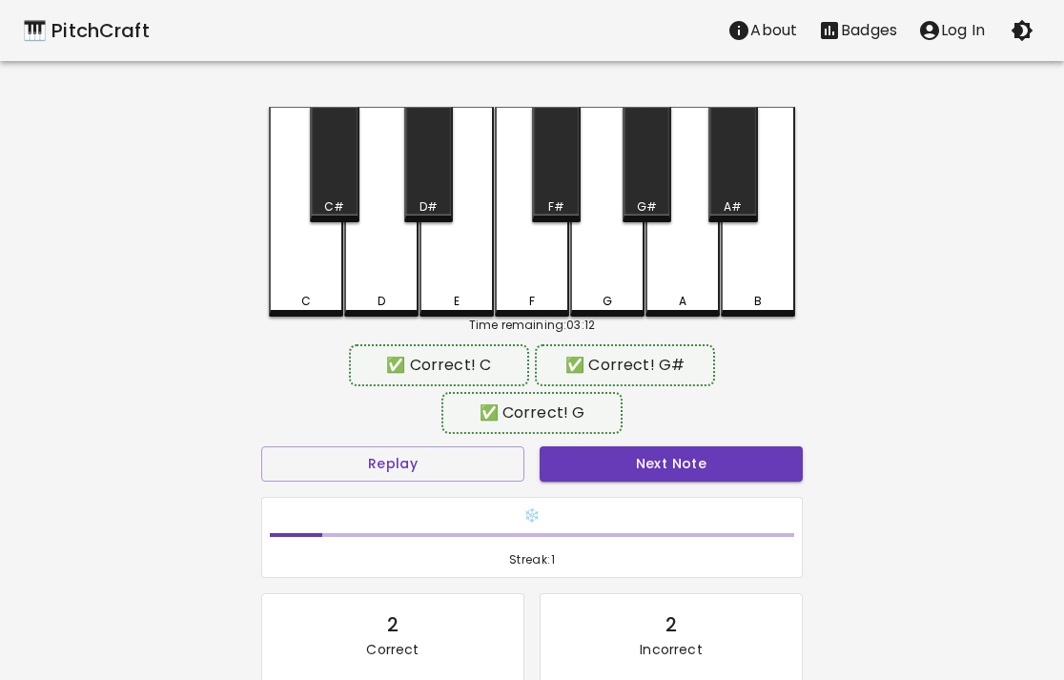
click at [634, 455] on button "Next Note" at bounding box center [671, 463] width 263 height 35
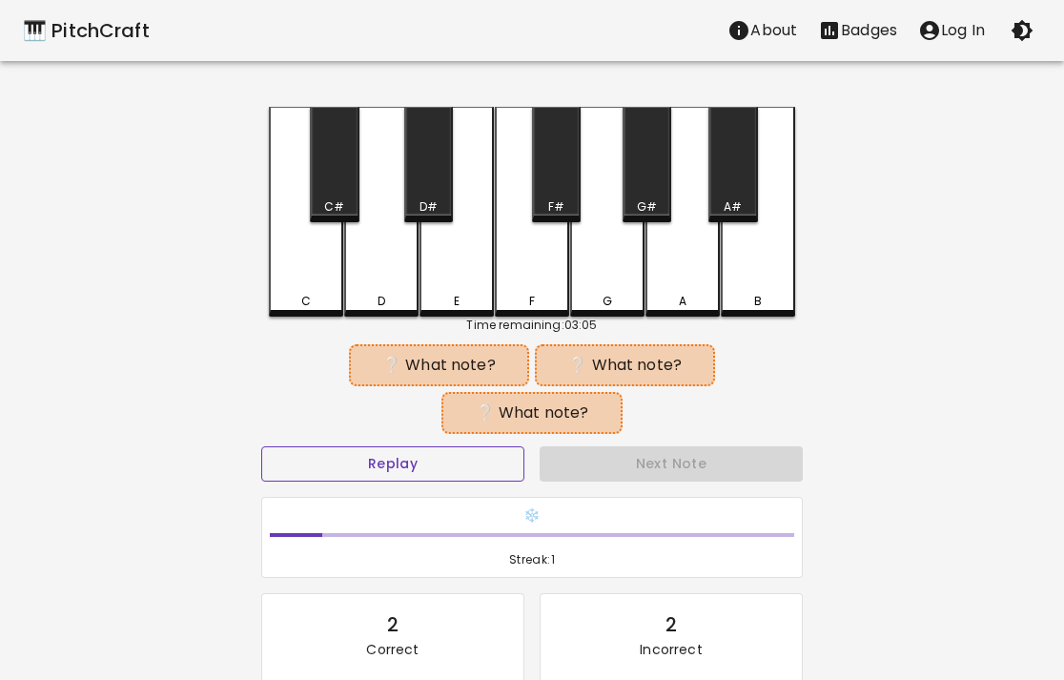
click at [442, 461] on button "Replay" at bounding box center [392, 463] width 263 height 35
click at [441, 462] on button "Replay" at bounding box center [392, 463] width 263 height 35
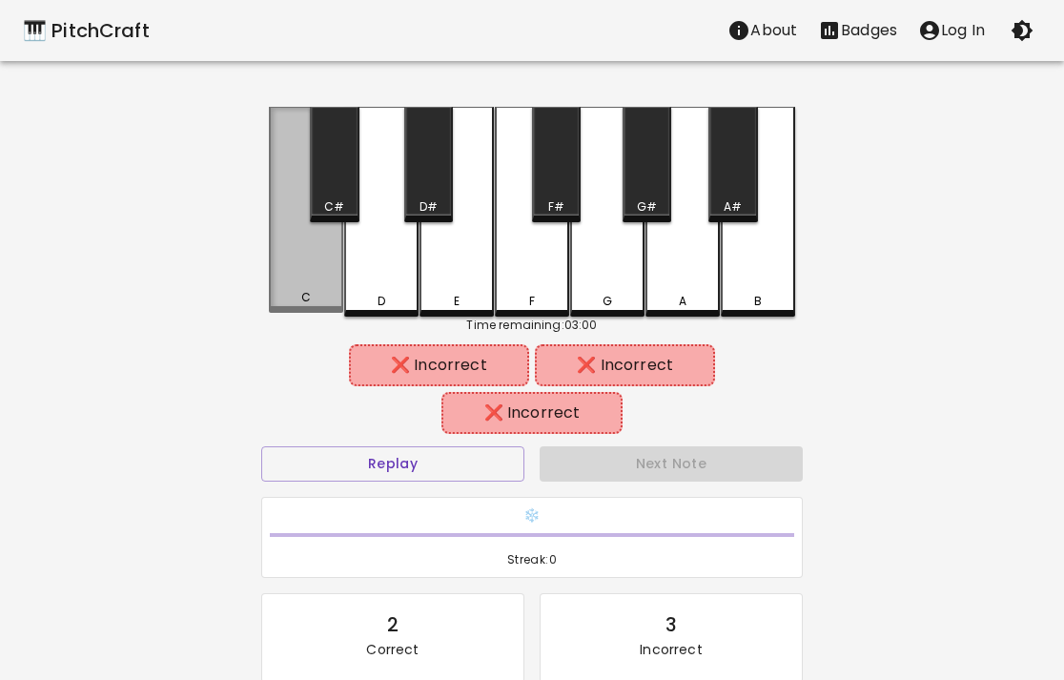
click at [323, 308] on div "C" at bounding box center [306, 210] width 74 height 206
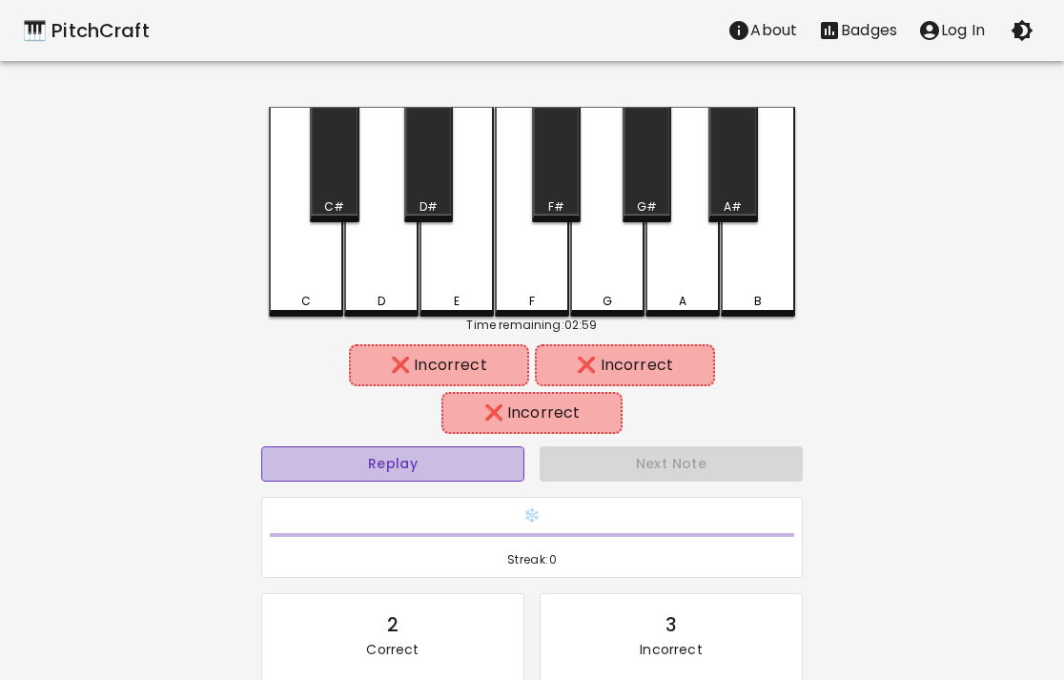
click at [408, 463] on button "Replay" at bounding box center [392, 463] width 263 height 35
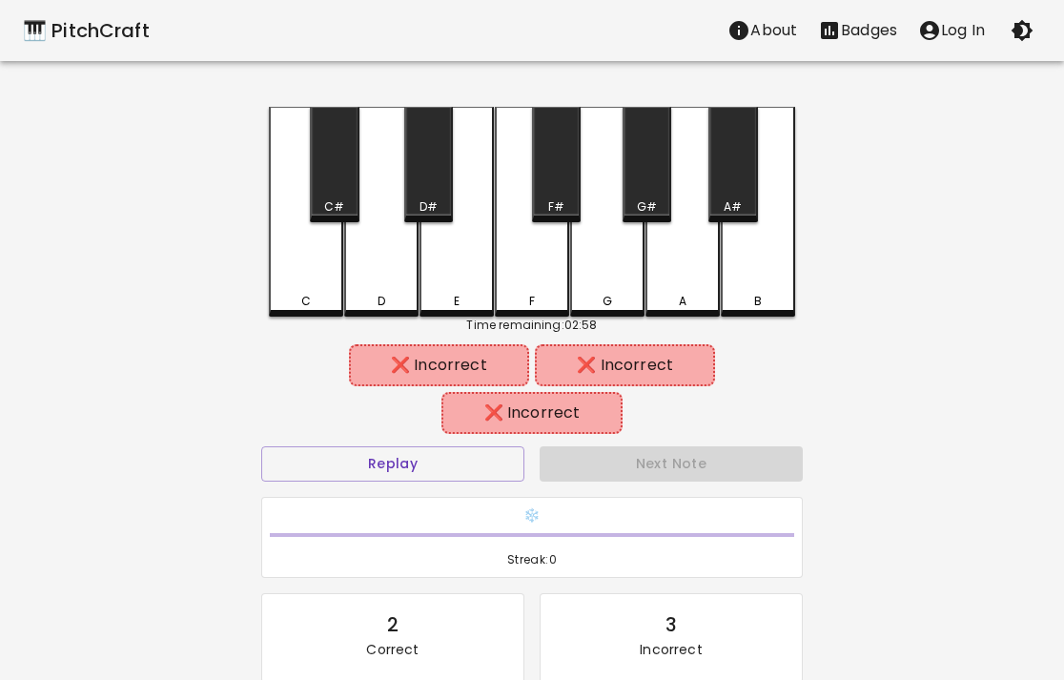
click at [379, 259] on div "D" at bounding box center [381, 212] width 74 height 210
click at [534, 295] on div "F" at bounding box center [532, 301] width 6 height 17
click at [468, 455] on button "Replay" at bounding box center [392, 463] width 263 height 35
click at [773, 287] on div "B" at bounding box center [758, 212] width 74 height 210
click at [448, 462] on button "Replay" at bounding box center [392, 463] width 263 height 35
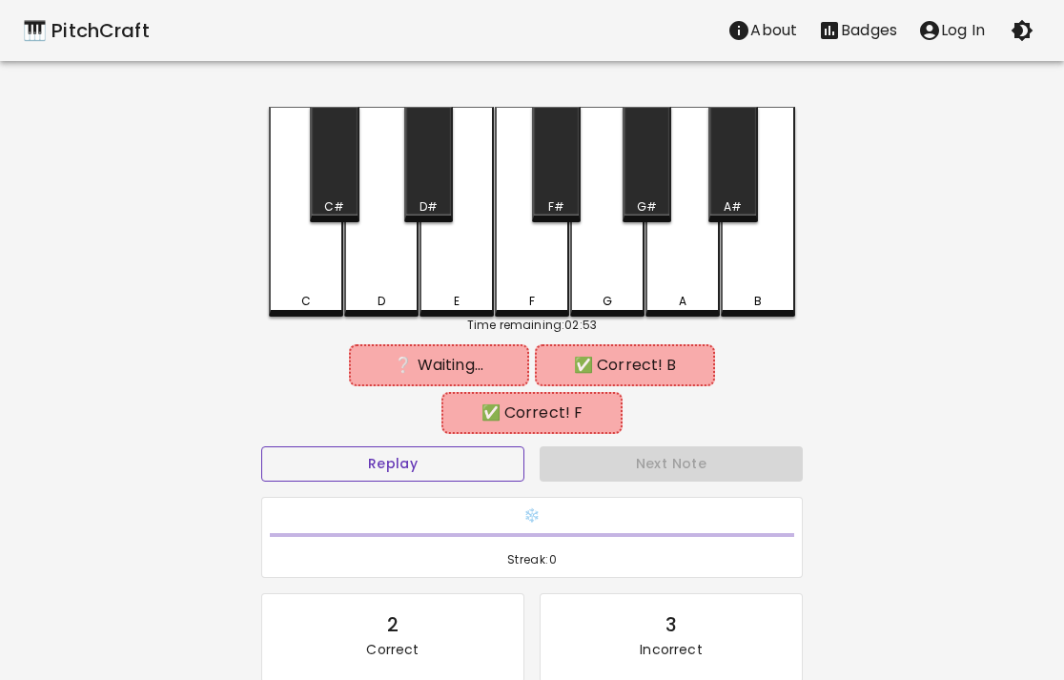
click at [448, 461] on button "Replay" at bounding box center [392, 463] width 263 height 35
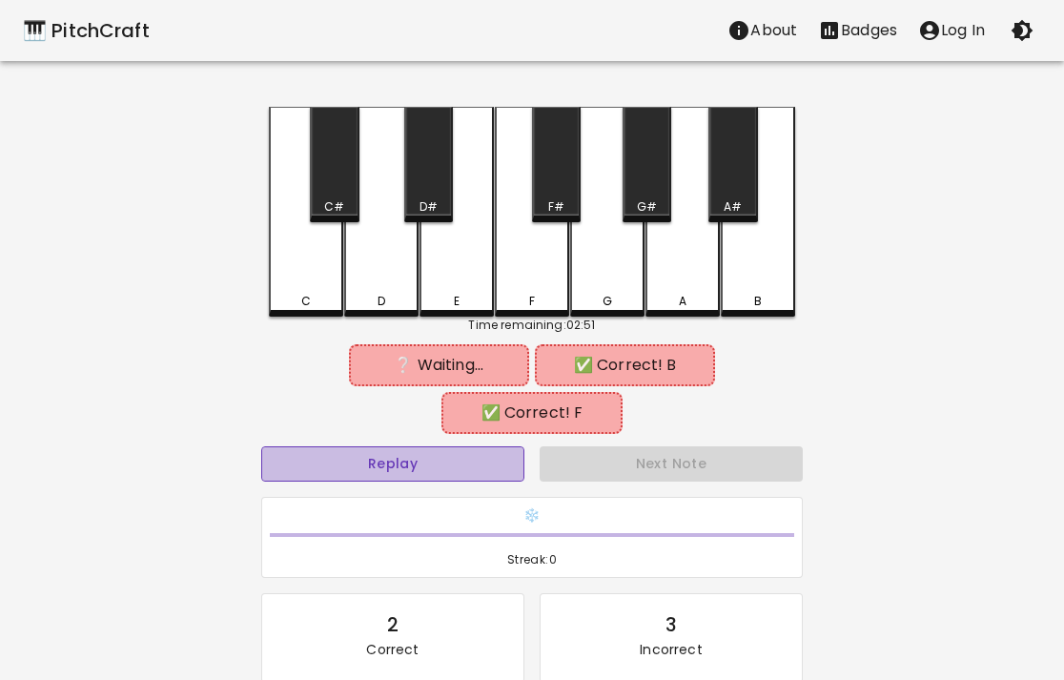
click at [448, 461] on button "Replay" at bounding box center [392, 463] width 263 height 35
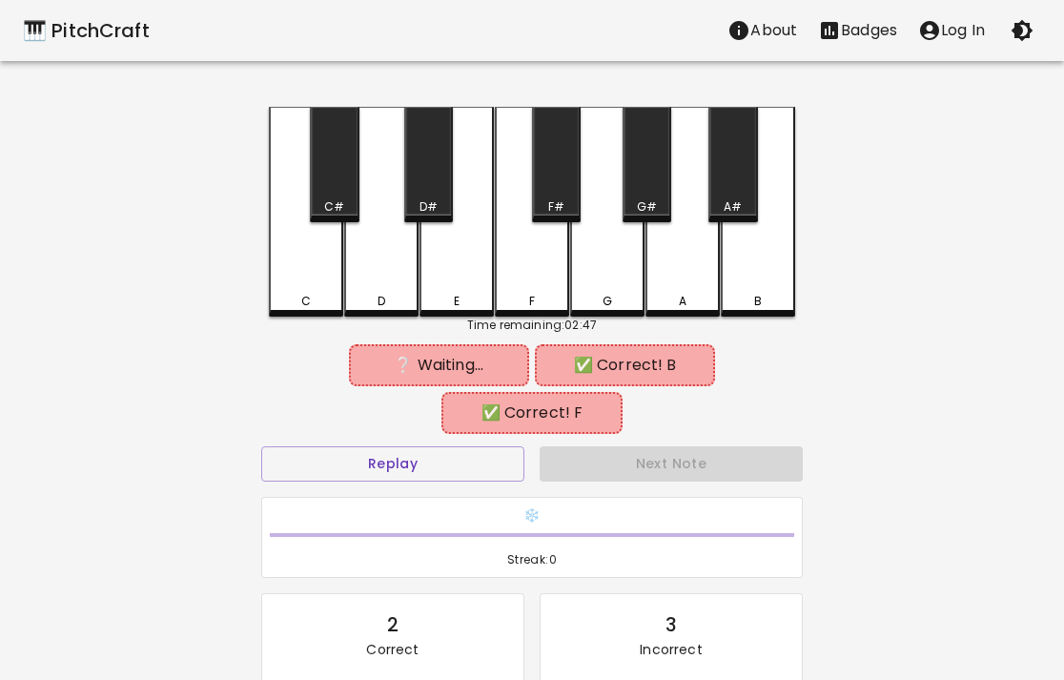
click at [300, 260] on div "C" at bounding box center [306, 212] width 74 height 210
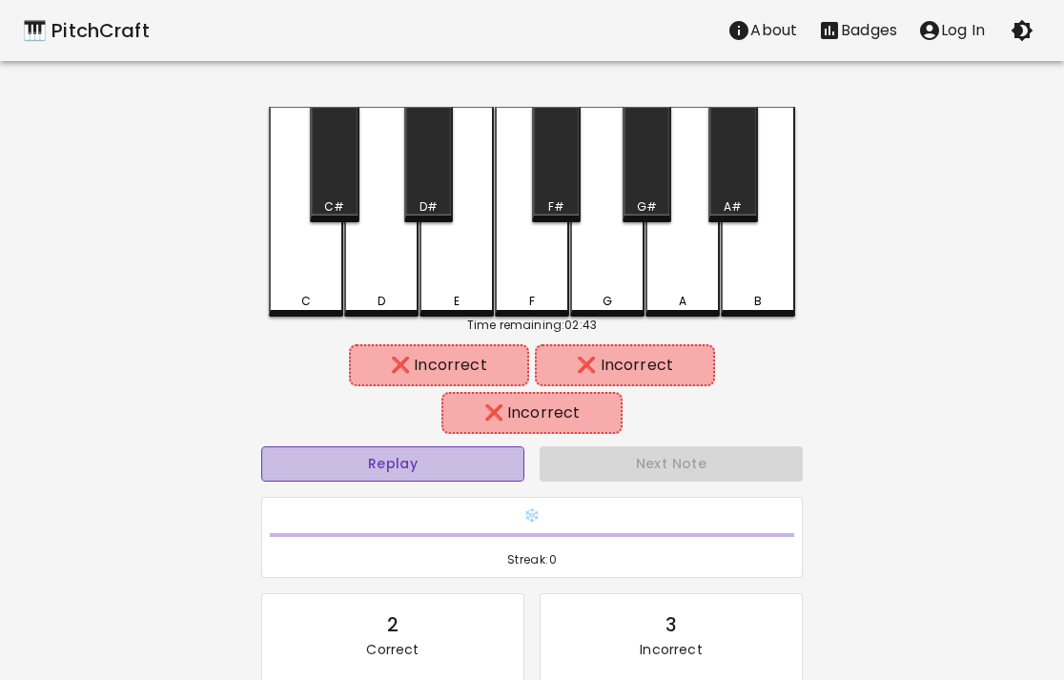
click at [456, 461] on button "Replay" at bounding box center [392, 463] width 263 height 35
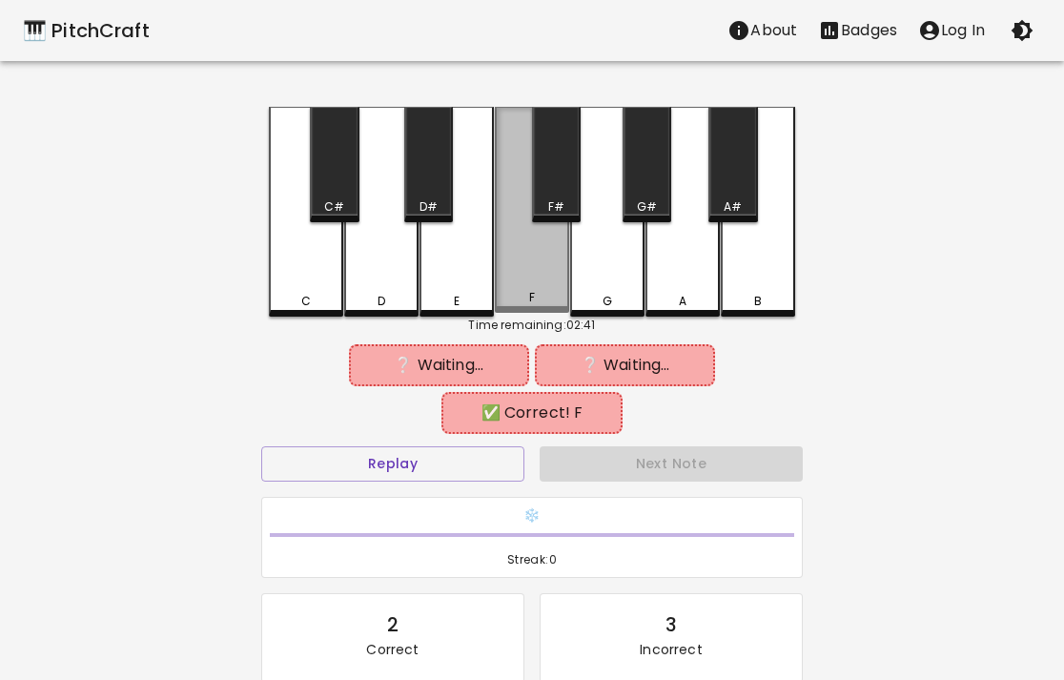
click at [544, 286] on div "F" at bounding box center [532, 210] width 74 height 206
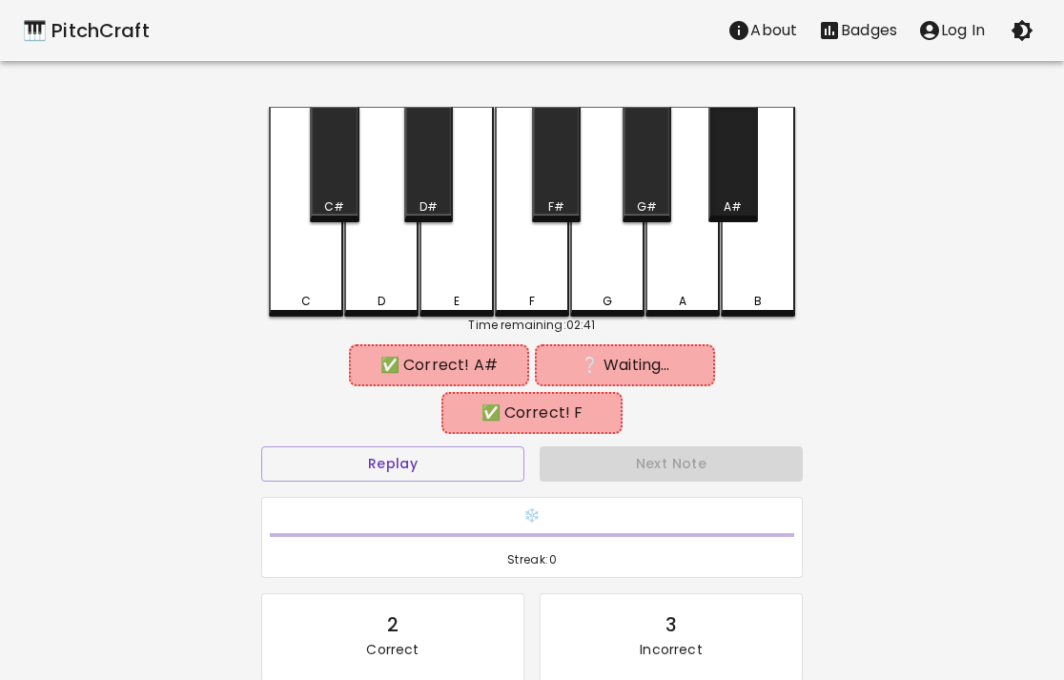
click at [747, 172] on div "A#" at bounding box center [732, 164] width 49 height 115
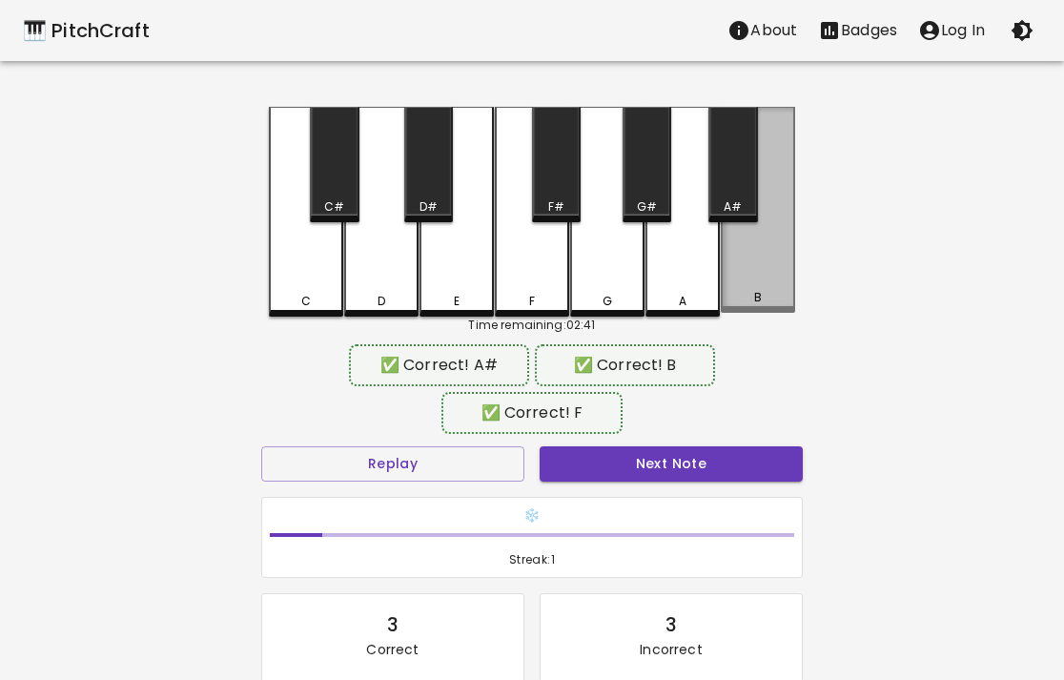
click at [745, 246] on div "B" at bounding box center [758, 210] width 74 height 206
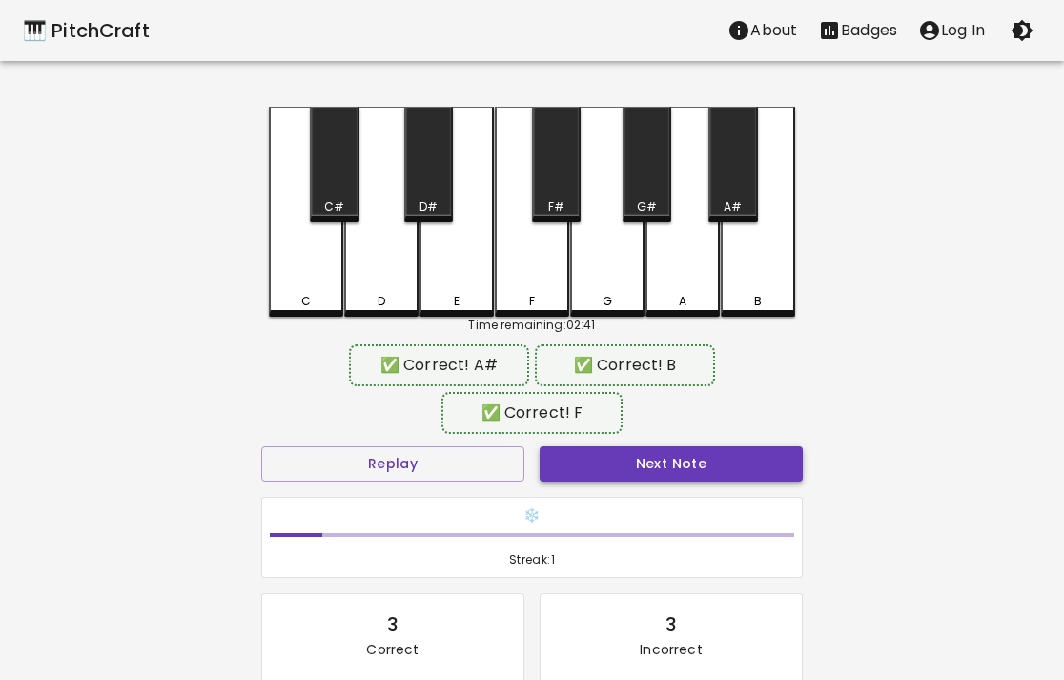
click at [623, 465] on button "Next Note" at bounding box center [671, 463] width 263 height 35
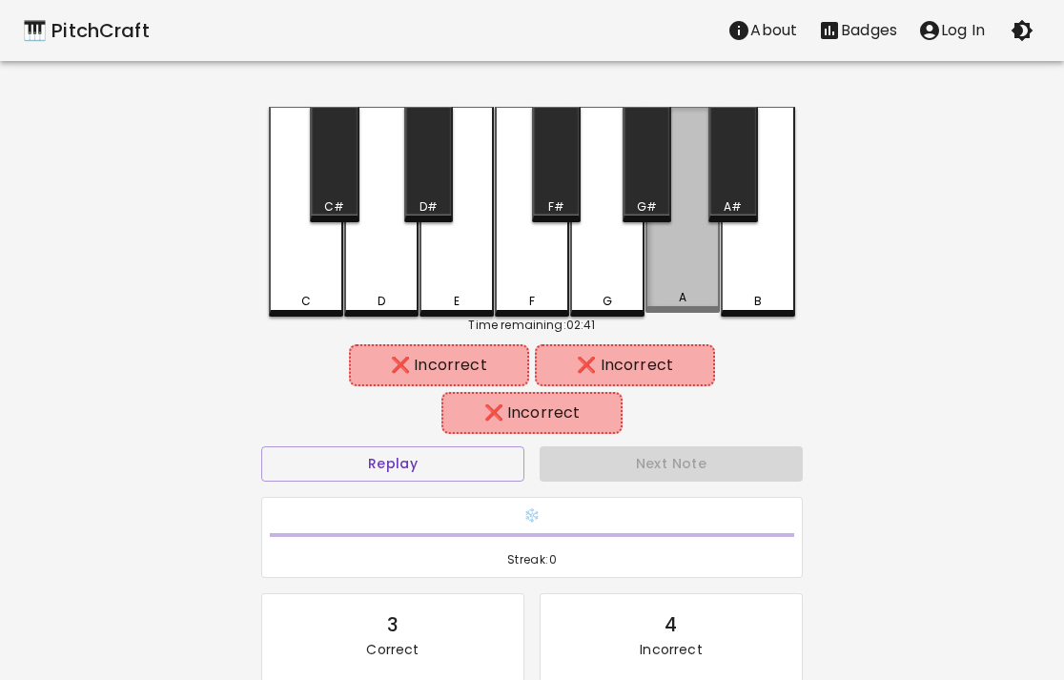
click at [708, 248] on div "A" at bounding box center [682, 210] width 74 height 206
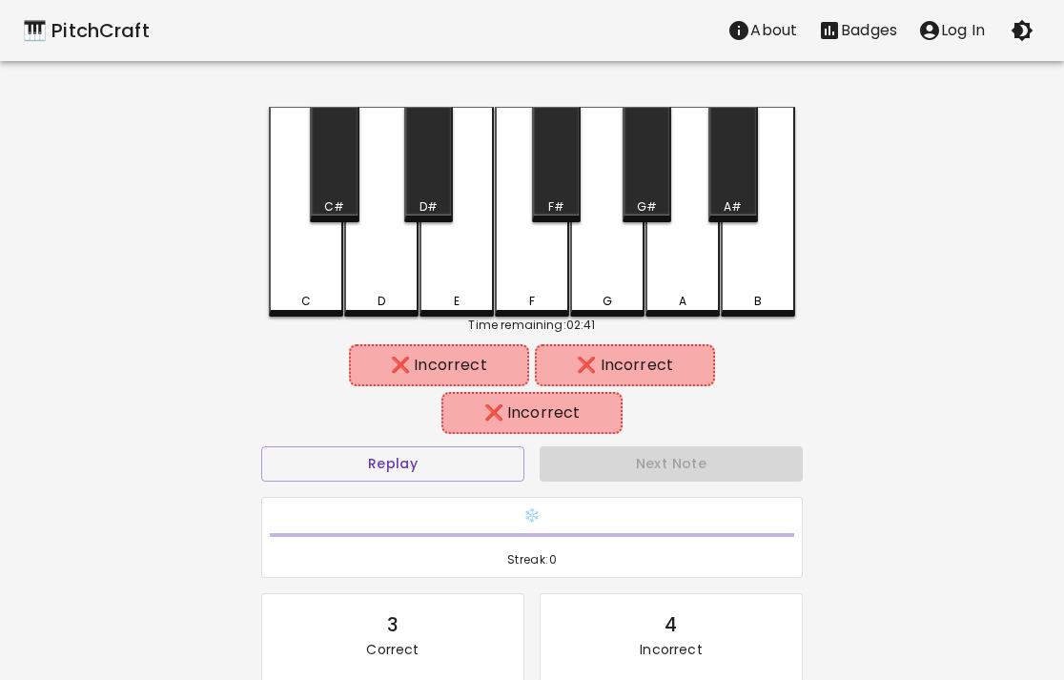
click at [646, 198] on div "G#" at bounding box center [647, 206] width 20 height 17
click at [605, 297] on div "G" at bounding box center [608, 301] width 10 height 17
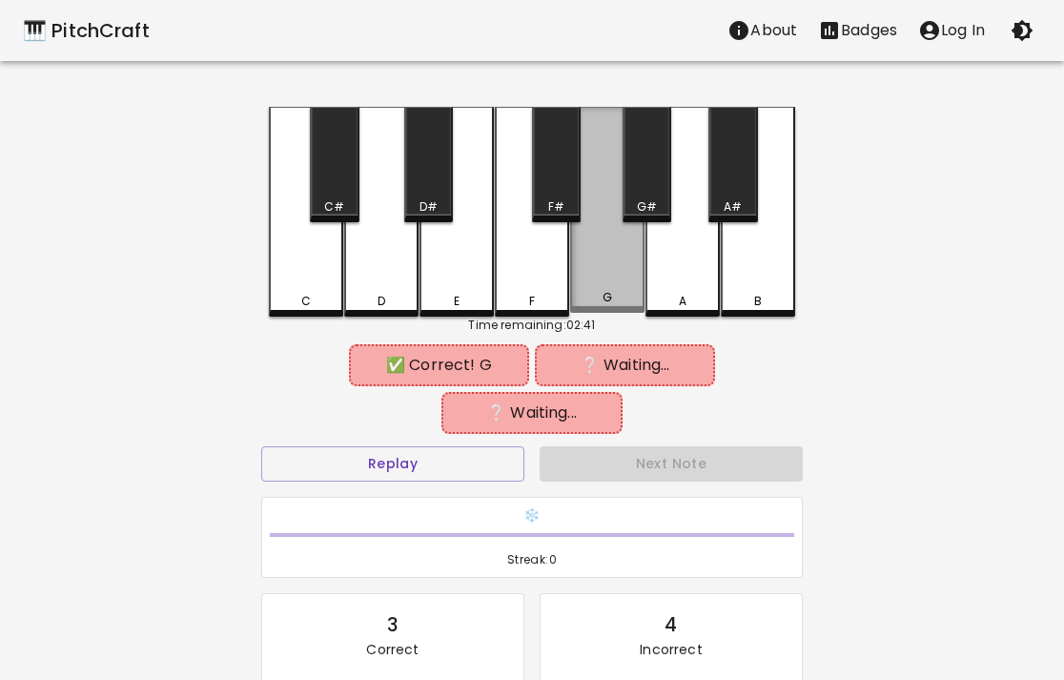
click at [575, 230] on div "G" at bounding box center [607, 210] width 74 height 206
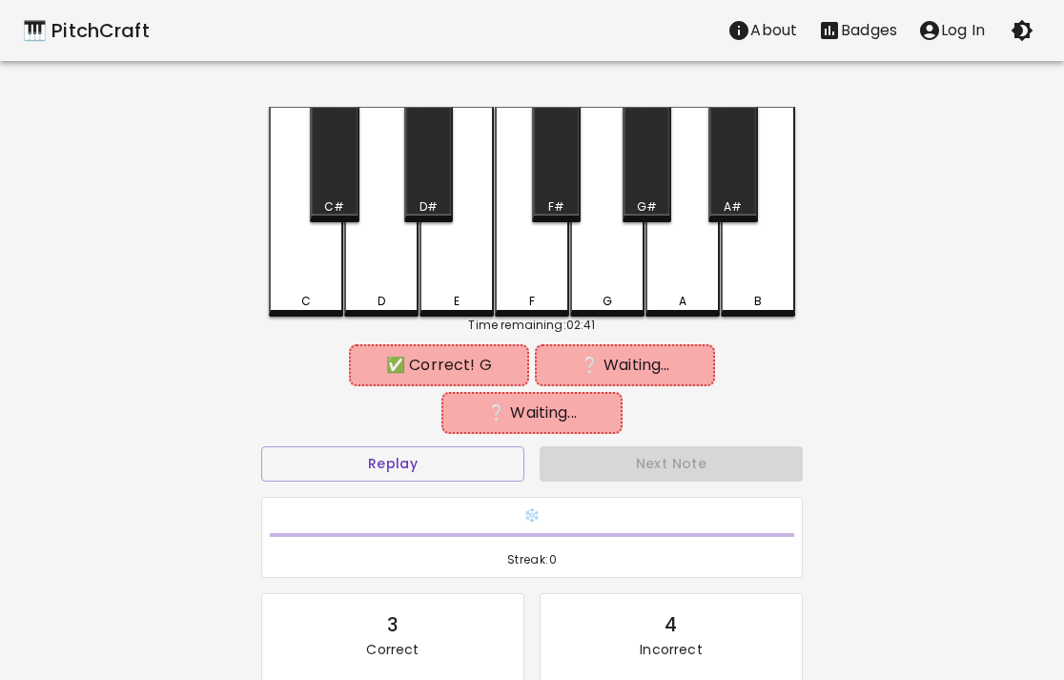
click at [554, 199] on div "F#" at bounding box center [556, 206] width 16 height 17
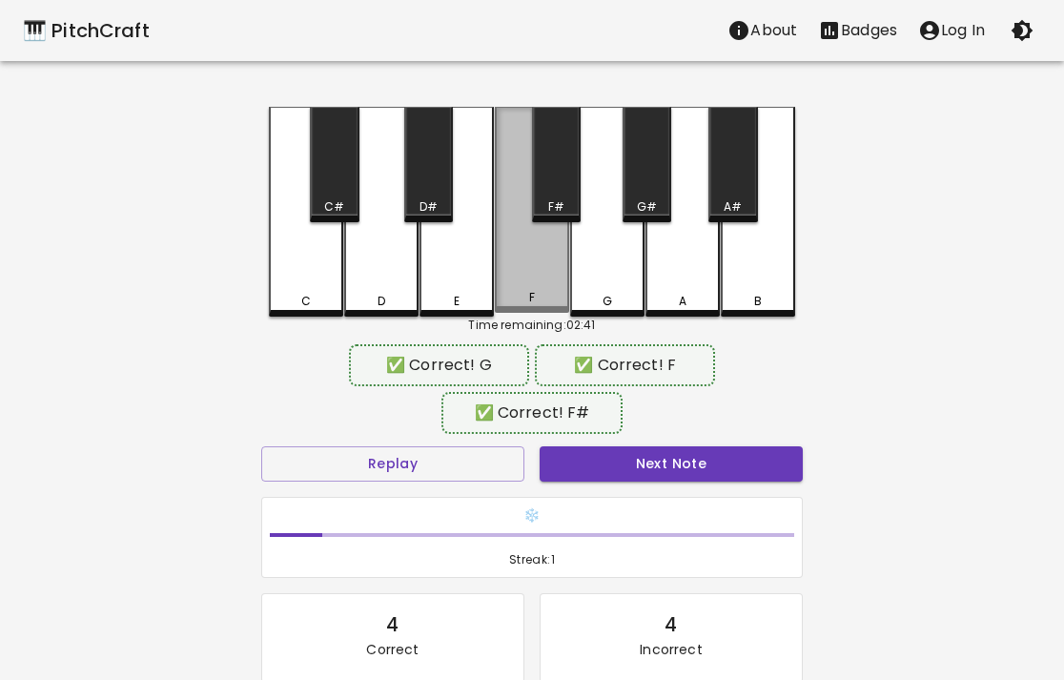
click at [554, 247] on div "F" at bounding box center [532, 210] width 74 height 206
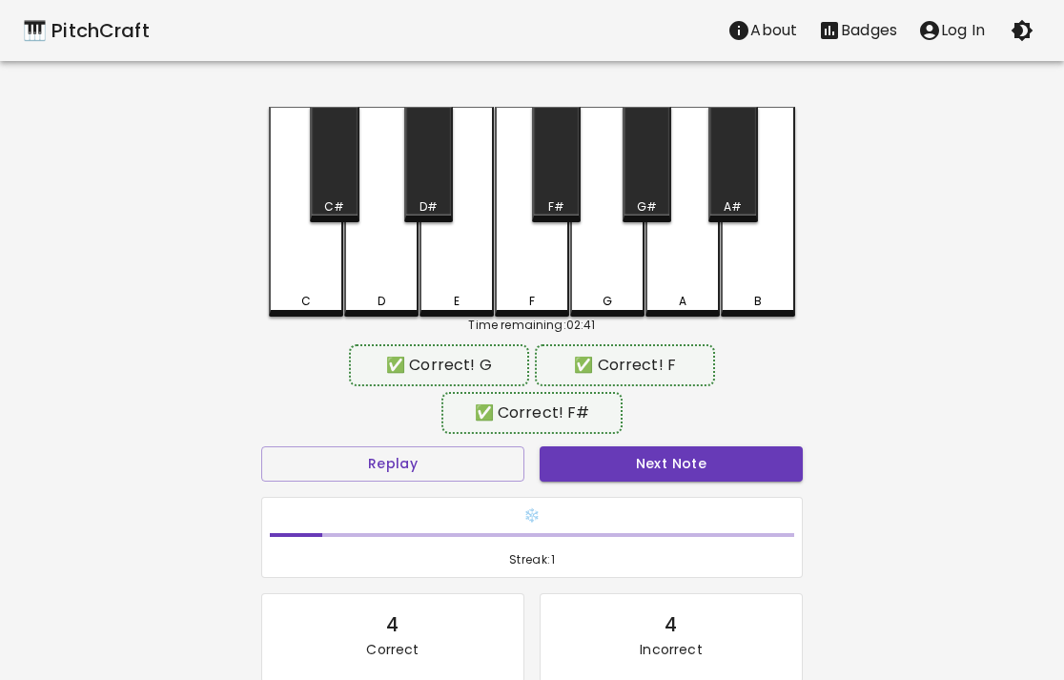
click at [582, 445] on div "Next Note" at bounding box center [671, 464] width 278 height 51
click at [582, 461] on button "Next Note" at bounding box center [671, 463] width 263 height 35
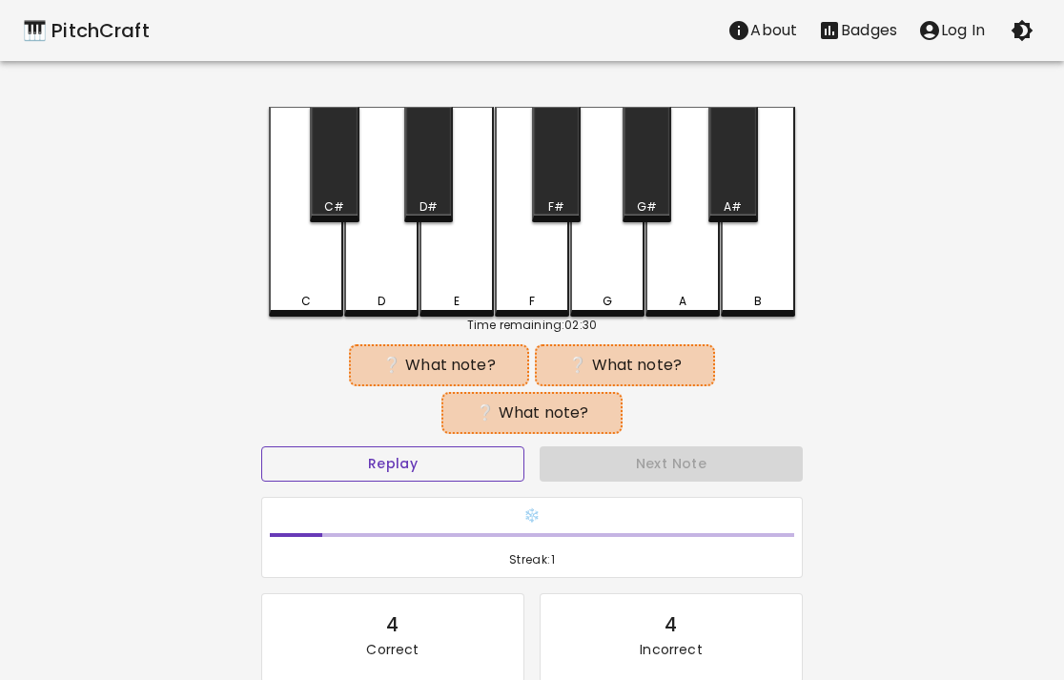
click at [494, 465] on button "Replay" at bounding box center [392, 463] width 263 height 35
click at [471, 475] on button "Replay" at bounding box center [392, 463] width 263 height 35
click at [429, 463] on button "Replay" at bounding box center [392, 463] width 263 height 35
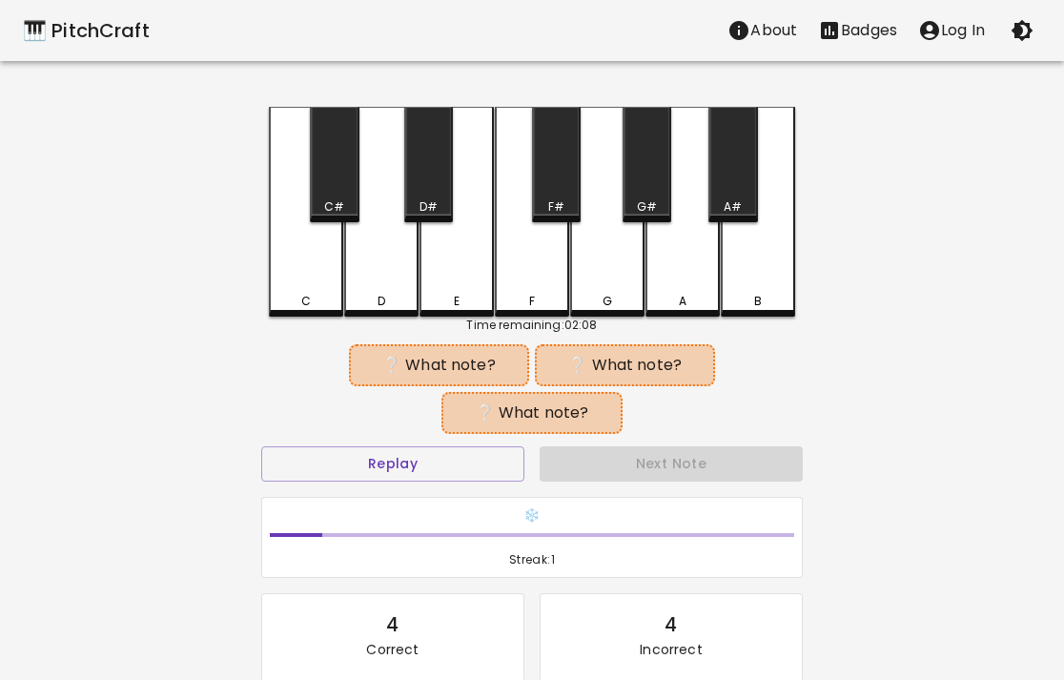
click at [441, 180] on div "D#" at bounding box center [428, 164] width 49 height 115
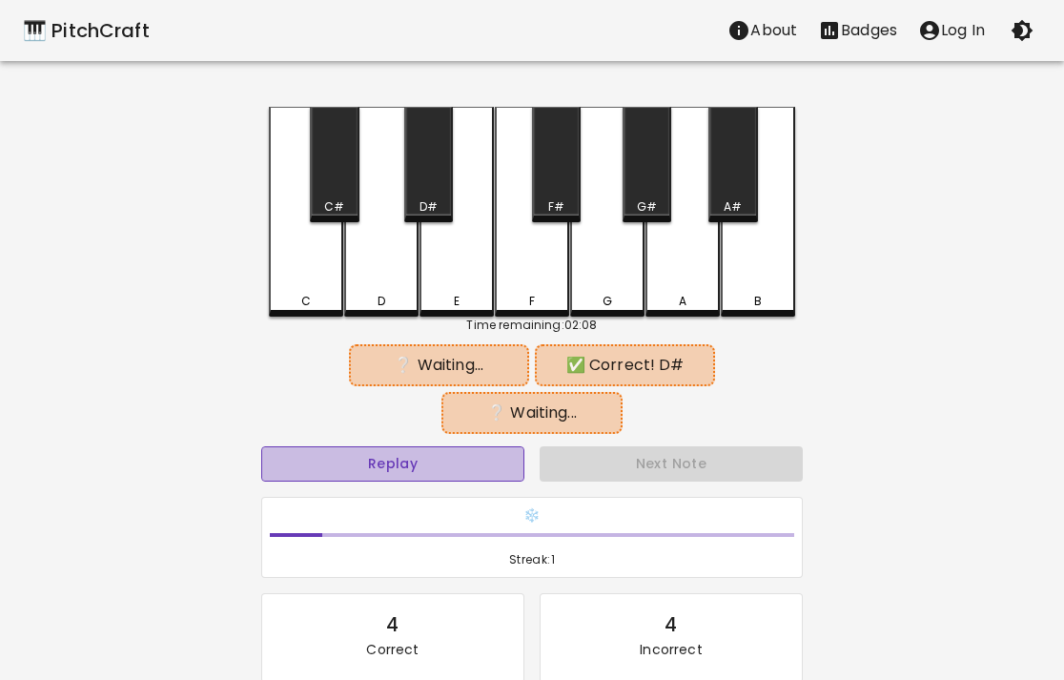
click at [447, 461] on button "Replay" at bounding box center [392, 463] width 263 height 35
click at [447, 460] on button "Replay" at bounding box center [392, 463] width 263 height 35
click at [401, 468] on button "Replay" at bounding box center [392, 463] width 263 height 35
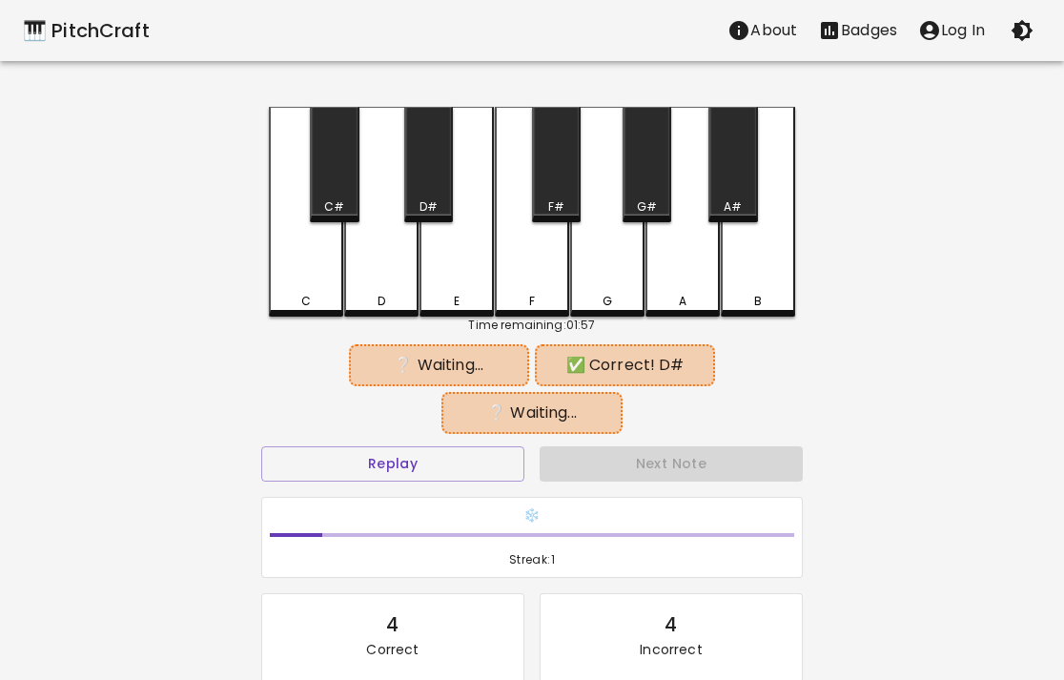
click at [404, 284] on div "D" at bounding box center [381, 212] width 74 height 210
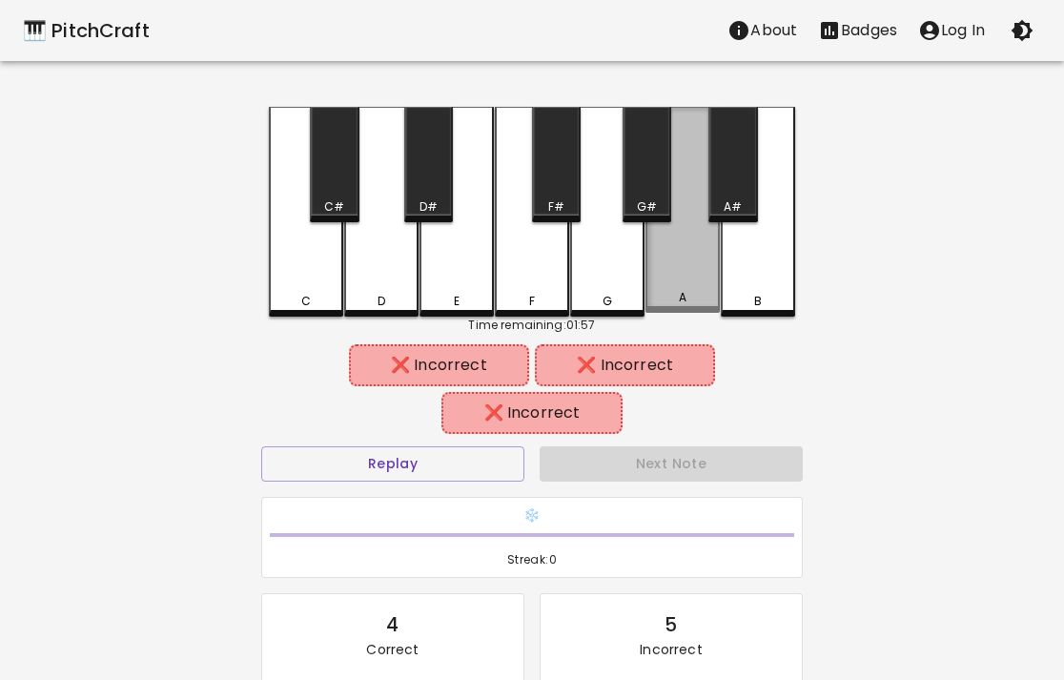
click at [671, 253] on div "A" at bounding box center [682, 210] width 74 height 206
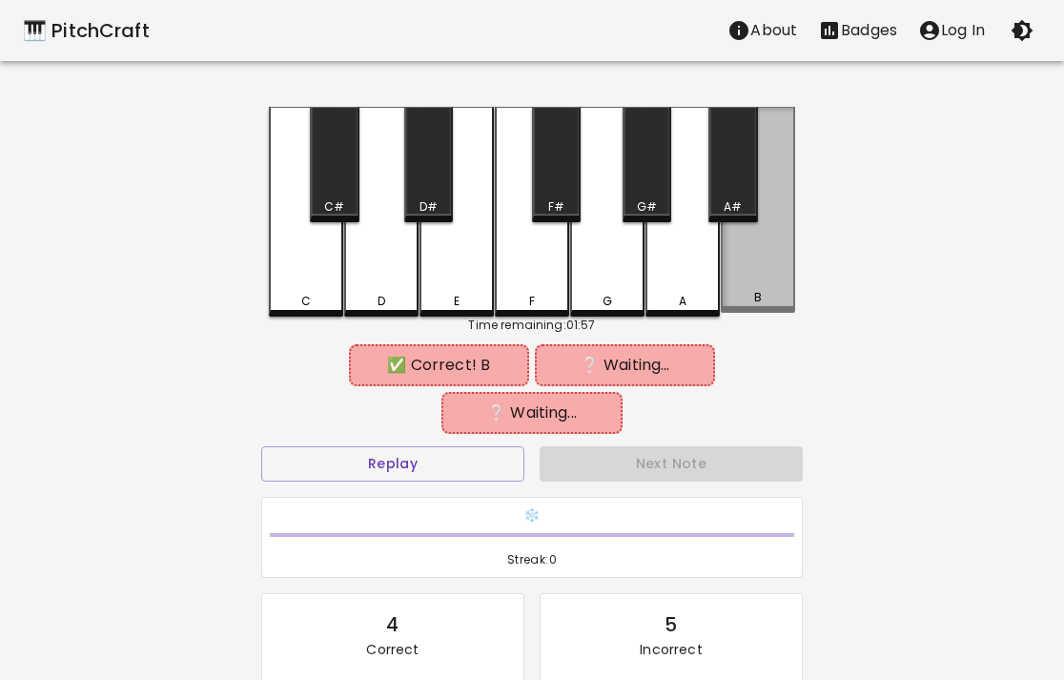
click at [746, 249] on div "B" at bounding box center [758, 210] width 74 height 206
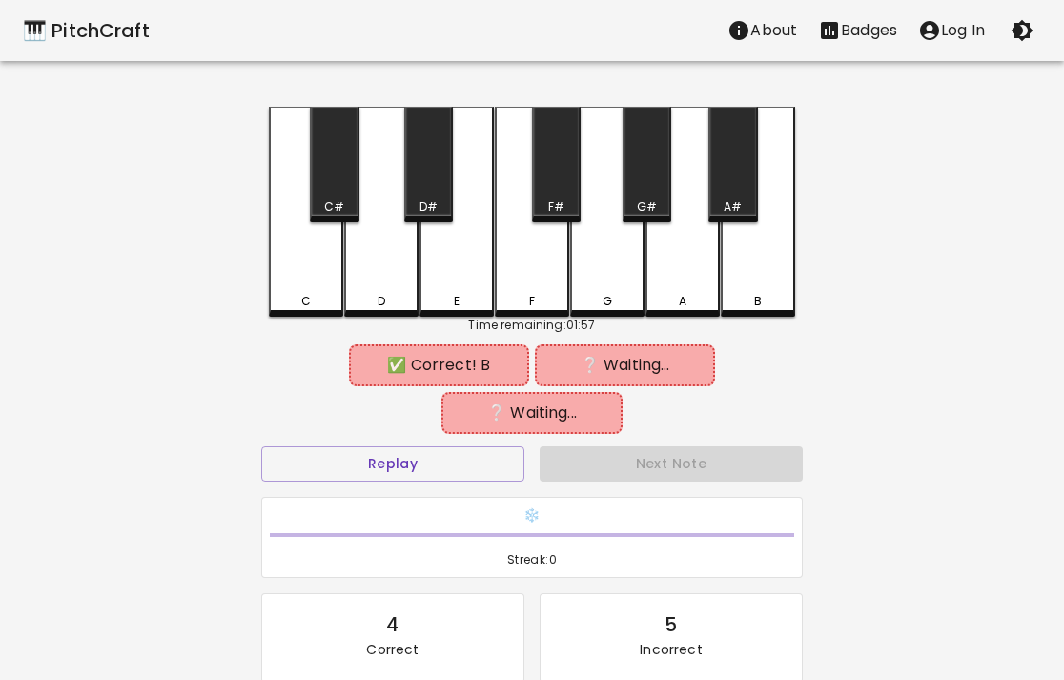
click at [404, 176] on div "D#" at bounding box center [428, 164] width 49 height 115
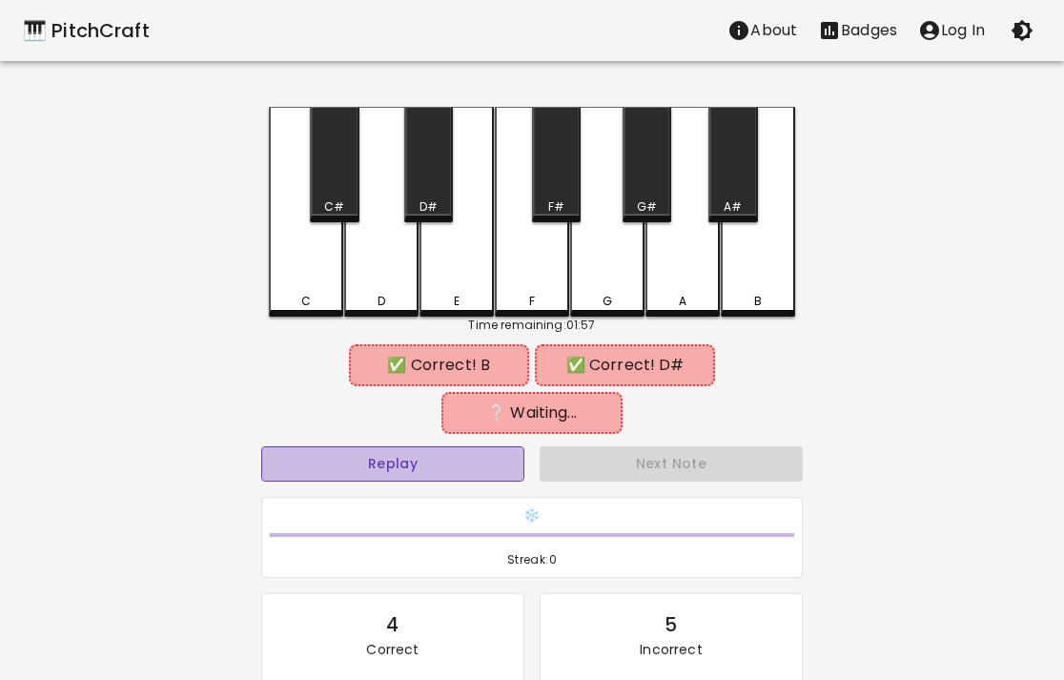
click at [433, 454] on button "Replay" at bounding box center [392, 463] width 263 height 35
click at [433, 457] on button "Replay" at bounding box center [392, 463] width 263 height 35
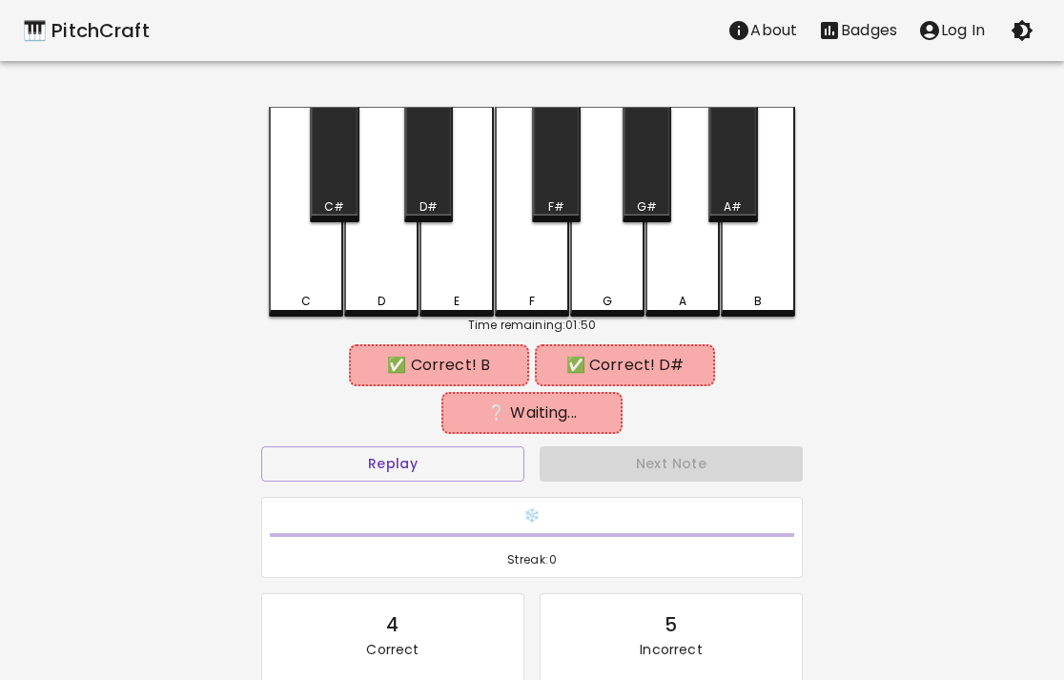
click at [732, 197] on div "A#" at bounding box center [732, 164] width 49 height 115
click at [443, 181] on div "D#" at bounding box center [428, 164] width 49 height 115
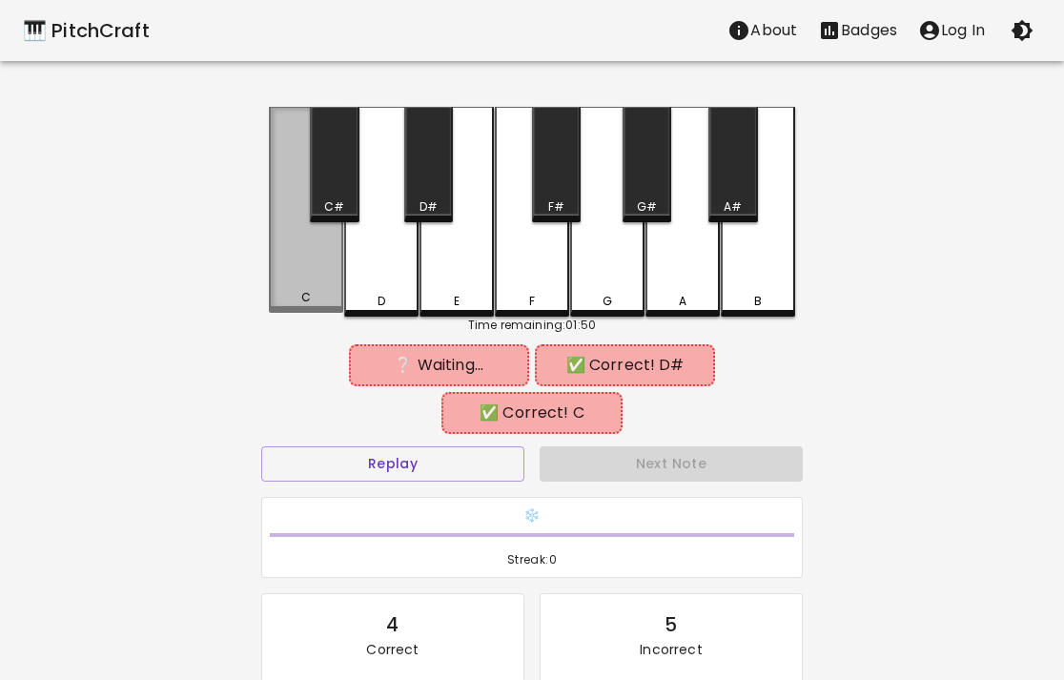
click at [326, 260] on div "C" at bounding box center [306, 210] width 74 height 206
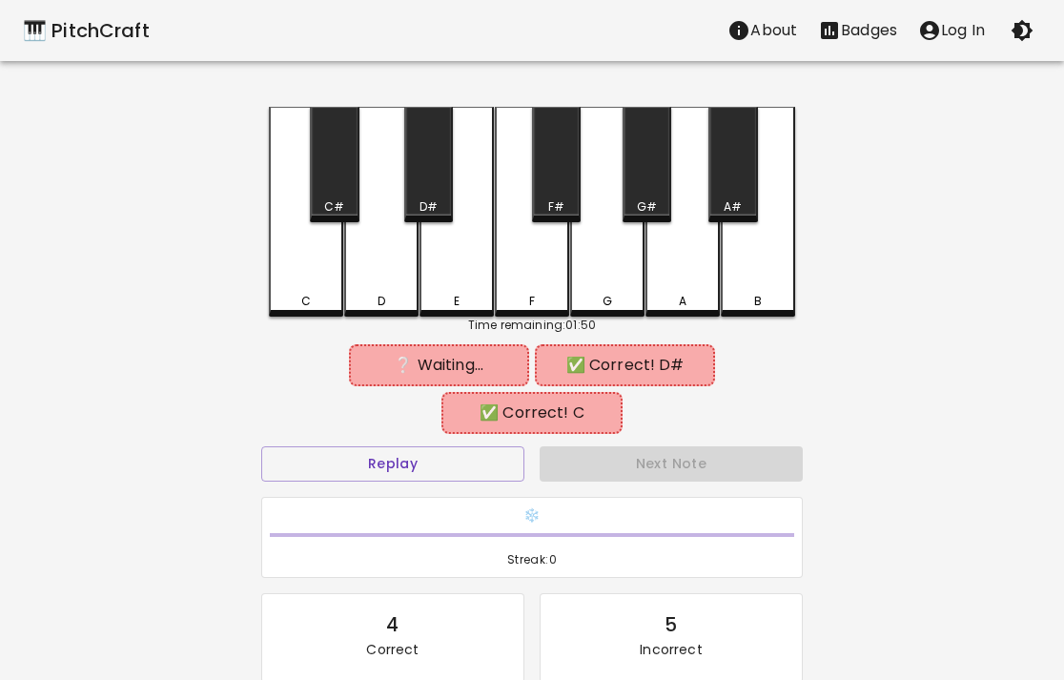
click at [770, 258] on div "B" at bounding box center [758, 212] width 74 height 210
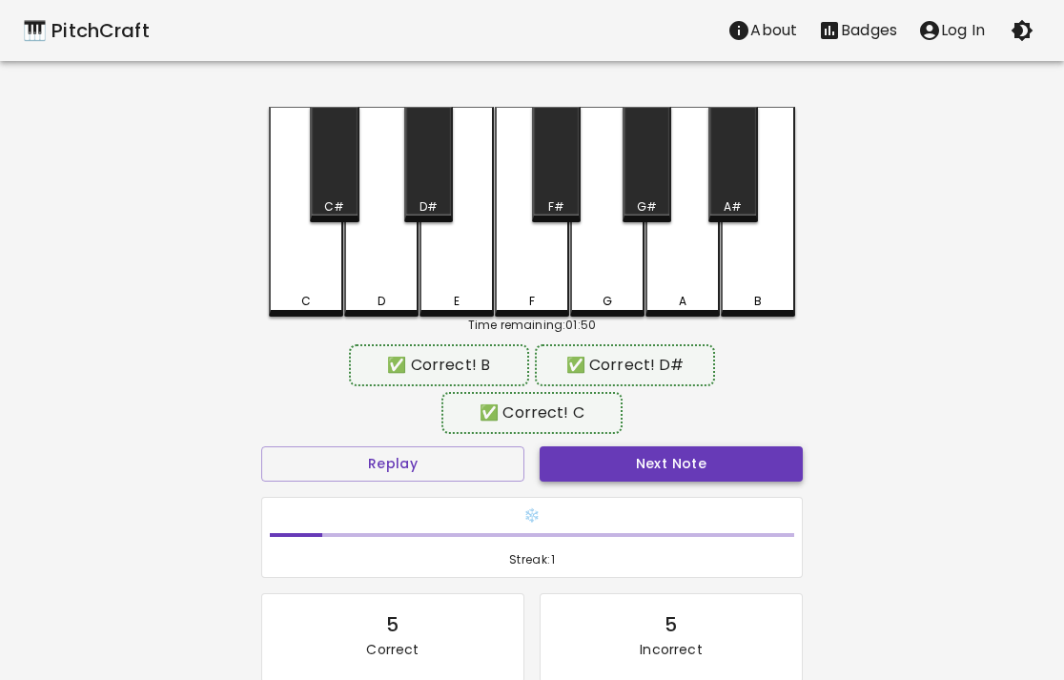
click at [667, 463] on button "Next Note" at bounding box center [671, 463] width 263 height 35
